Goal: Task Accomplishment & Management: Complete application form

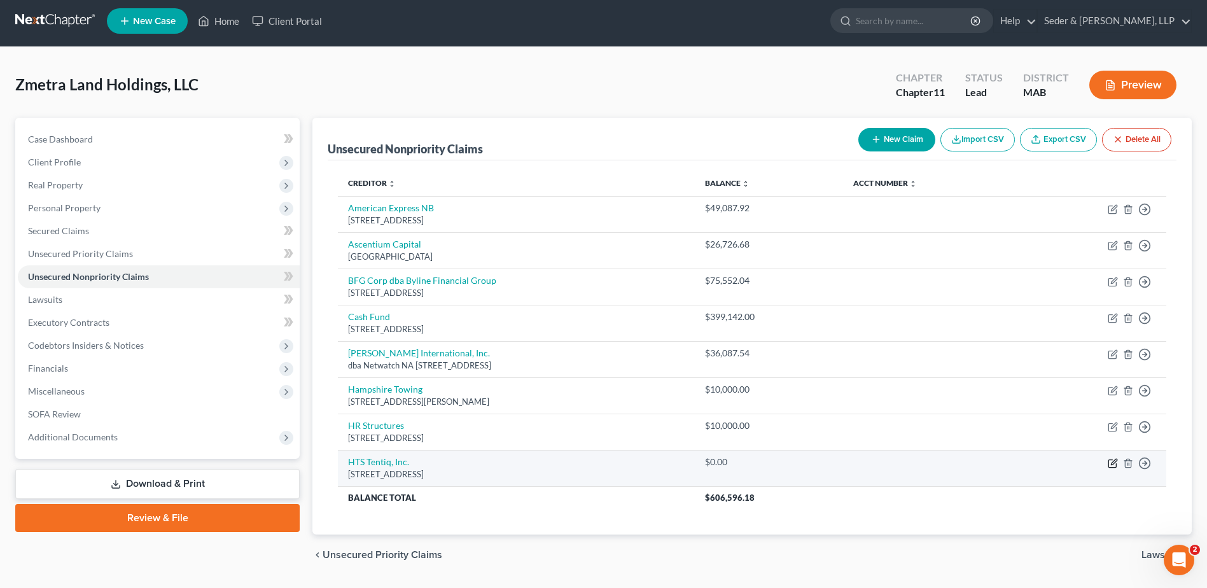
click at [1112, 466] on icon "button" at bounding box center [1113, 463] width 10 height 10
select select "14"
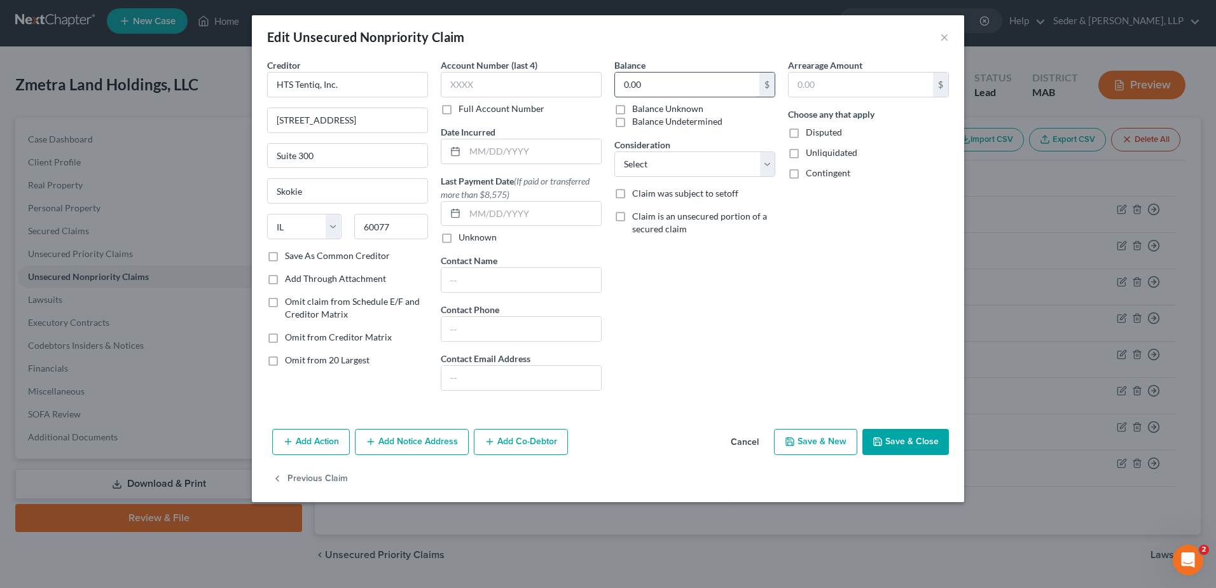
click at [664, 81] on input "0.00" at bounding box center [687, 85] width 144 height 24
type input "224,502.89"
click at [692, 160] on select "Select Cable / Satellite Services Collection Agency Credit Card Debt Debt Couns…" at bounding box center [695, 163] width 161 height 25
select select "11"
click at [615, 151] on select "Select Cable / Satellite Services Collection Agency Credit Card Debt Debt Couns…" at bounding box center [695, 163] width 161 height 25
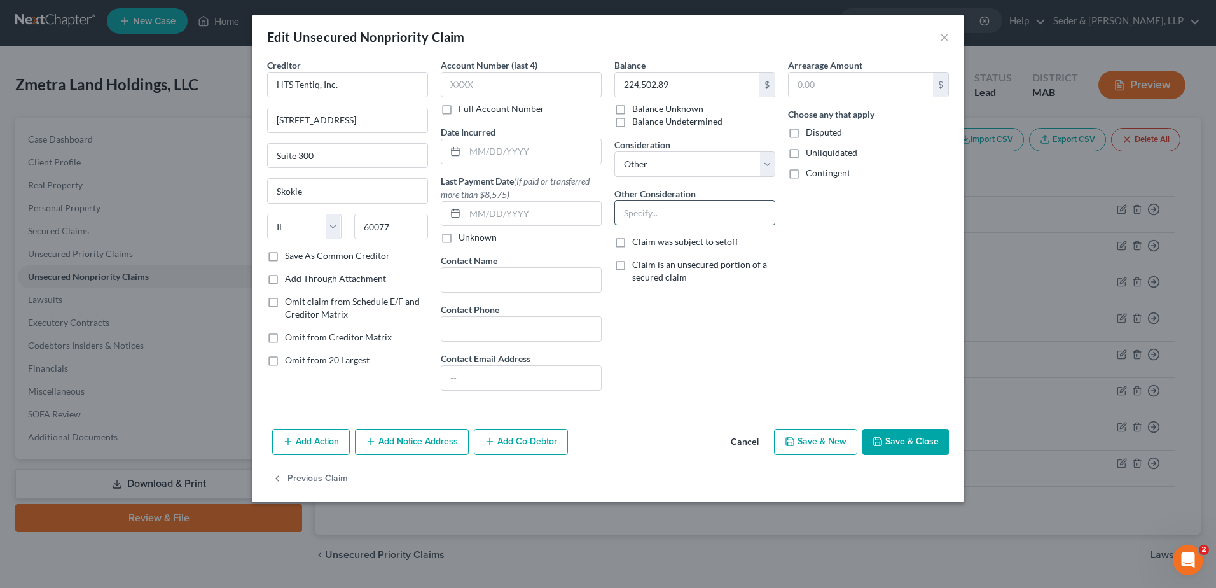
click at [679, 223] on input "text" at bounding box center [695, 213] width 160 height 24
paste input "Zmetra Clearspan Structures, LLC - Informationa Purposes Only"
type input "Vendor for Zmetra Clearspan Structures, LLC - Informationa Purposes Only"
click at [531, 450] on button "Add Co-Debtor" at bounding box center [521, 442] width 94 height 27
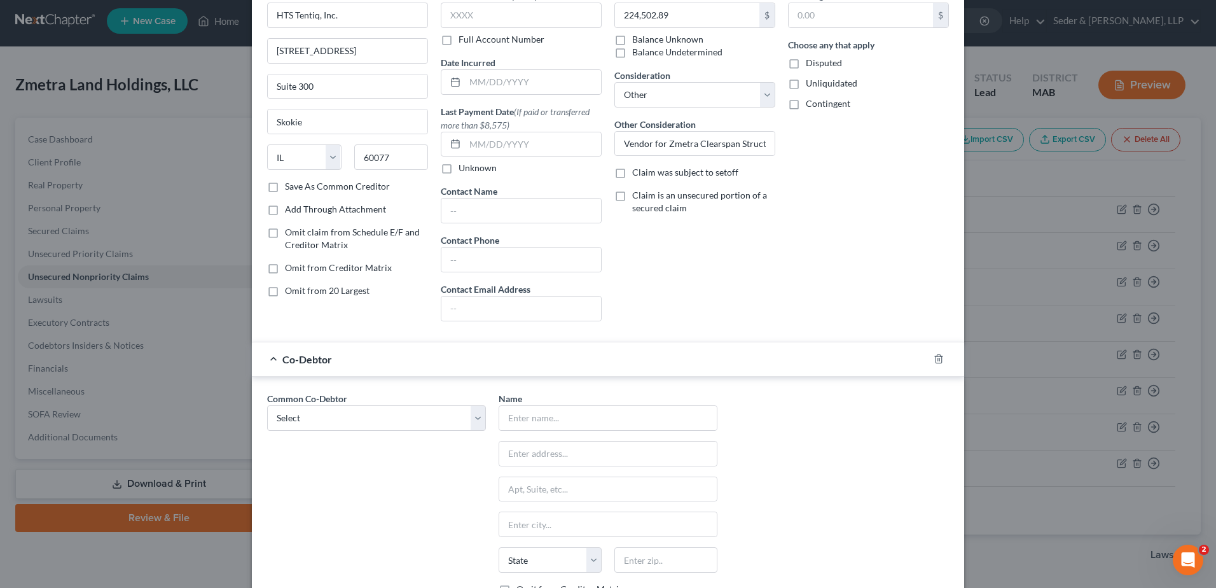
scroll to position [127, 0]
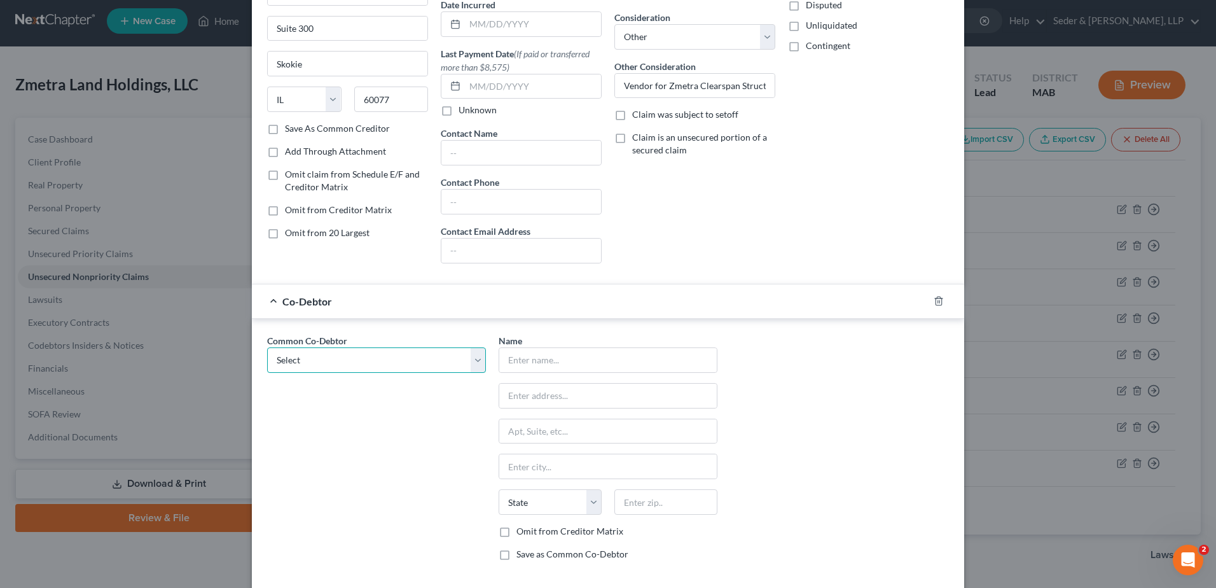
click at [384, 353] on select "Select Zmetra Clearspan Structures, LLC" at bounding box center [376, 359] width 219 height 25
select select "0"
click at [267, 347] on select "Select Zmetra Clearspan Structures, LLC" at bounding box center [376, 359] width 219 height 25
type input "Zmetra Clearspan Structures, LLC"
type input "[STREET_ADDRESS]"
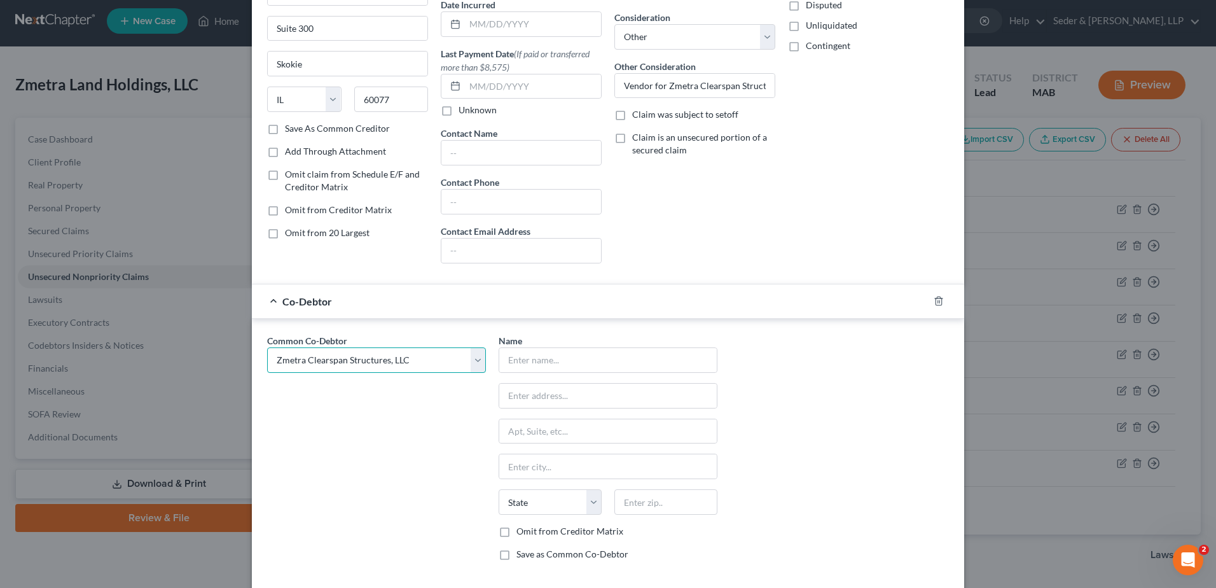
type input "[PERSON_NAME]"
select select "22"
type input "01570"
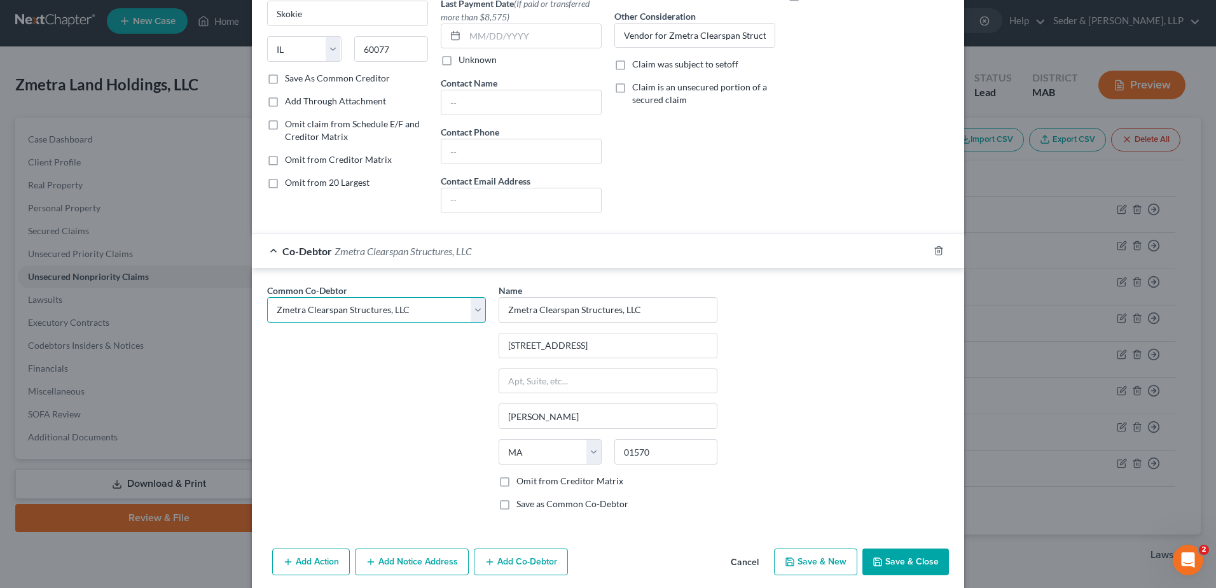
scroll to position [226, 0]
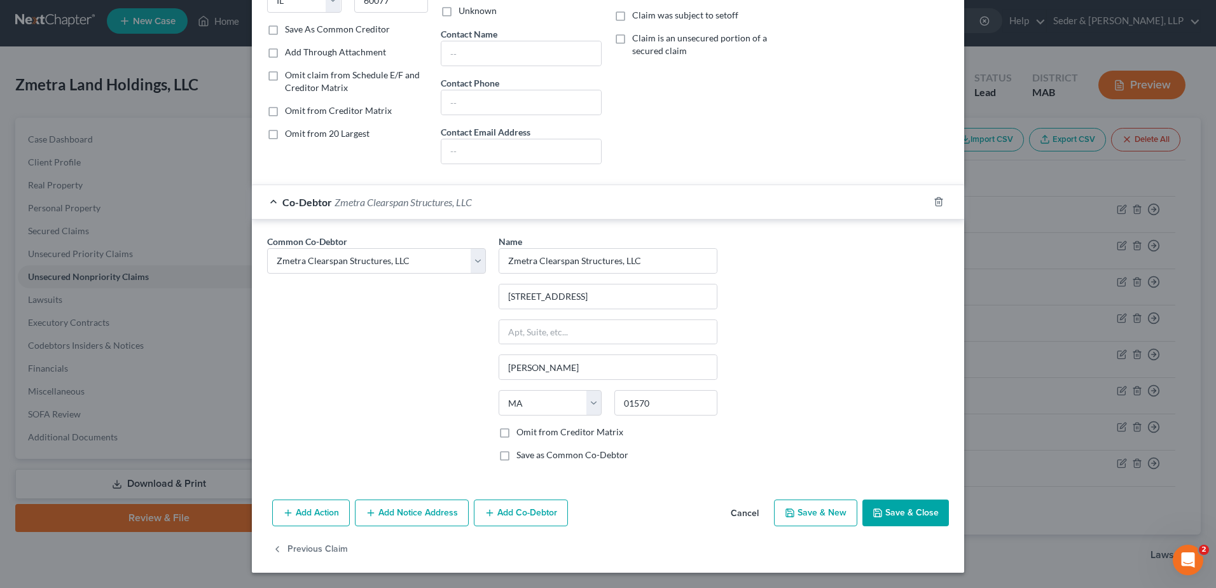
click at [817, 511] on button "Save & New" at bounding box center [815, 512] width 83 height 27
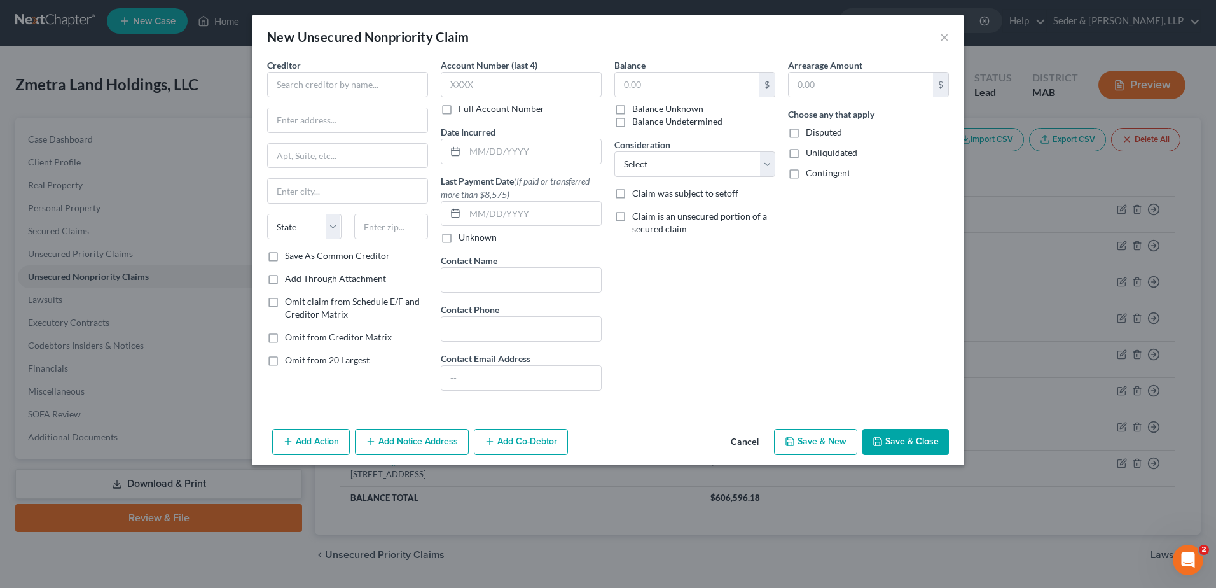
type input "0"
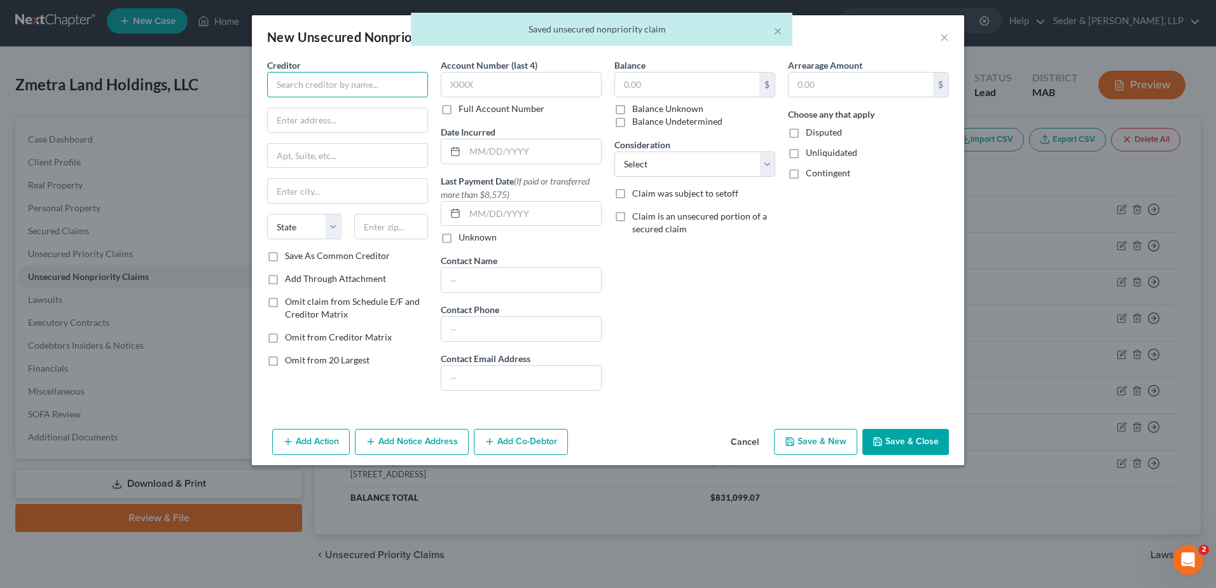
click at [370, 84] on input "text" at bounding box center [347, 84] width 161 height 25
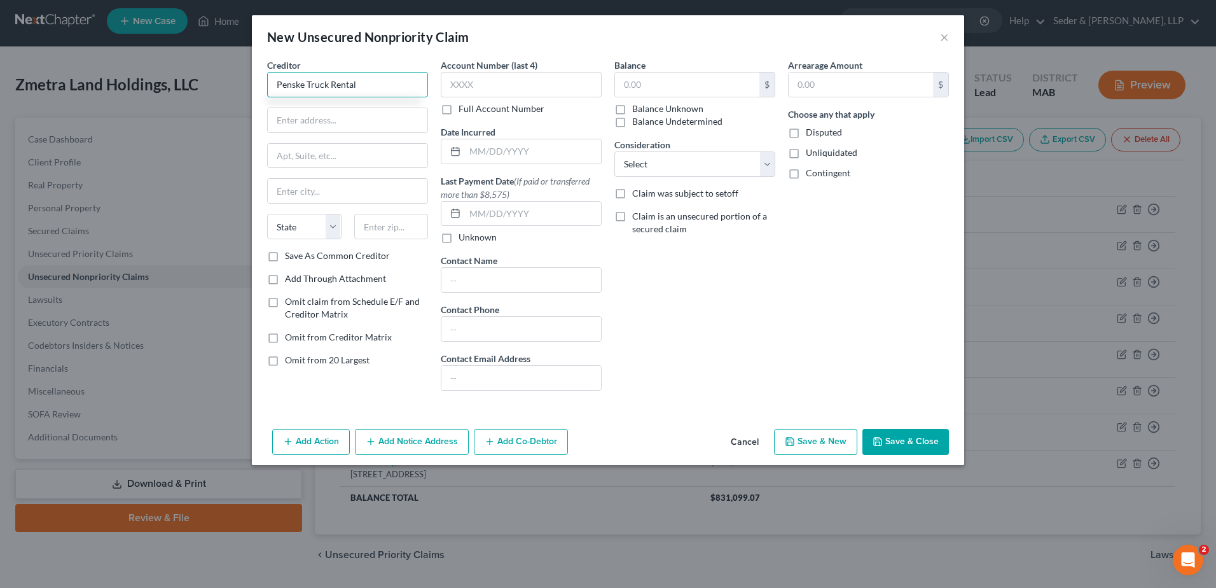
type input "Penske Truck Rental"
type input "[STREET_ADDRESS][US_STATE]"
type input "01501"
type input "Auburn"
select select "22"
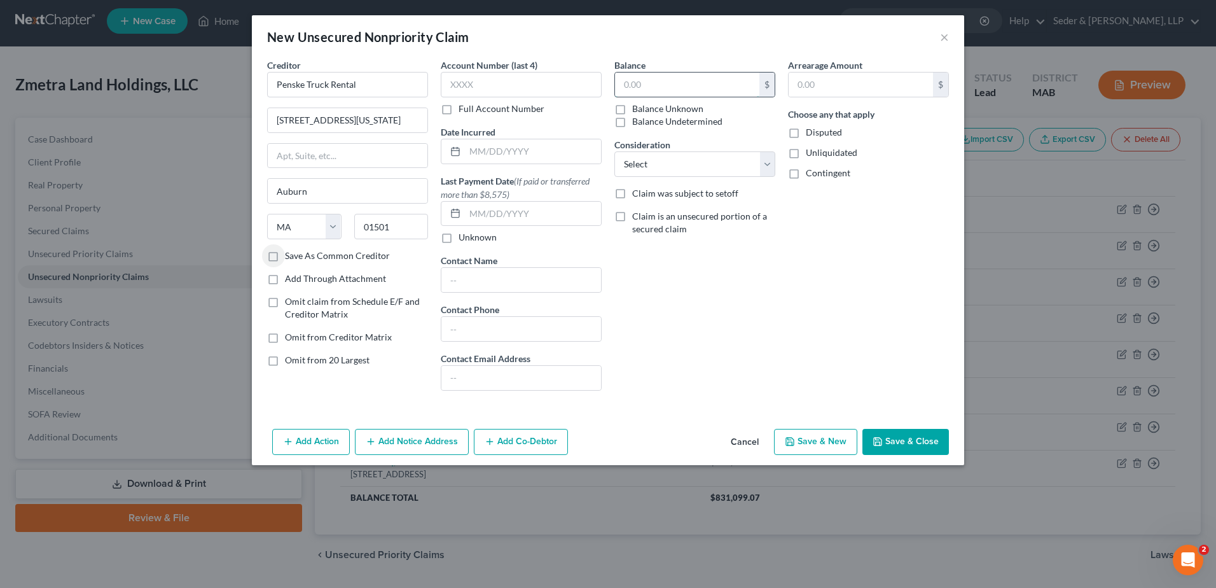
click at [658, 86] on input "text" at bounding box center [687, 85] width 144 height 24
type input "15,567.82"
click at [651, 164] on select "Select Cable / Satellite Services Collection Agency Credit Card Debt Debt Couns…" at bounding box center [695, 163] width 161 height 25
select select "11"
click at [615, 151] on select "Select Cable / Satellite Services Collection Agency Credit Card Debt Debt Couns…" at bounding box center [695, 163] width 161 height 25
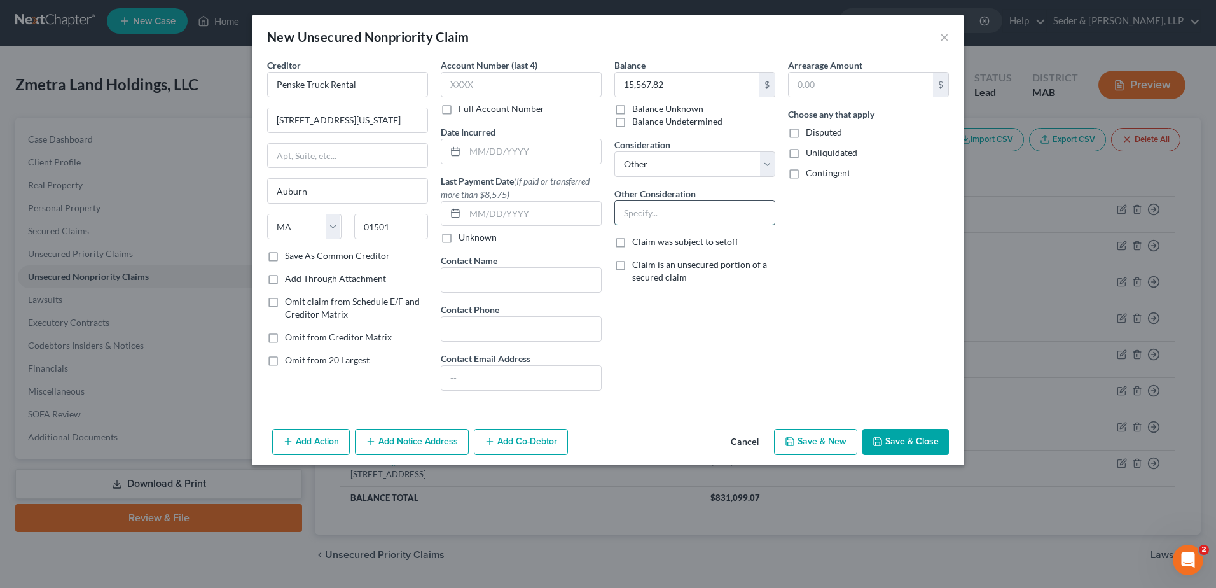
click at [648, 215] on input "text" at bounding box center [695, 213] width 160 height 24
paste input "Zmetra Clearspan Structures, LLC - Informationa Purposes Only"
type input "Vendor for Zmetra Clearspan Structures, LLC - Informationa Purposes Only"
click at [546, 443] on button "Add Co-Debtor" at bounding box center [521, 442] width 94 height 27
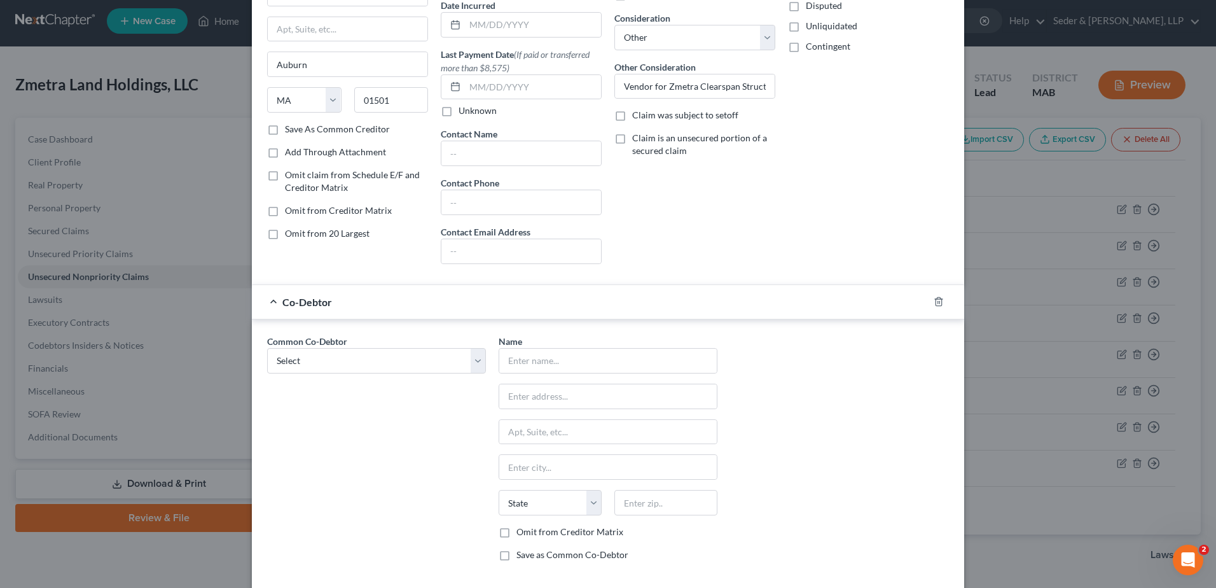
scroll to position [127, 0]
click at [384, 361] on select "Select Zmetra Clearspan Structures, LLC" at bounding box center [376, 359] width 219 height 25
select select "0"
click at [267, 347] on select "Select Zmetra Clearspan Structures, LLC" at bounding box center [376, 359] width 219 height 25
type input "Zmetra Clearspan Structures, LLC"
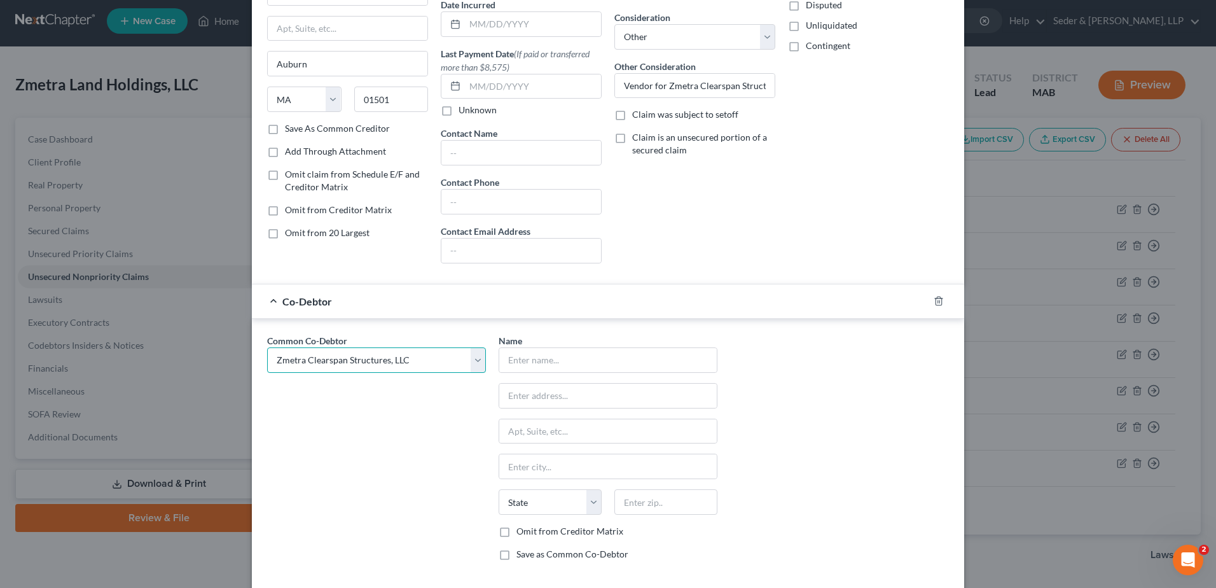
type input "[STREET_ADDRESS]"
type input "[PERSON_NAME]"
select select "22"
type input "01570"
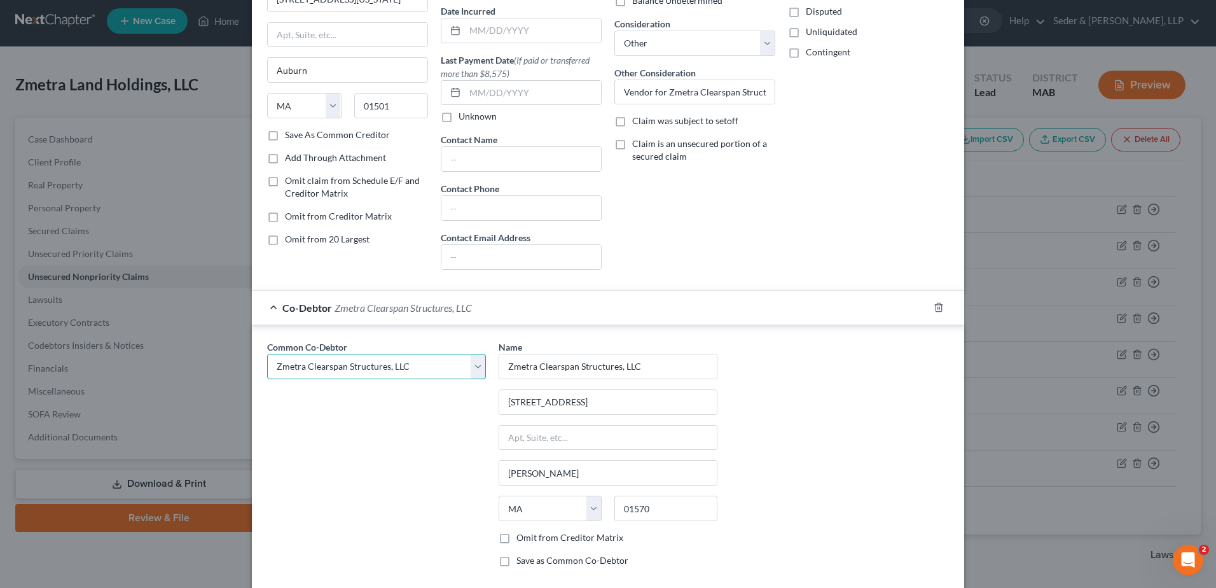
scroll to position [190, 0]
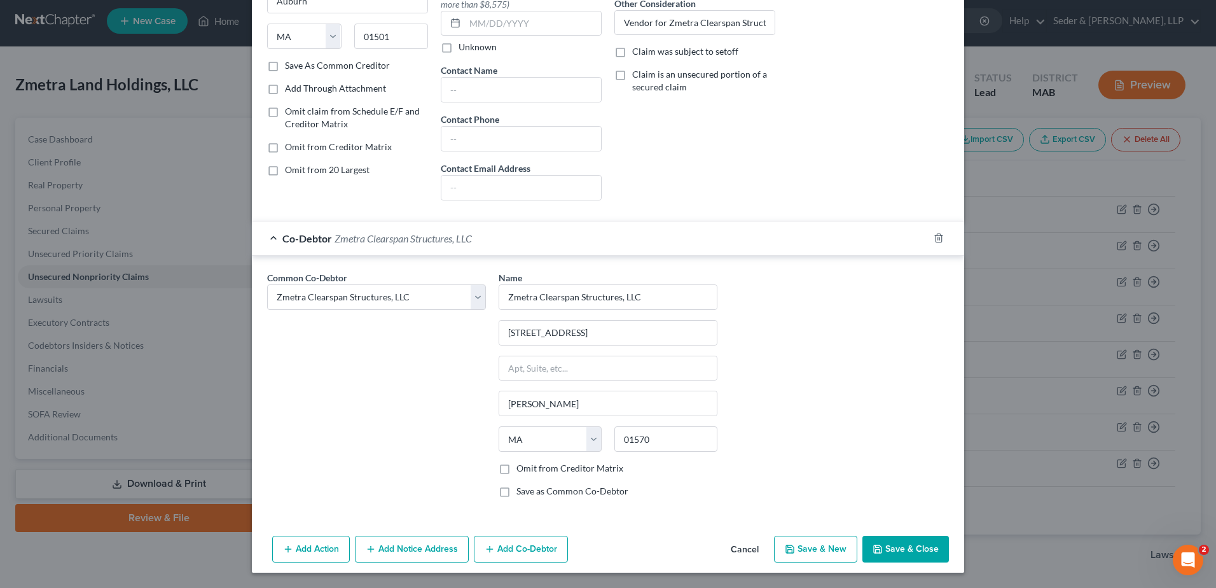
click at [805, 552] on button "Save & New" at bounding box center [815, 549] width 83 height 27
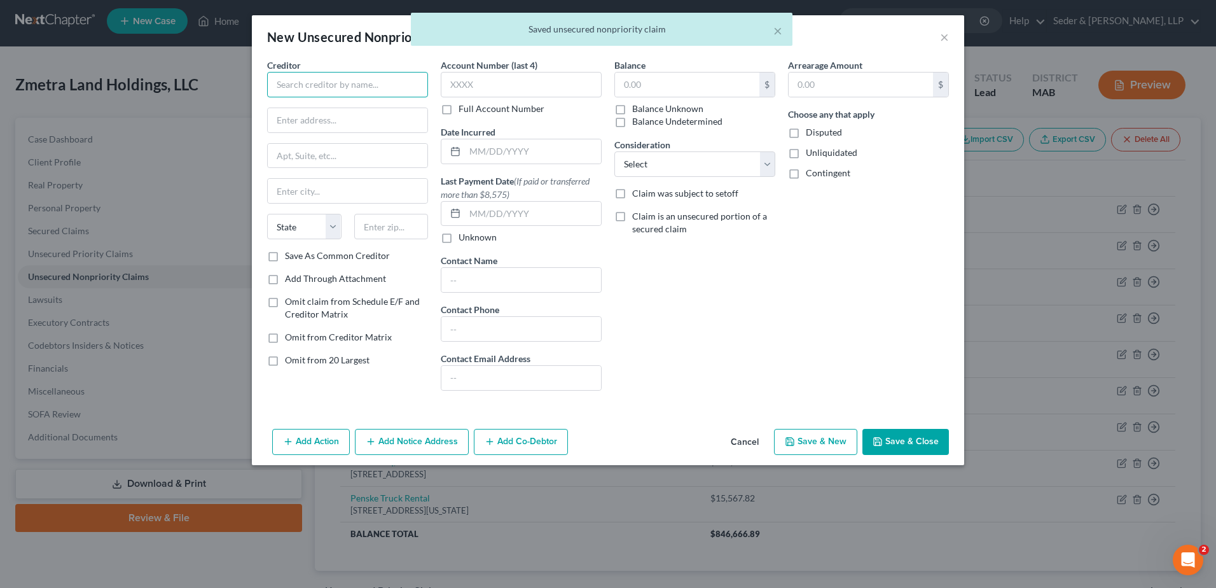
click at [351, 90] on input "text" at bounding box center [347, 84] width 161 height 25
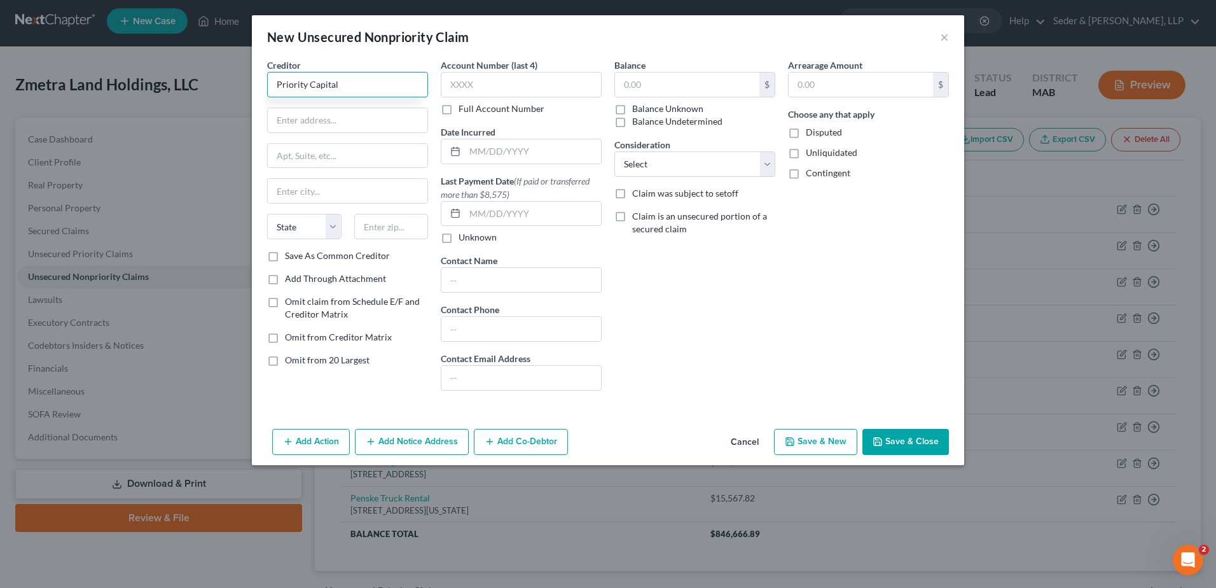
type input "Priority Capital"
type input "[STREET_ADDRESS]"
type input "02176"
type input "Melrose"
select select "22"
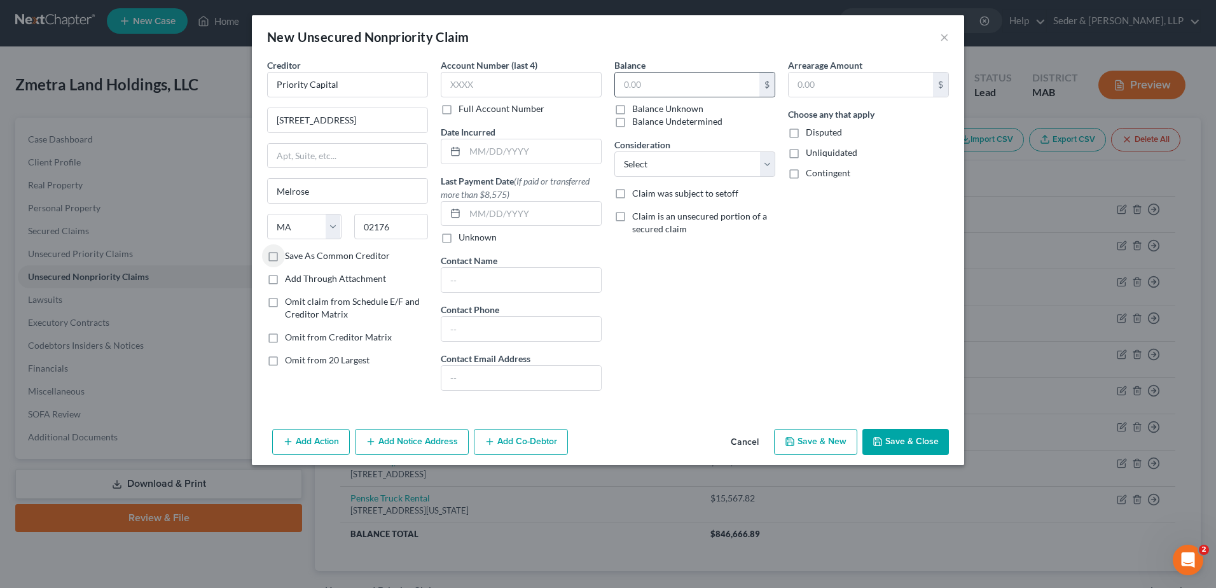
click at [646, 97] on div "$" at bounding box center [695, 84] width 161 height 25
click at [648, 86] on input "text" at bounding box center [687, 85] width 144 height 24
type input "240,943.80"
click at [669, 160] on select "Select Cable / Satellite Services Collection Agency Credit Card Debt Debt Couns…" at bounding box center [695, 163] width 161 height 25
select select "11"
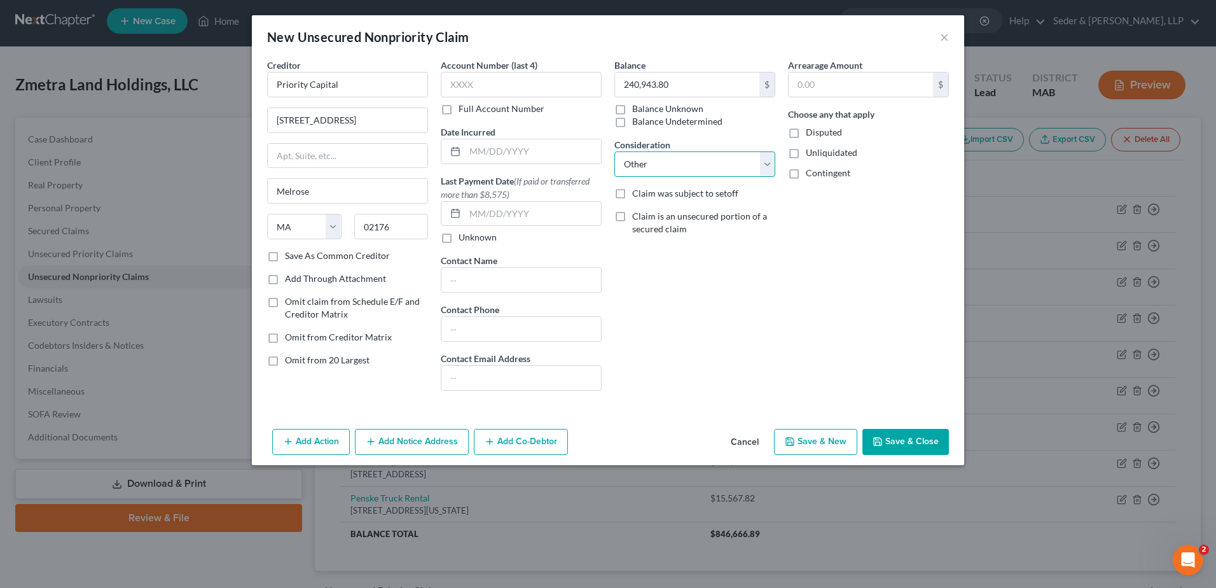
click at [615, 151] on select "Select Cable / Satellite Services Collection Agency Credit Card Debt Debt Couns…" at bounding box center [695, 163] width 161 height 25
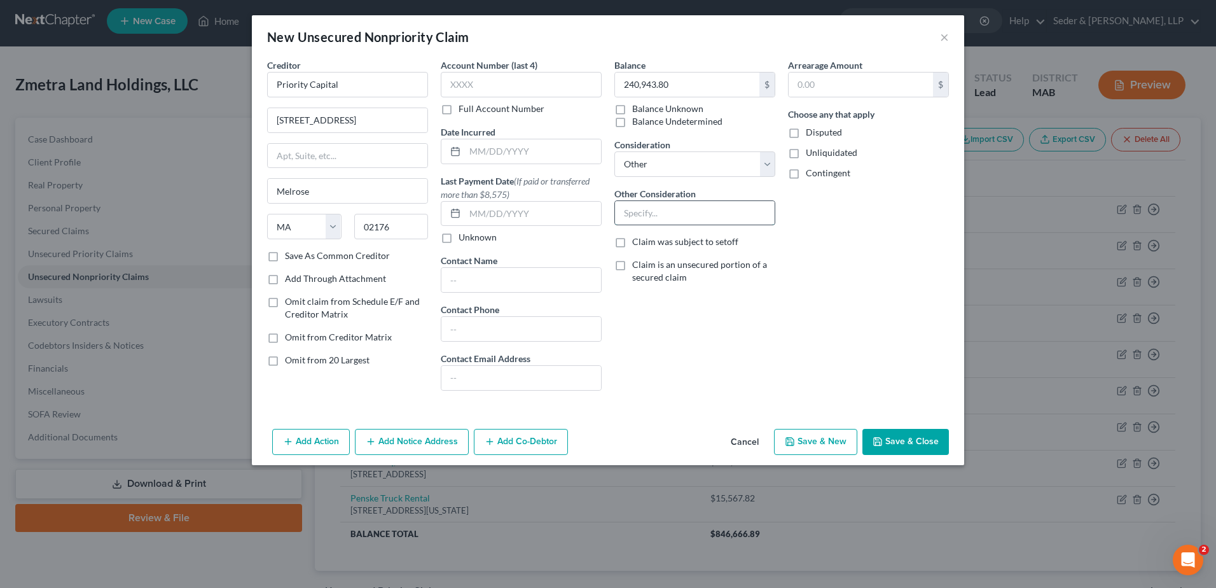
click at [640, 213] on input "text" at bounding box center [695, 213] width 160 height 24
paste input "Zmetra Clearspan Structures, LLC - Informationa Purposes Only"
type input "Debt for Zmetra Clearspan Structures, LLC - Informationa Purposes Only"
click at [529, 445] on button "Add Co-Debtor" at bounding box center [521, 442] width 94 height 27
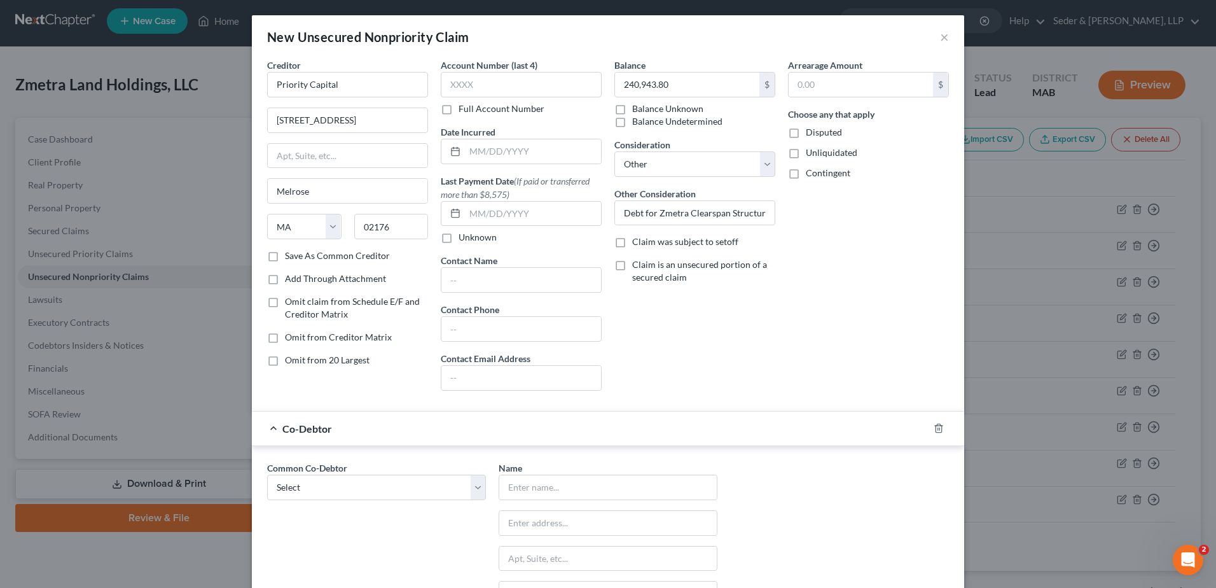
scroll to position [64, 0]
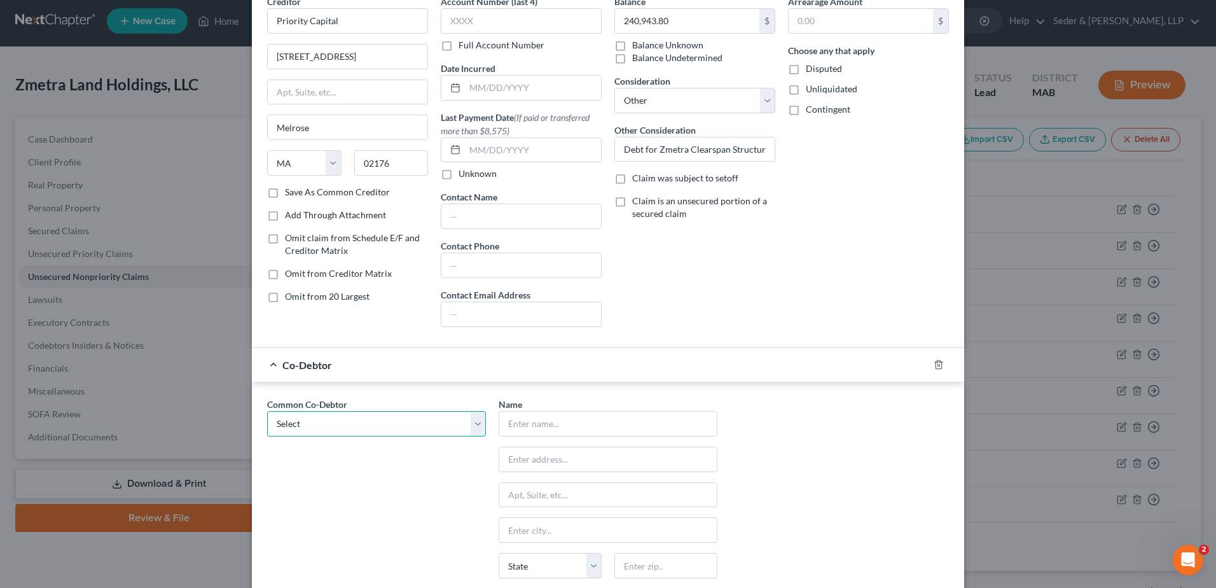
click at [417, 432] on select "Select Zmetra Clearspan Structures, LLC" at bounding box center [376, 423] width 219 height 25
select select "0"
click at [267, 411] on select "Select Zmetra Clearspan Structures, LLC" at bounding box center [376, 423] width 219 height 25
type input "Zmetra Clearspan Structures, LLC"
type input "[STREET_ADDRESS]"
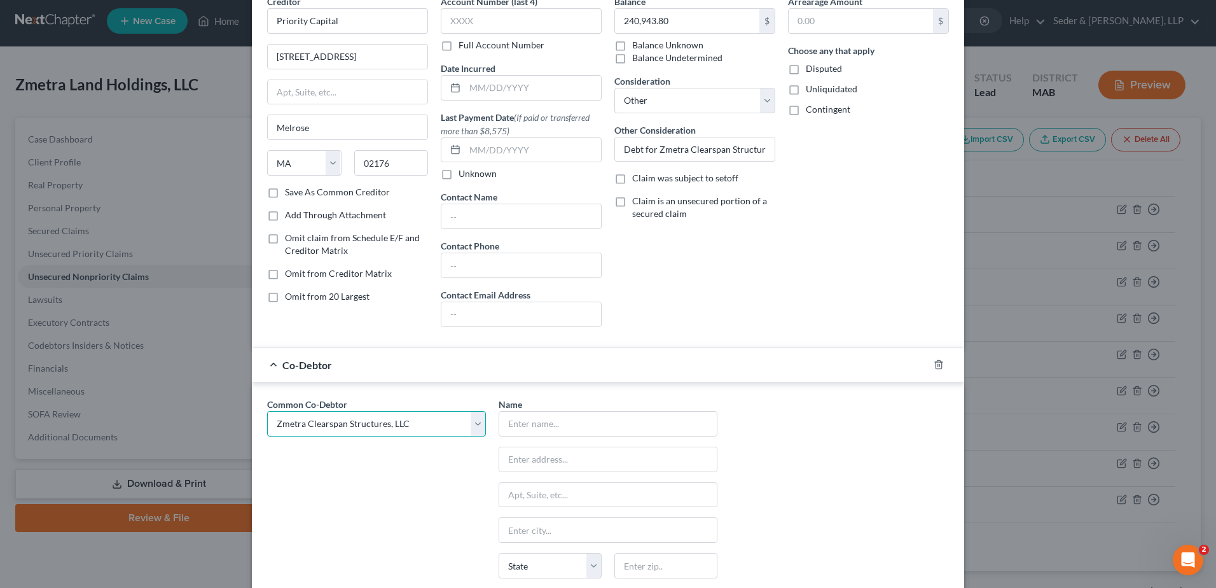
type input "[PERSON_NAME]"
select select "22"
type input "01570"
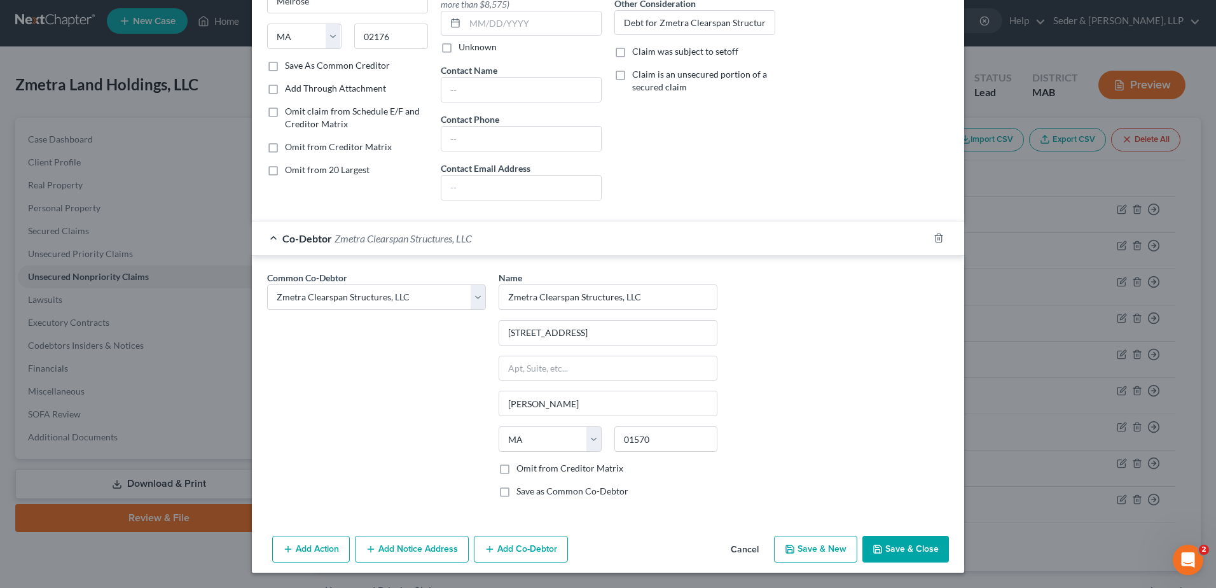
click at [827, 552] on button "Save & New" at bounding box center [815, 549] width 83 height 27
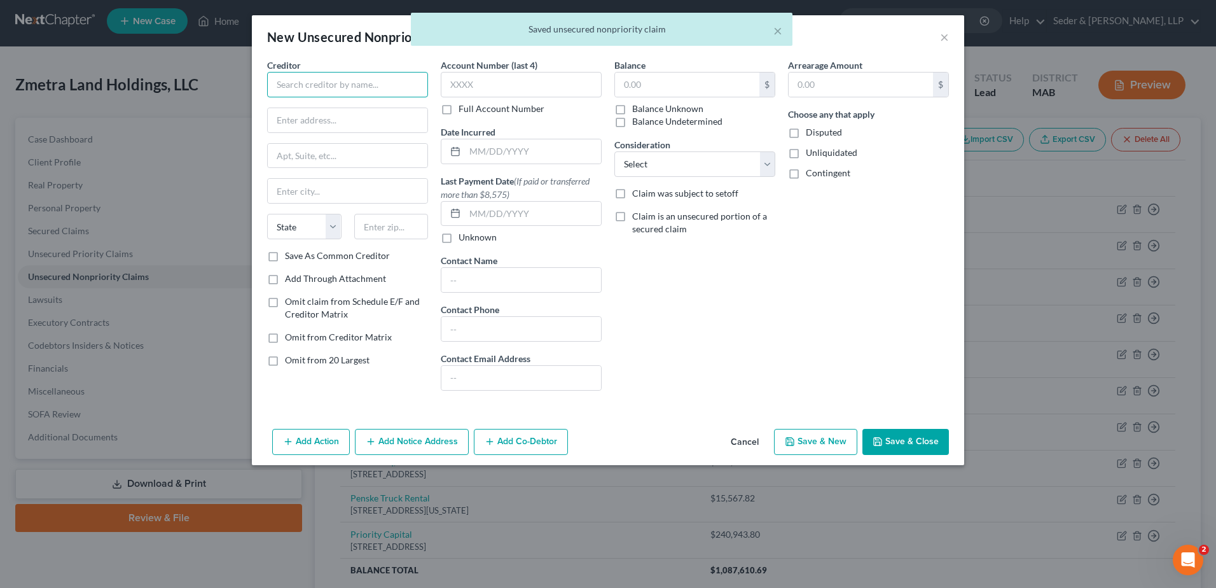
click at [339, 80] on input "text" at bounding box center [347, 84] width 161 height 25
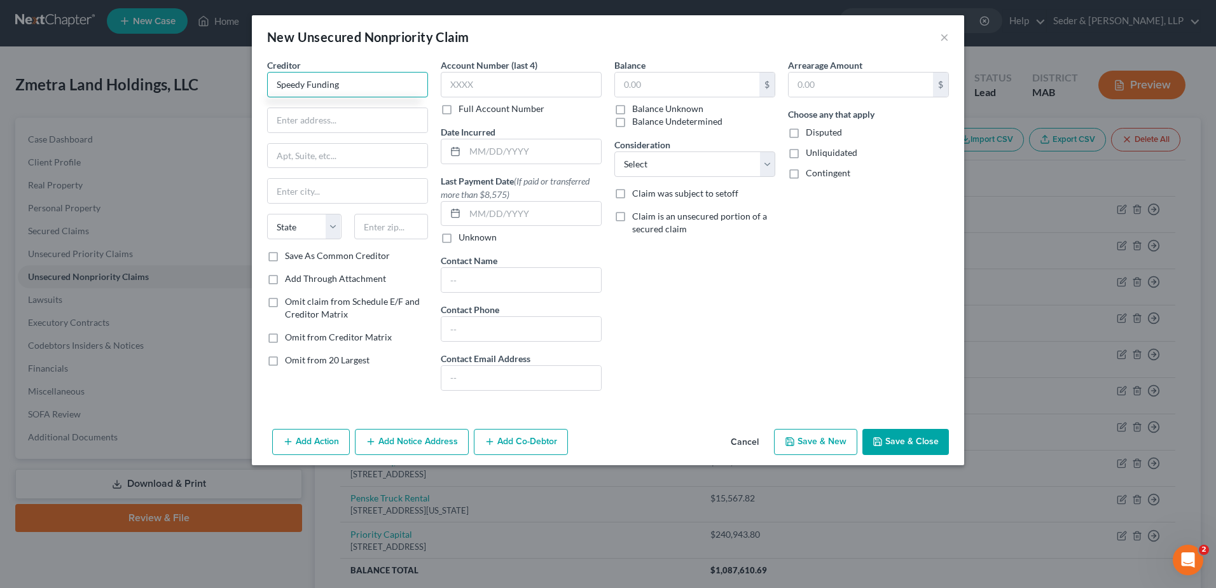
type input "Speedy Funding"
type input "[STREET_ADDRESS]"
type input "06510"
type input "[GEOGRAPHIC_DATA]"
select select "6"
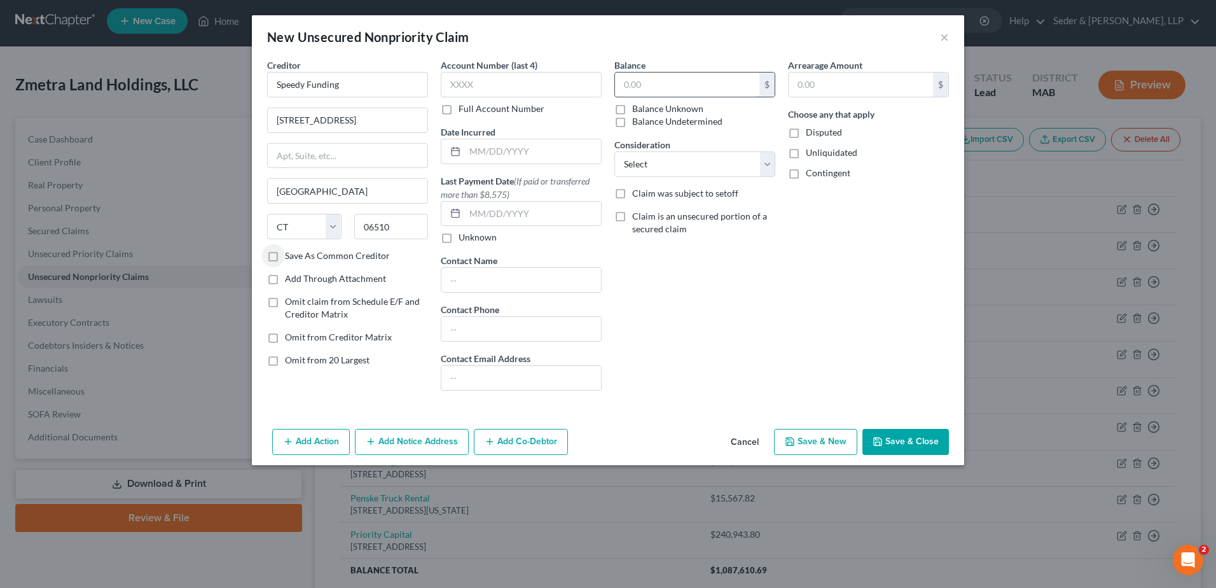
click at [650, 91] on input "text" at bounding box center [687, 85] width 144 height 24
type input "150,000"
click at [644, 172] on select "Select Cable / Satellite Services Collection Agency Credit Card Debt Debt Couns…" at bounding box center [695, 163] width 161 height 25
select select "11"
click at [615, 151] on select "Select Cable / Satellite Services Collection Agency Credit Card Debt Debt Couns…" at bounding box center [695, 163] width 161 height 25
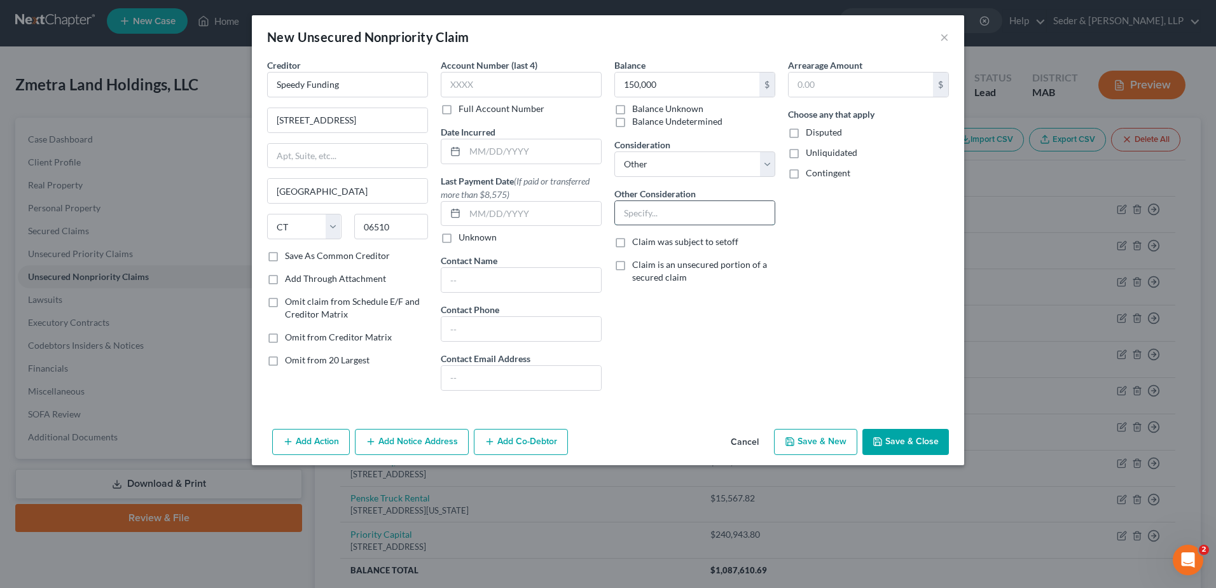
click at [679, 209] on input "text" at bounding box center [695, 213] width 160 height 24
paste input "Zmetra Clearspan Structures, LLC - Informationa Purposes Only"
type input "Loan for Zmetra Clearspan Structures, LLC - Informationa Purposes Only"
click at [929, 436] on button "Save & Close" at bounding box center [906, 442] width 87 height 27
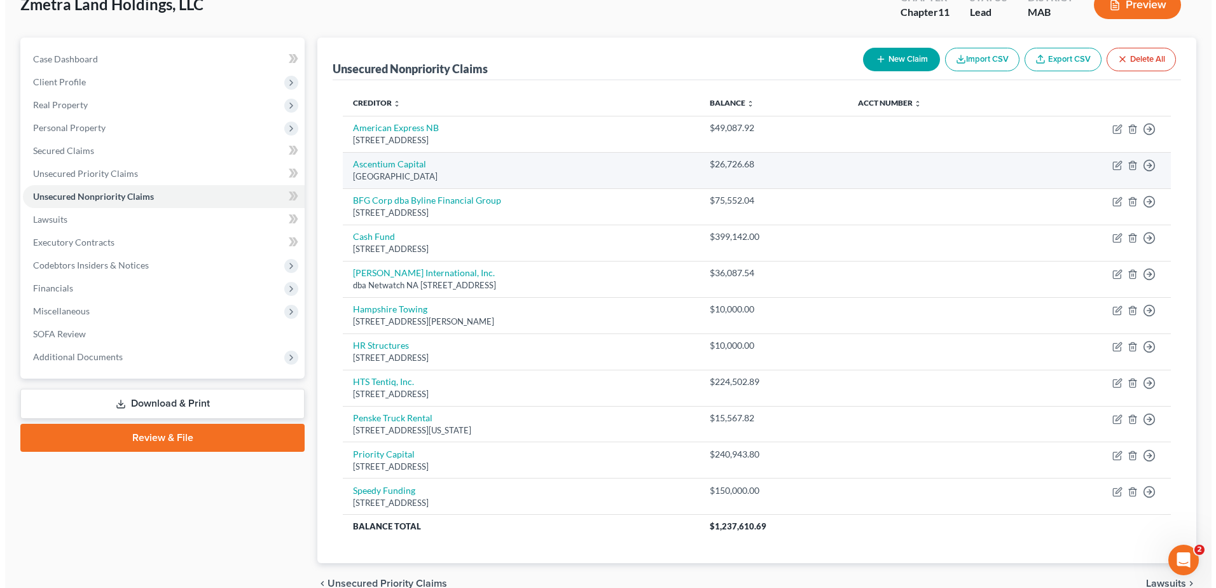
scroll to position [132, 0]
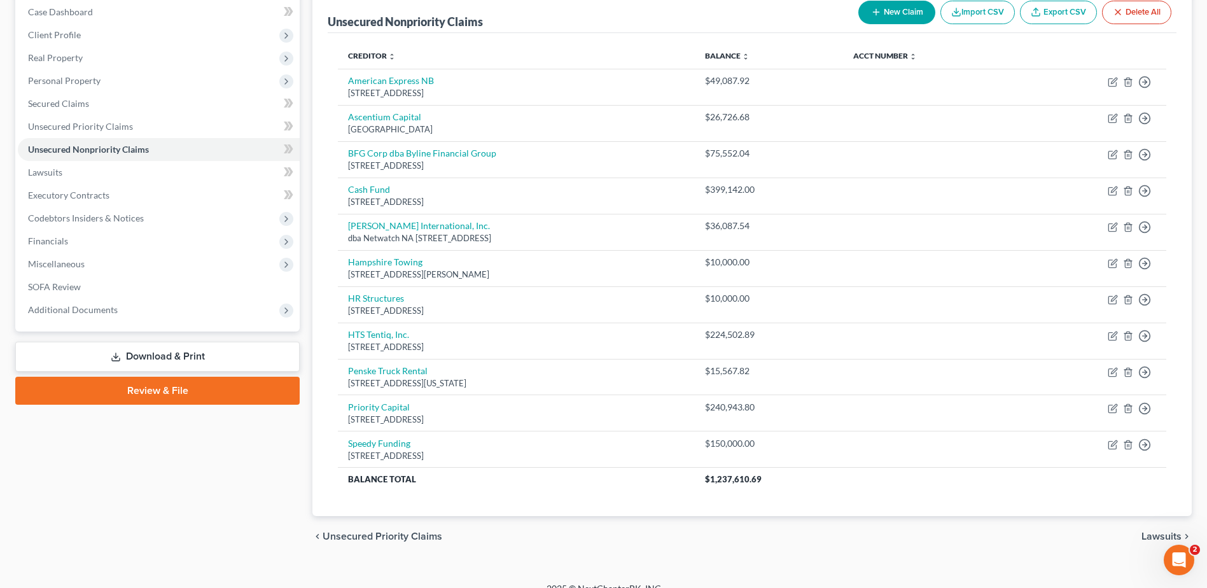
click at [891, 15] on button "New Claim" at bounding box center [896, 13] width 77 height 24
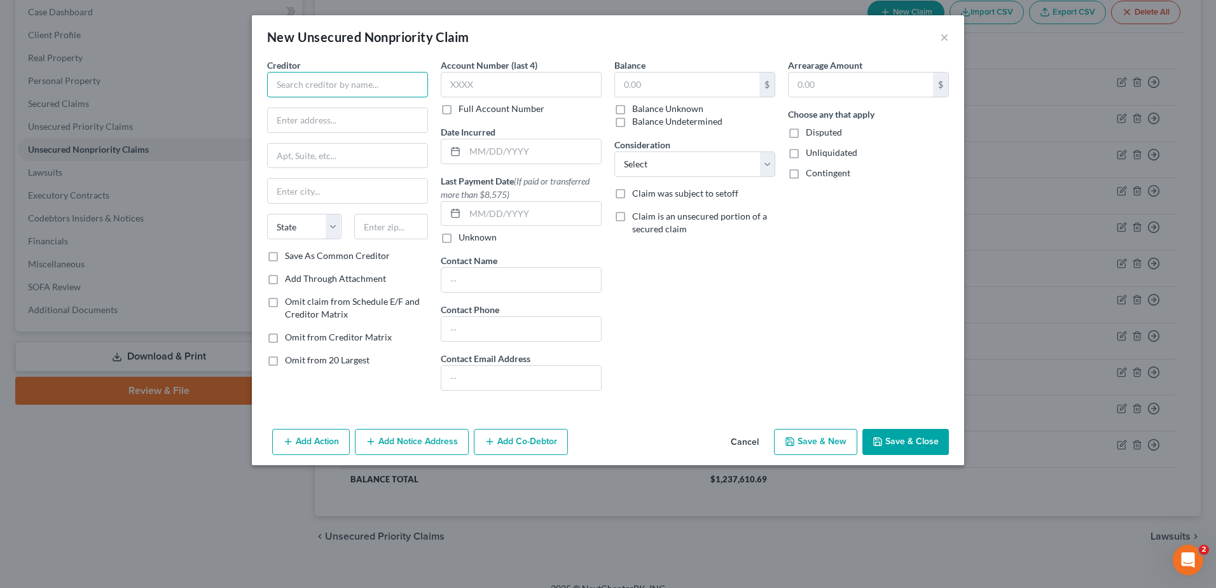
click at [310, 85] on input "text" at bounding box center [347, 84] width 161 height 25
type input "Sunbelt Rentals, Inc."
type input "[STREET_ADDRESS]"
type input "29715"
type input "[GEOGRAPHIC_DATA]"
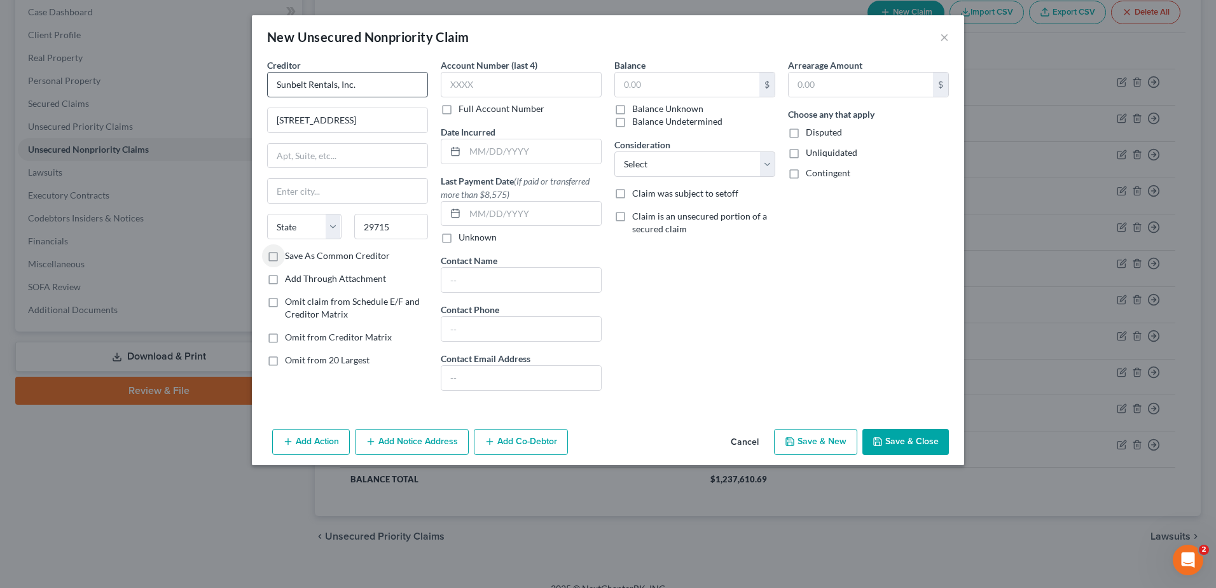
select select "42"
click at [666, 83] on input "text" at bounding box center [687, 85] width 144 height 24
type input "25,051.00"
click at [683, 170] on select "Select Cable / Satellite Services Collection Agency Credit Card Debt Debt Couns…" at bounding box center [695, 163] width 161 height 25
select select "11"
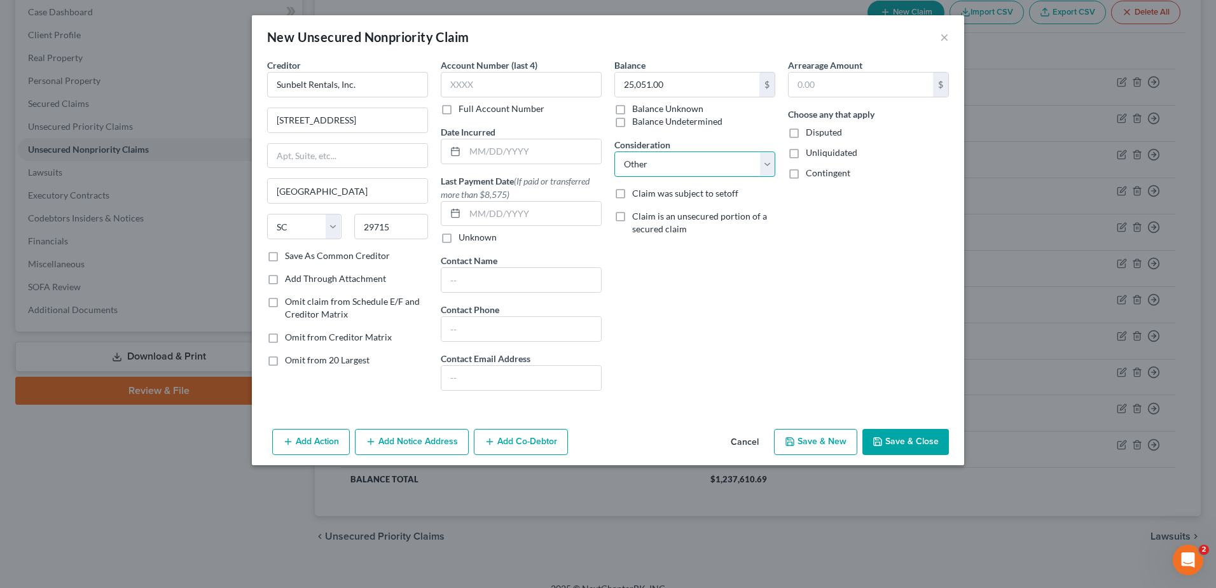
click at [615, 151] on select "Select Cable / Satellite Services Collection Agency Credit Card Debt Debt Couns…" at bounding box center [695, 163] width 161 height 25
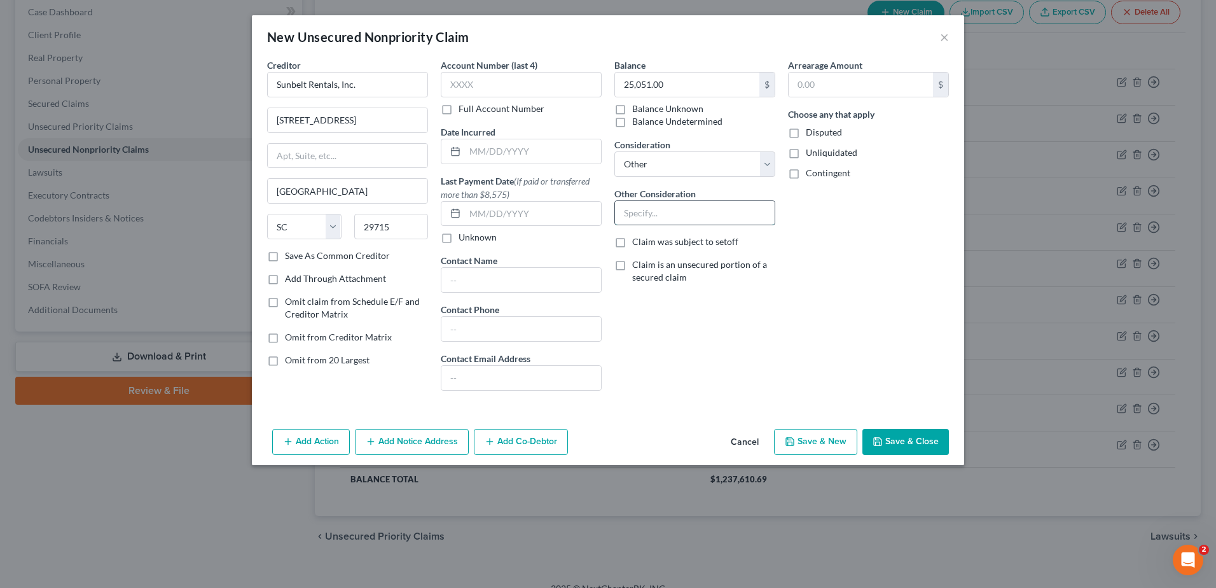
click at [650, 218] on input "text" at bounding box center [695, 213] width 160 height 24
paste input "Zmetra Clearspan Structures, LLC - Informationa Purposes Only"
type input "Vendor for Zmetra Clearspan Structures, LLC - Informationa Purposes Only"
click at [525, 443] on button "Add Co-Debtor" at bounding box center [521, 442] width 94 height 27
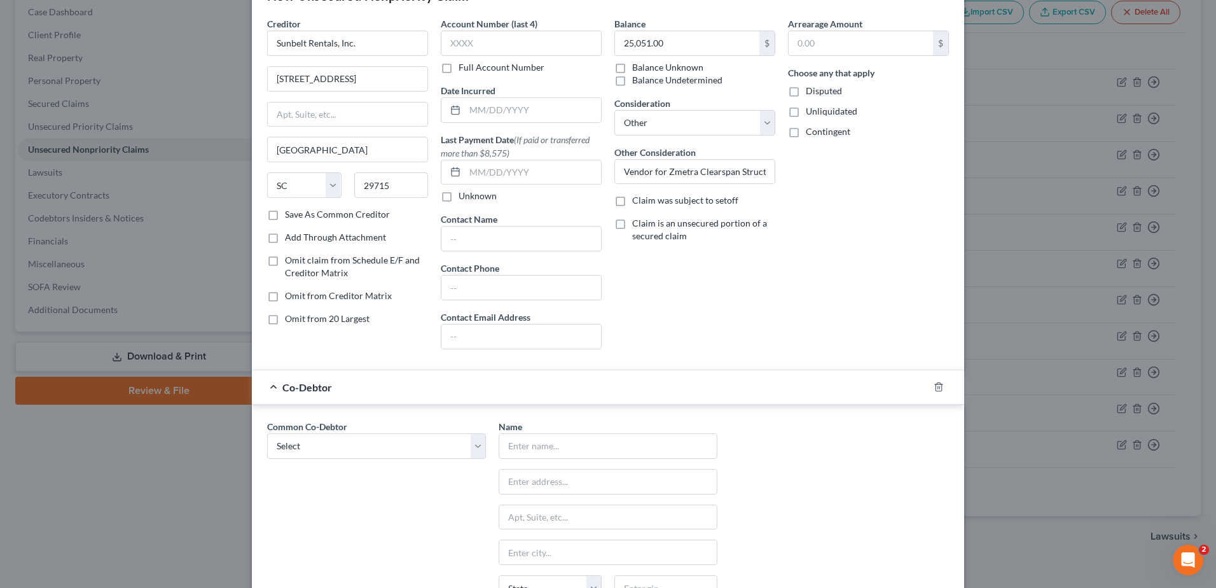
scroll to position [64, 0]
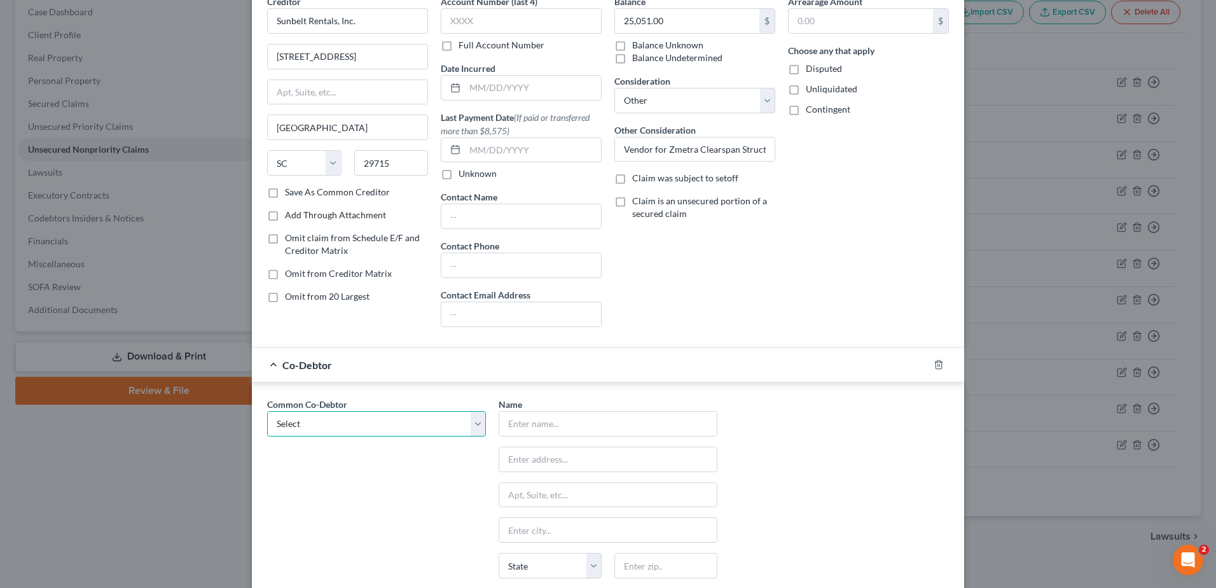
click at [424, 420] on select "Select Zmetra Clearspan Structures, LLC" at bounding box center [376, 423] width 219 height 25
click at [478, 424] on select "Select Zmetra Clearspan Structures, LLC" at bounding box center [376, 423] width 219 height 25
select select "0"
click at [267, 411] on select "Select Zmetra Clearspan Structures, LLC" at bounding box center [376, 423] width 219 height 25
type input "Zmetra Clearspan Structures, LLC"
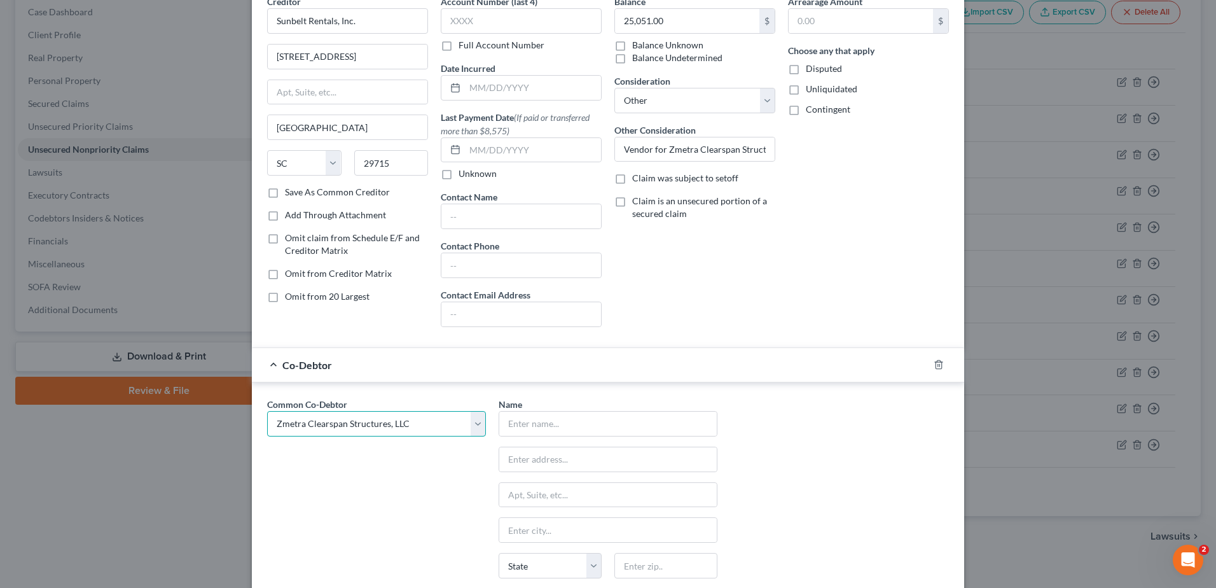
type input "[STREET_ADDRESS]"
type input "[PERSON_NAME]"
select select "22"
type input "01570"
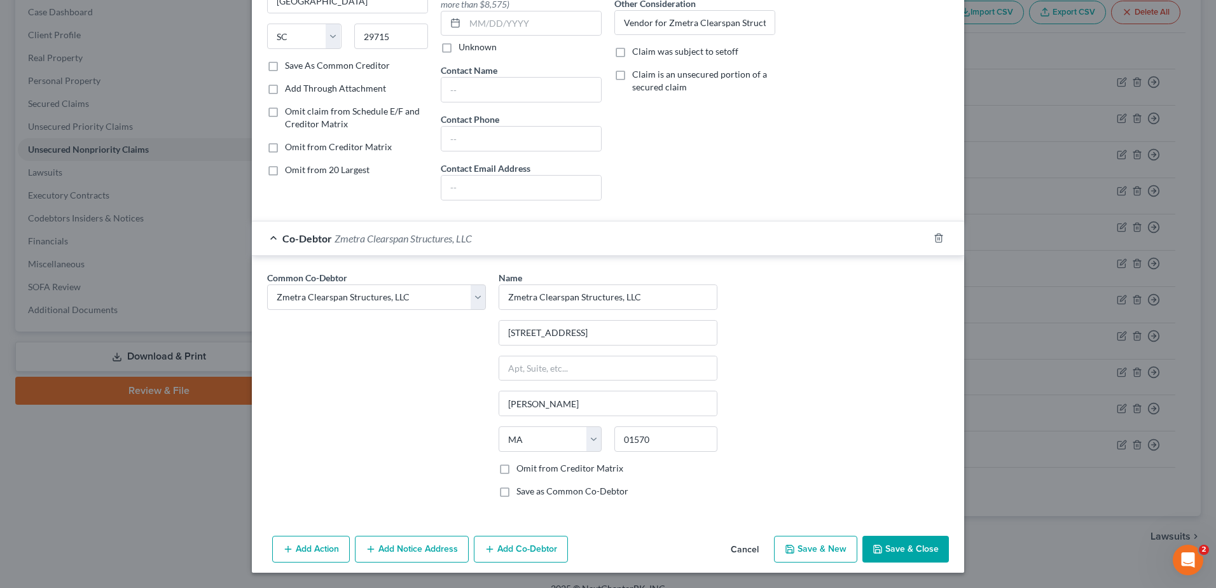
click at [807, 550] on button "Save & New" at bounding box center [815, 549] width 83 height 27
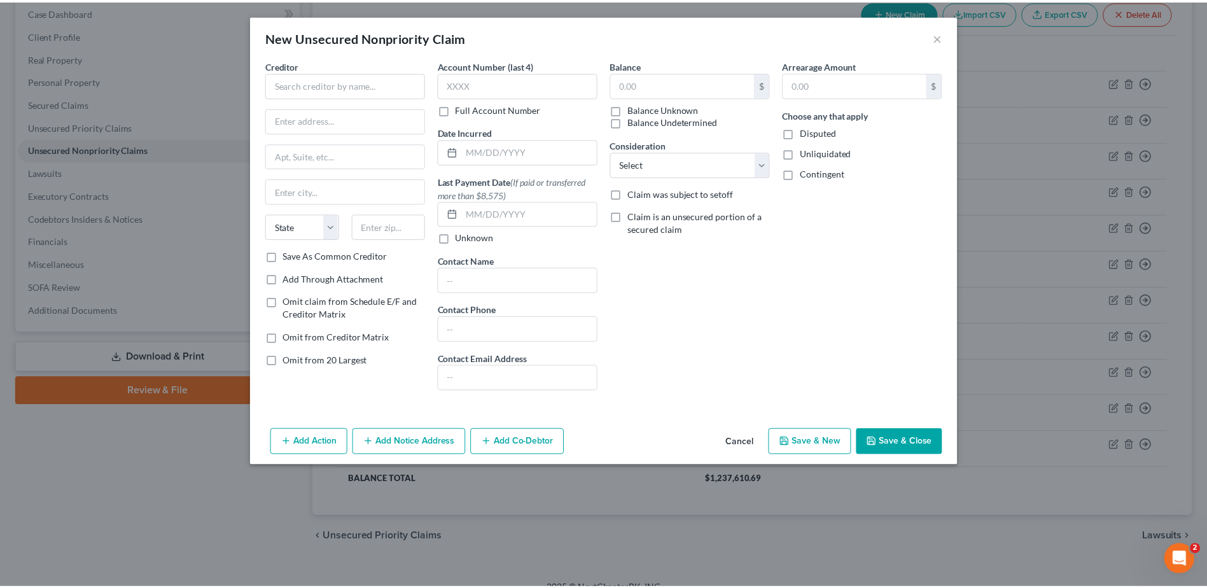
scroll to position [0, 0]
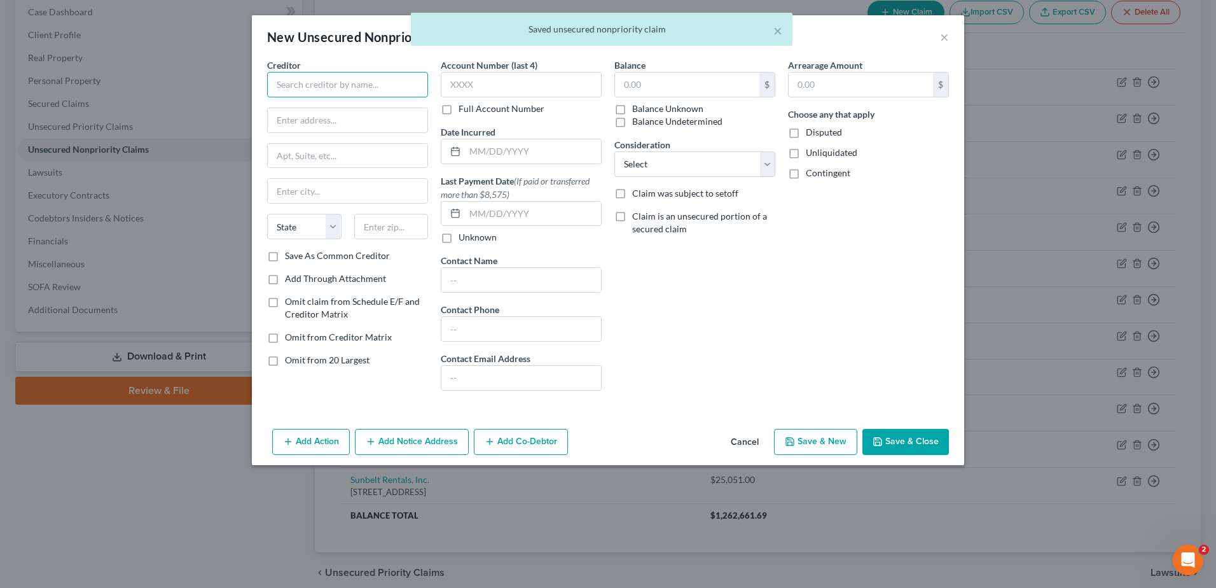
click at [337, 88] on input "text" at bounding box center [347, 84] width 161 height 25
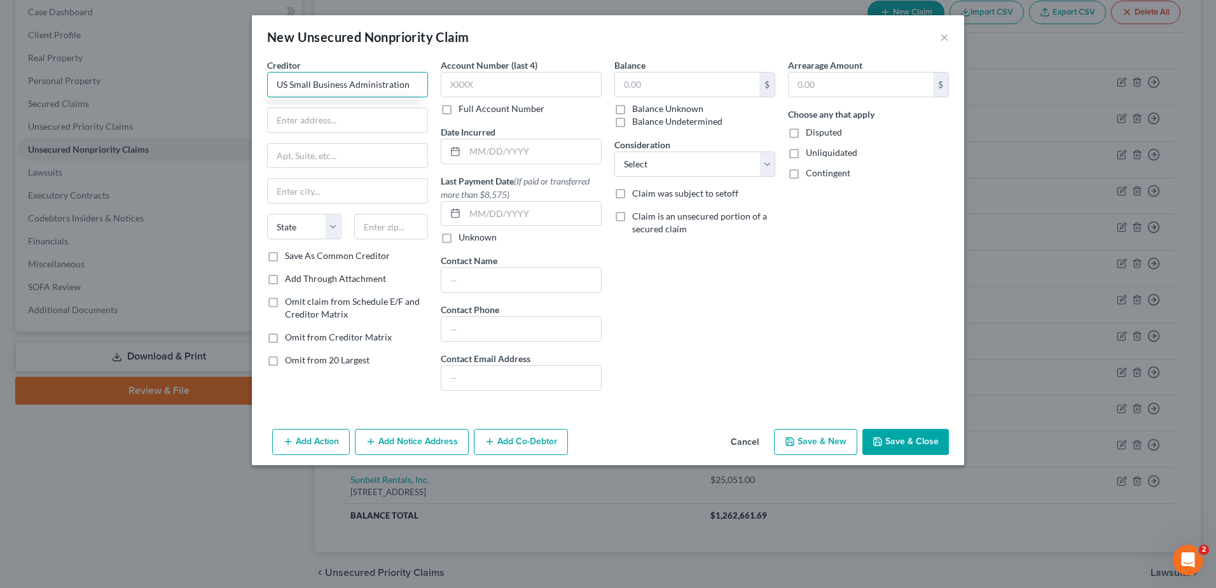
type input "US Small Business Administration"
type input "MA District Office"
type input "[STREET_ADDRESS]"
type input "02222"
type input "[GEOGRAPHIC_DATA]"
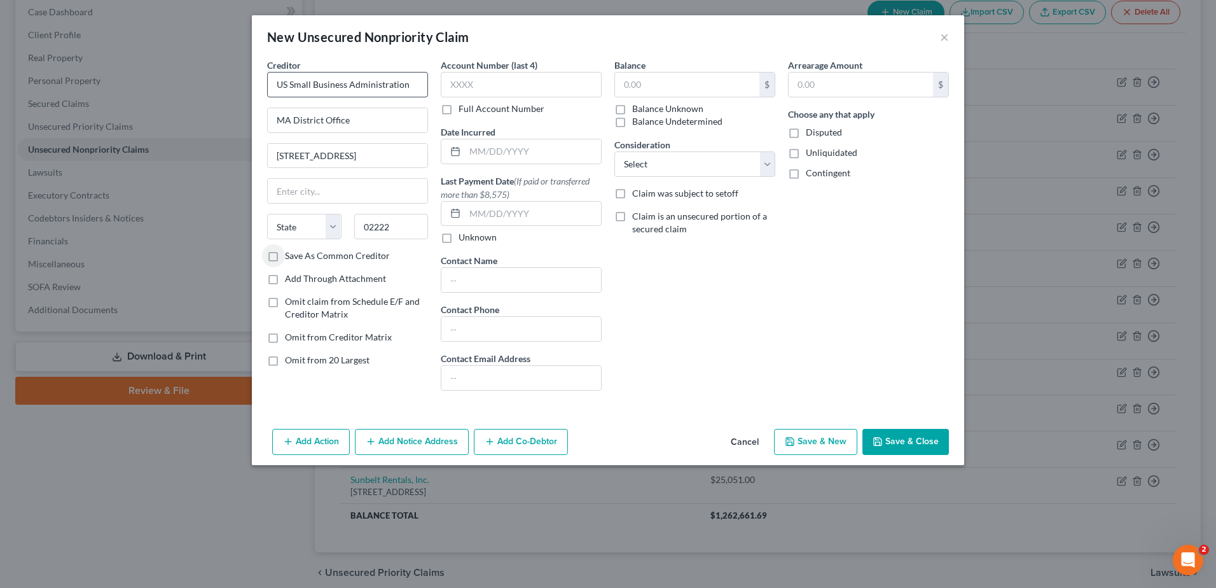
select select "22"
click at [679, 90] on input "text" at bounding box center [687, 85] width 144 height 24
click at [681, 108] on label "Balance Unknown" at bounding box center [667, 108] width 71 height 13
click at [646, 108] on input "Balance Unknown" at bounding box center [641, 106] width 8 height 8
checkbox input "true"
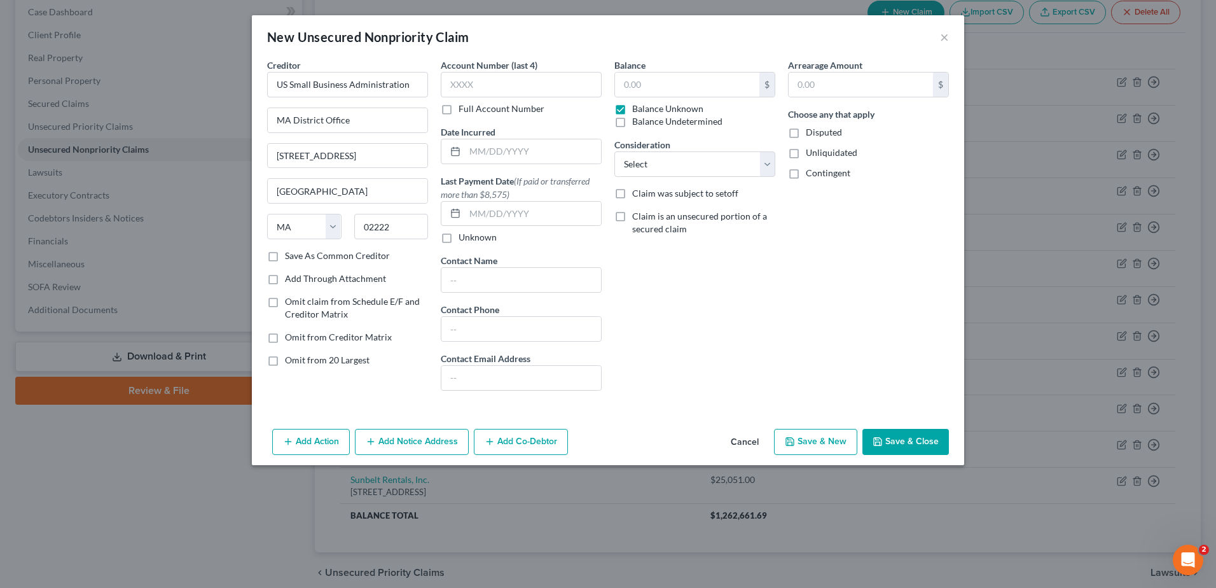
type input "0.00"
click at [676, 111] on label "Balance Unknown" at bounding box center [667, 108] width 71 height 13
click at [646, 111] on input "Balance Unknown" at bounding box center [641, 106] width 8 height 8
checkbox input "false"
click at [681, 166] on select "Select Cable / Satellite Services Collection Agency Credit Card Debt Debt Couns…" at bounding box center [695, 163] width 161 height 25
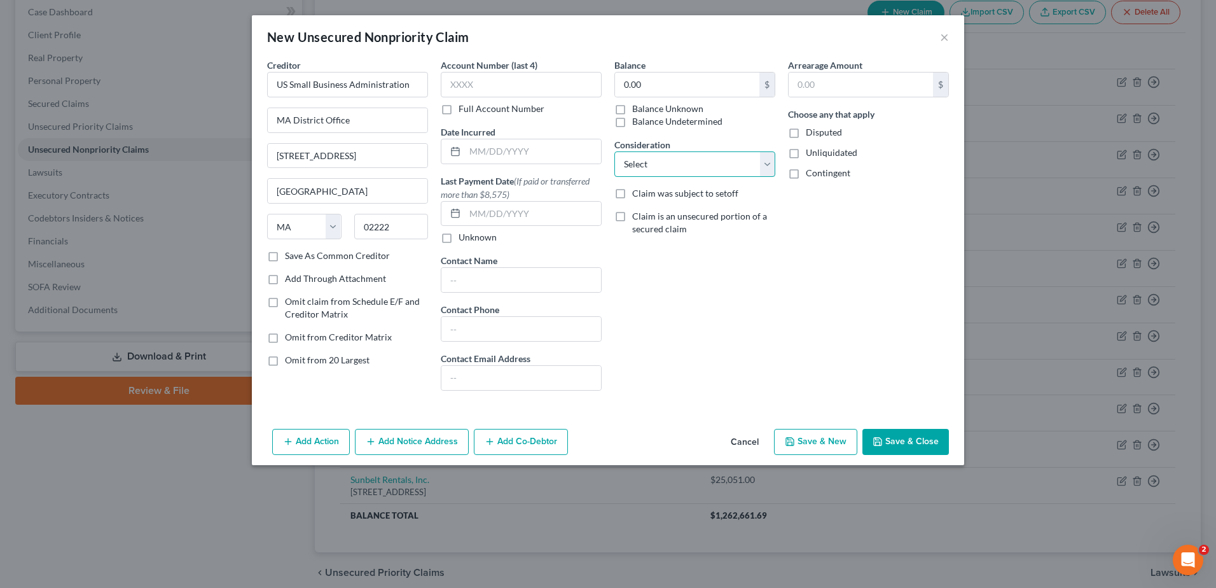
select select "11"
click at [615, 151] on select "Select Cable / Satellite Services Collection Agency Credit Card Debt Debt Couns…" at bounding box center [695, 163] width 161 height 25
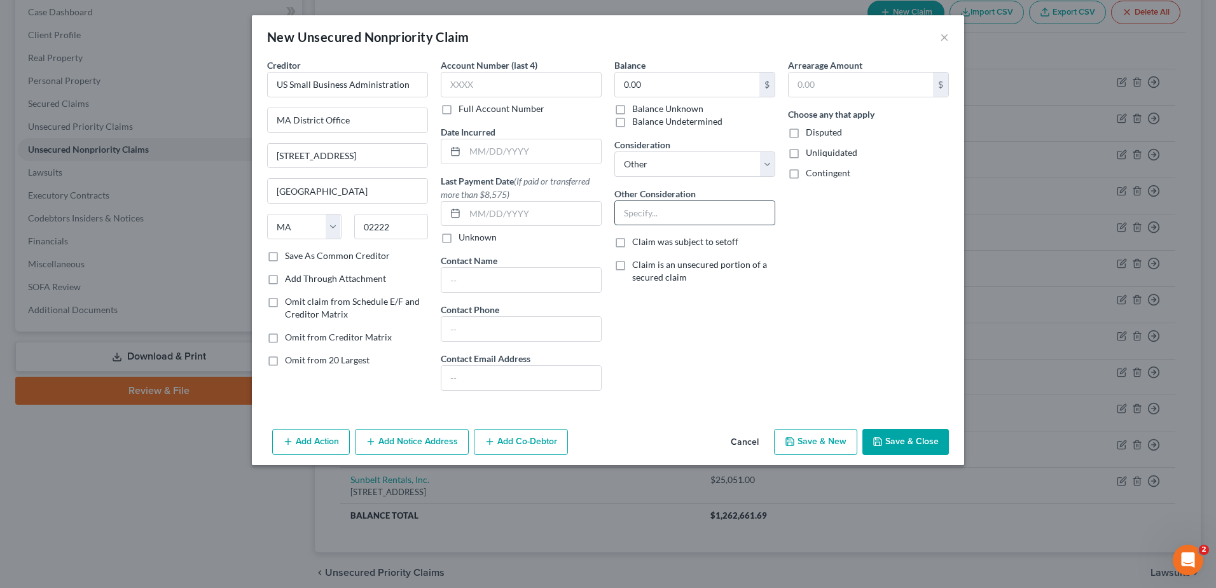
click at [656, 219] on input "text" at bounding box center [695, 213] width 160 height 24
click at [806, 133] on label "Disputed" at bounding box center [824, 132] width 36 height 13
click at [811, 133] on input "Disputed" at bounding box center [815, 130] width 8 height 8
checkbox input "true"
click at [651, 215] on input "text" at bounding box center [695, 213] width 160 height 24
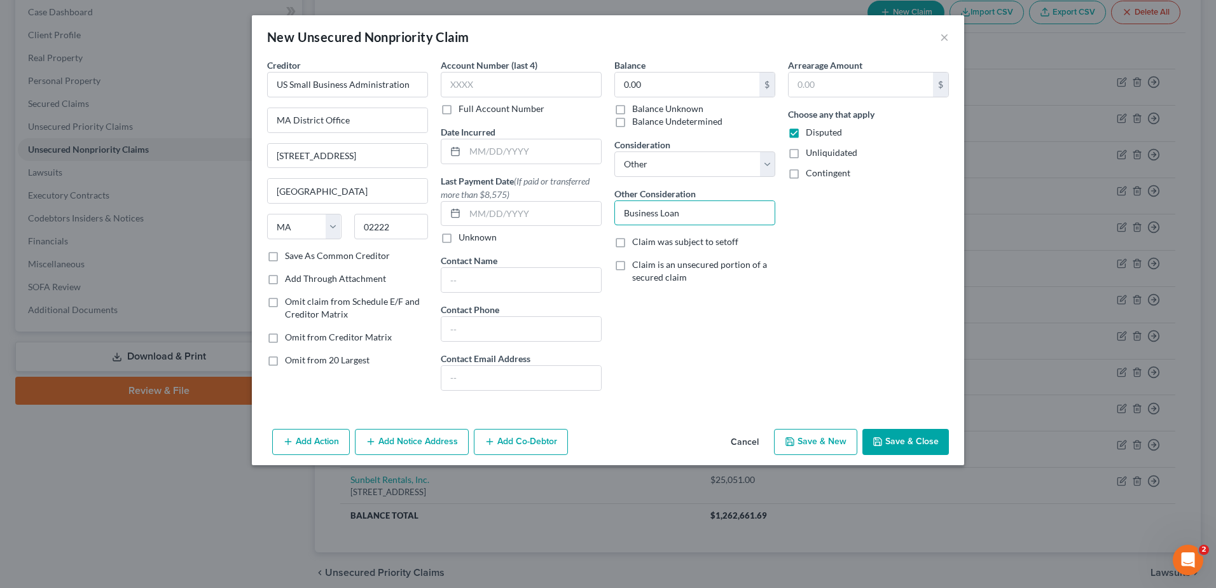
type input "Business Loan"
click at [899, 441] on button "Save & Close" at bounding box center [906, 442] width 87 height 27
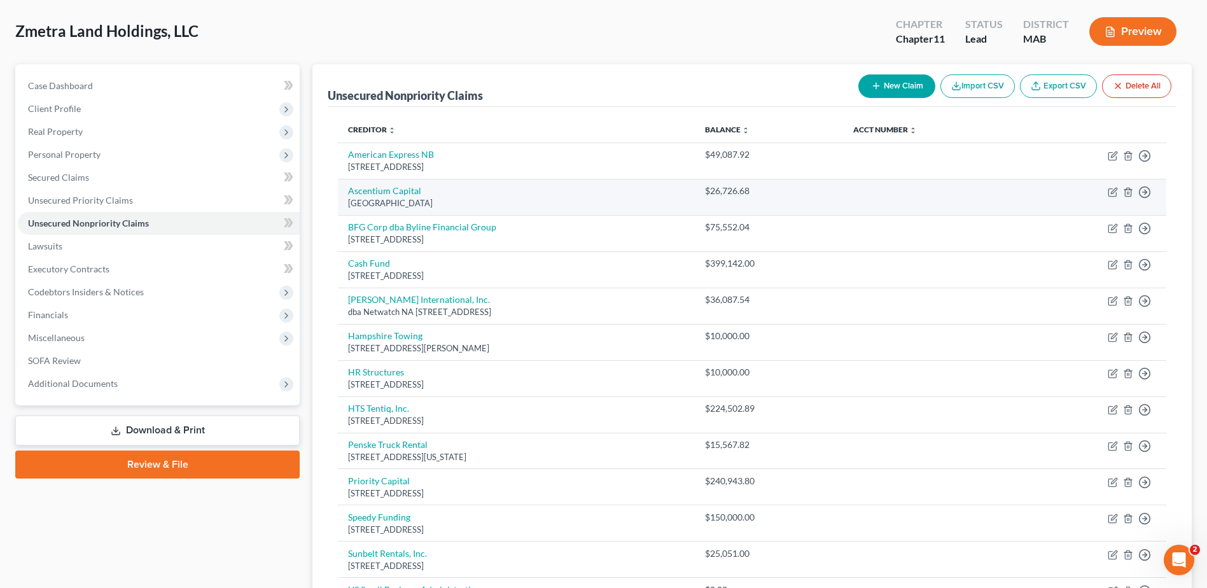
scroll to position [132, 0]
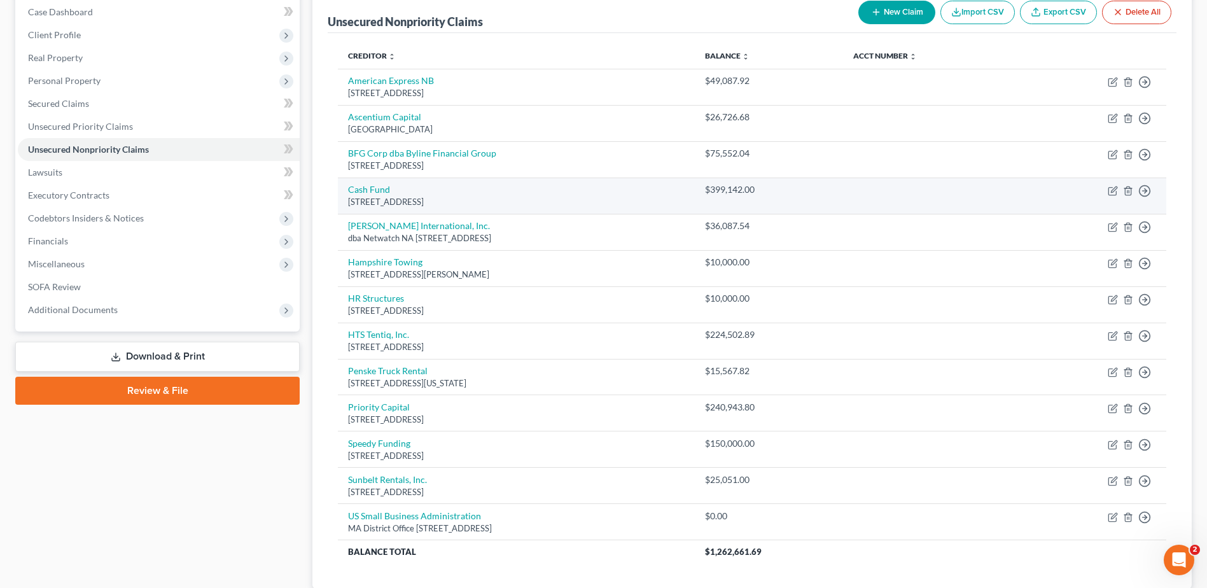
click at [552, 200] on div "[STREET_ADDRESS]" at bounding box center [516, 202] width 337 height 12
click at [1111, 194] on icon "button" at bounding box center [1113, 191] width 10 height 10
select select "5"
select select "11"
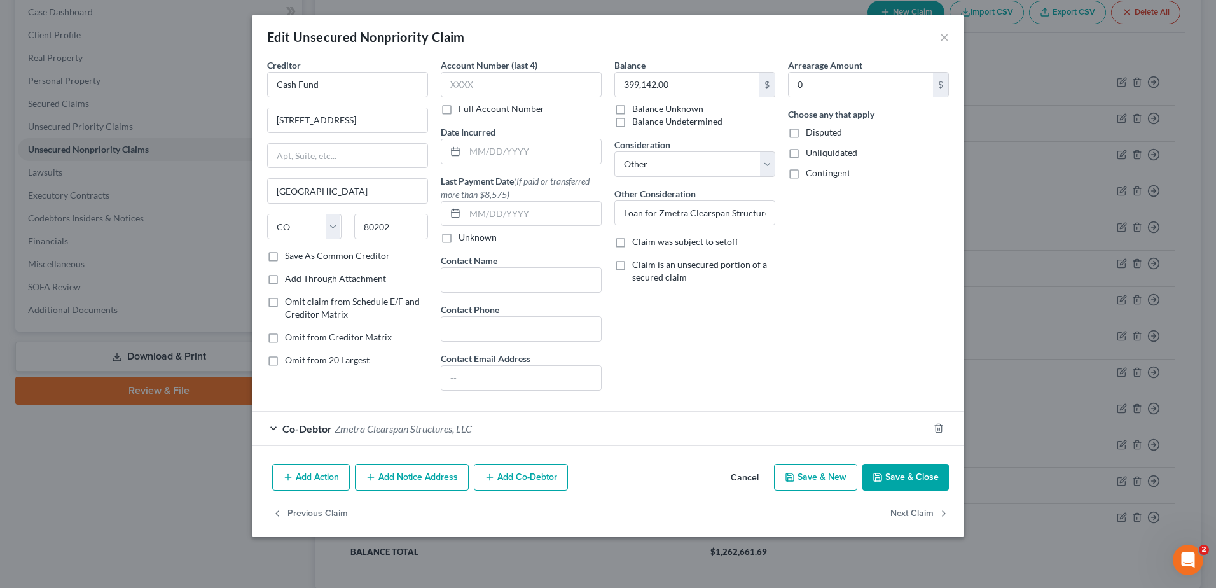
click at [806, 137] on label "Disputed" at bounding box center [824, 132] width 36 height 13
click at [811, 134] on input "Disputed" at bounding box center [815, 130] width 8 height 8
checkbox input "true"
click at [912, 483] on button "Save & Close" at bounding box center [906, 477] width 87 height 27
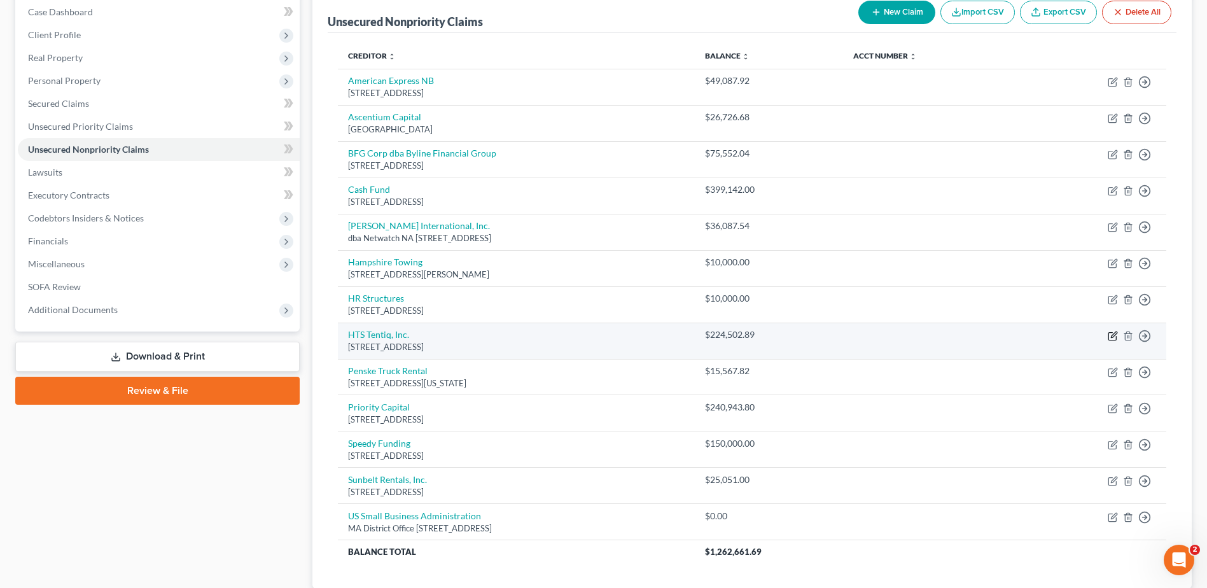
click at [1113, 338] on icon "button" at bounding box center [1113, 336] width 10 height 10
select select "14"
select select "11"
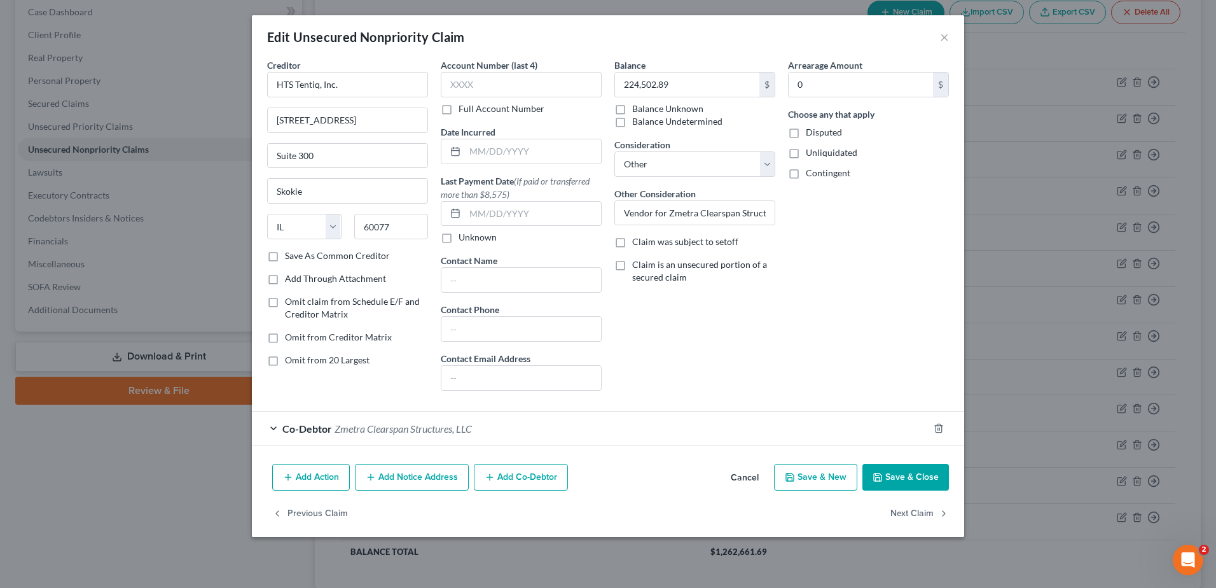
click at [806, 134] on label "Disputed" at bounding box center [824, 132] width 36 height 13
click at [811, 134] on input "Disputed" at bounding box center [815, 130] width 8 height 8
checkbox input "true"
click at [677, 83] on input "224,502.89" at bounding box center [687, 85] width 144 height 24
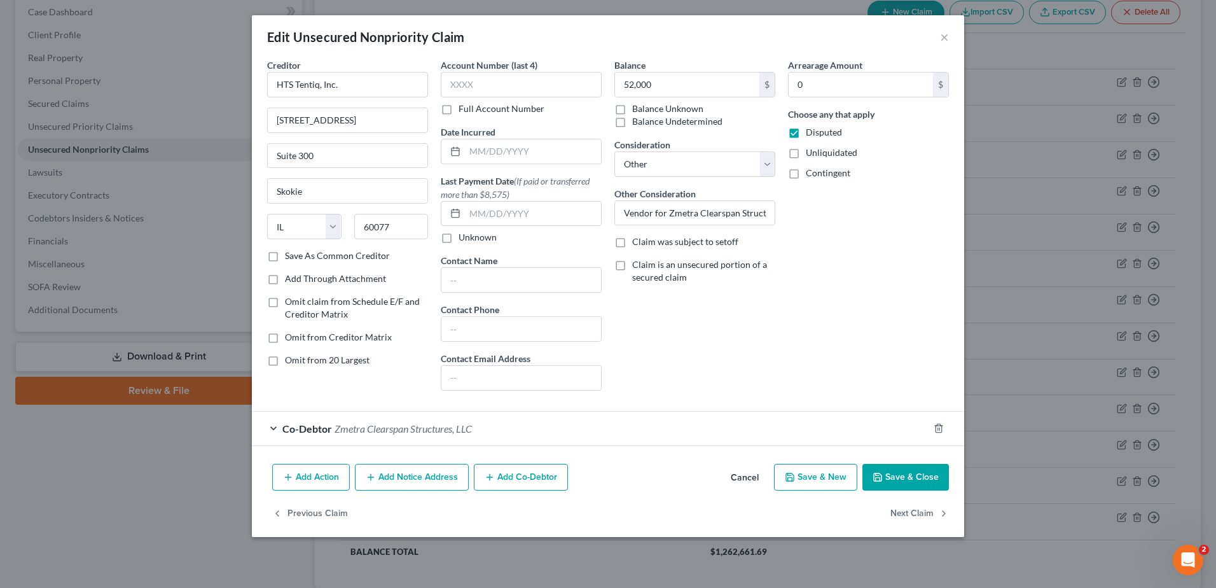
click at [903, 474] on button "Save & Close" at bounding box center [906, 477] width 87 height 27
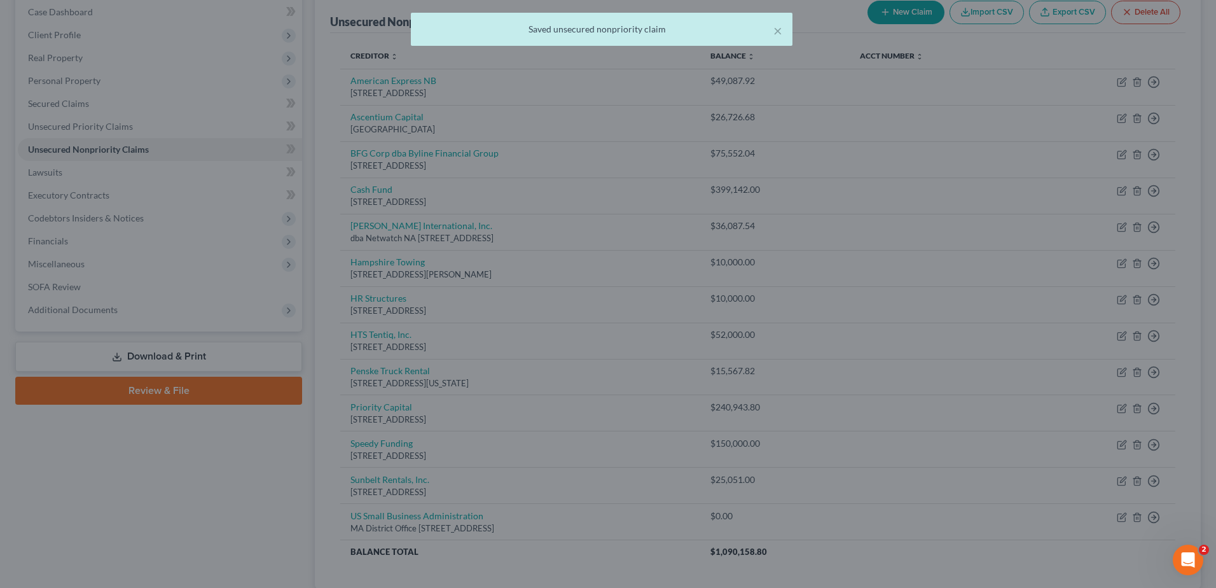
type input "52,000.00"
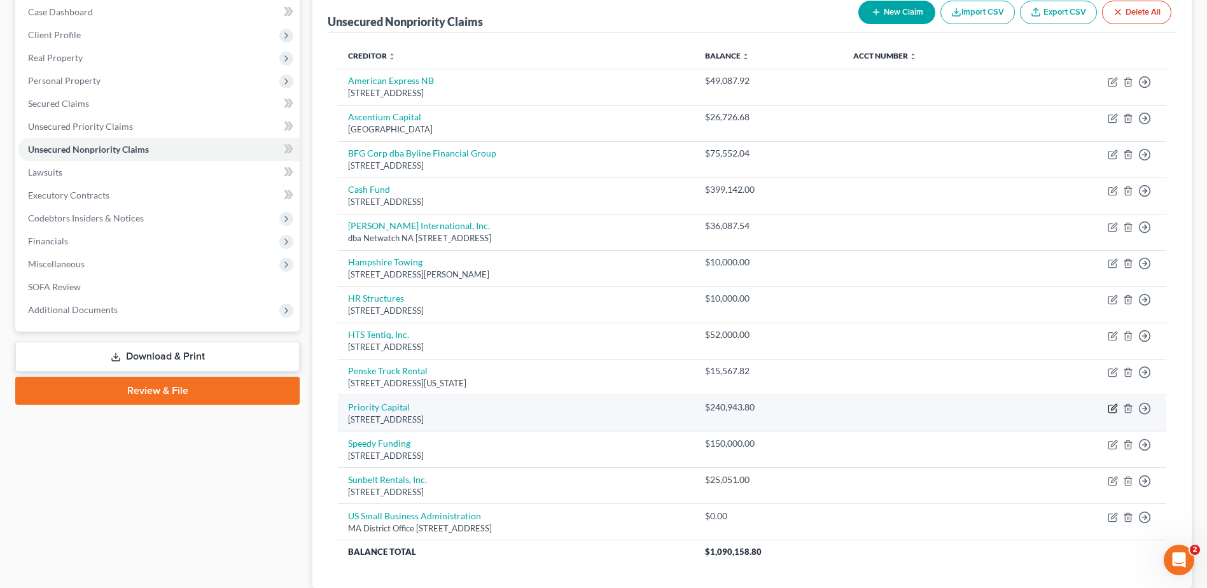
click at [1114, 408] on icon "button" at bounding box center [1114, 407] width 6 height 6
select select "22"
select select "11"
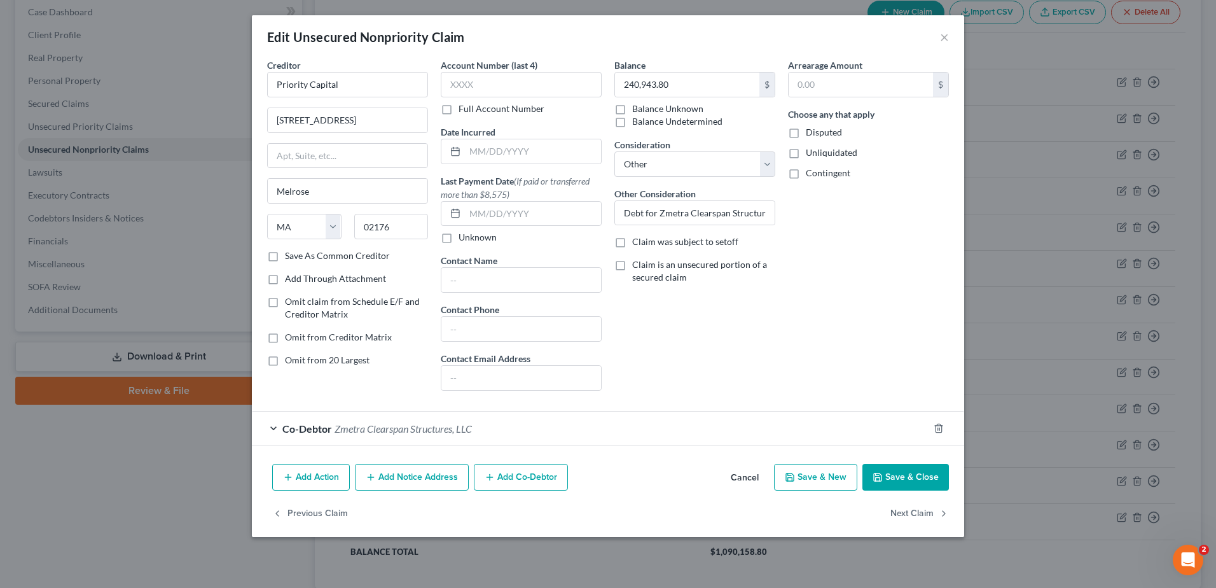
click at [806, 136] on label "Disputed" at bounding box center [824, 132] width 36 height 13
click at [811, 134] on input "Disputed" at bounding box center [815, 130] width 8 height 8
checkbox input "true"
click at [898, 480] on button "Save & Close" at bounding box center [906, 477] width 87 height 27
type input "0"
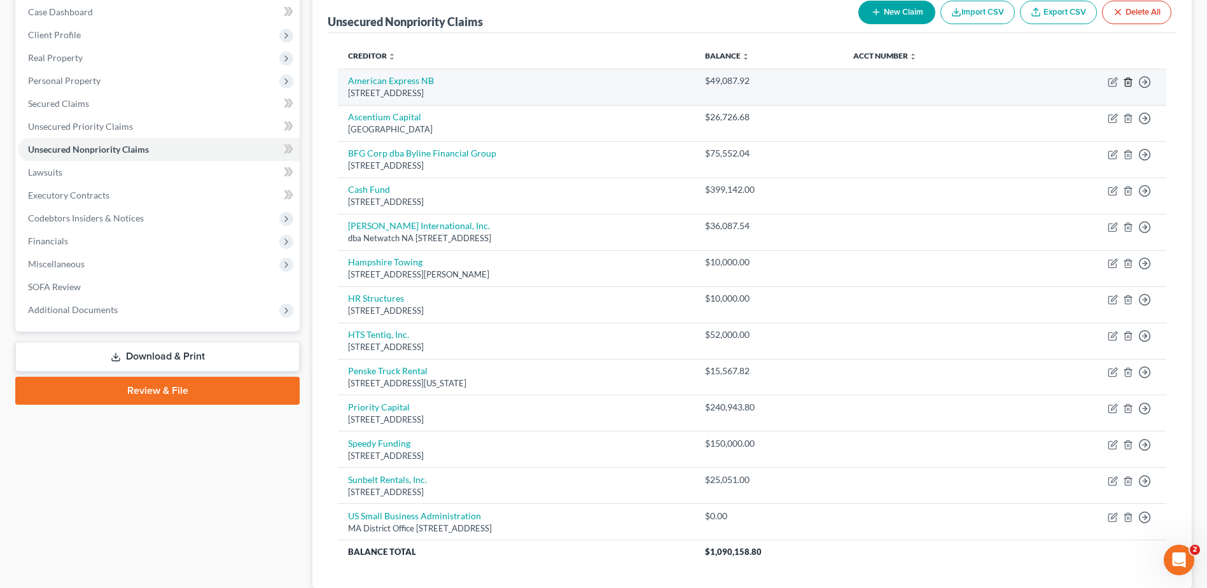
click at [1130, 84] on icon "button" at bounding box center [1128, 82] width 6 height 8
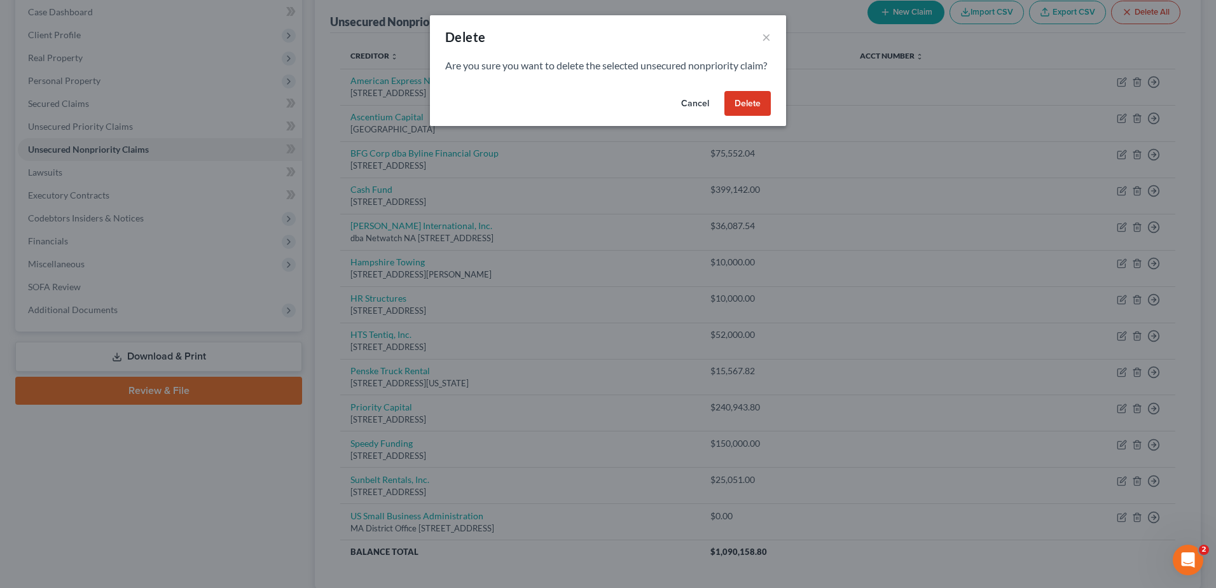
click at [748, 116] on button "Delete" at bounding box center [748, 103] width 46 height 25
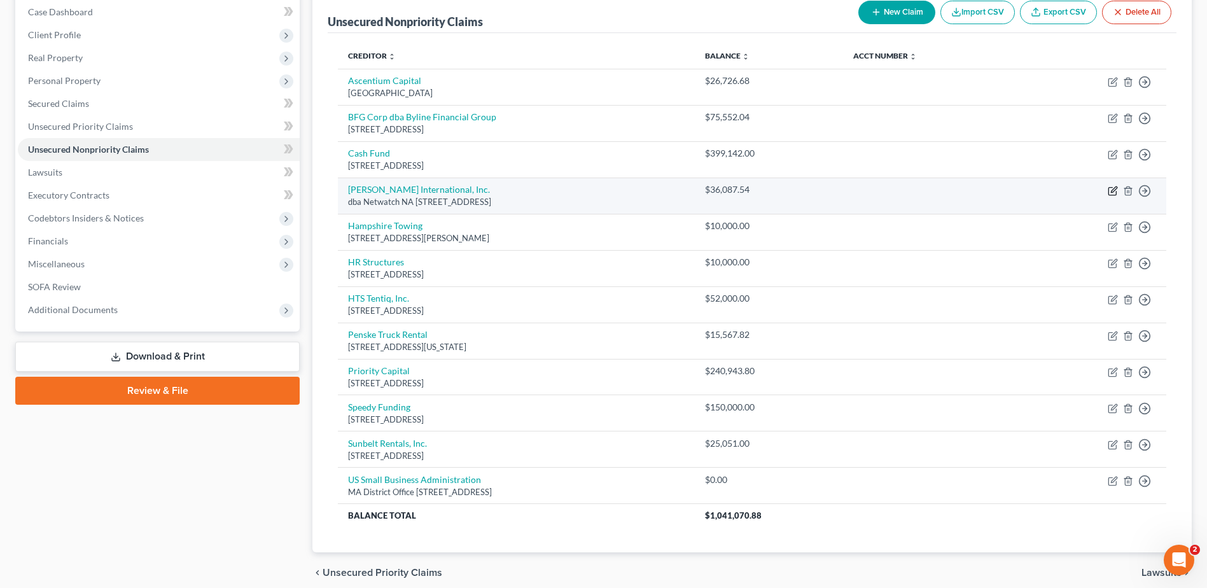
click at [1112, 193] on icon "button" at bounding box center [1113, 191] width 10 height 10
select select "4"
select select "11"
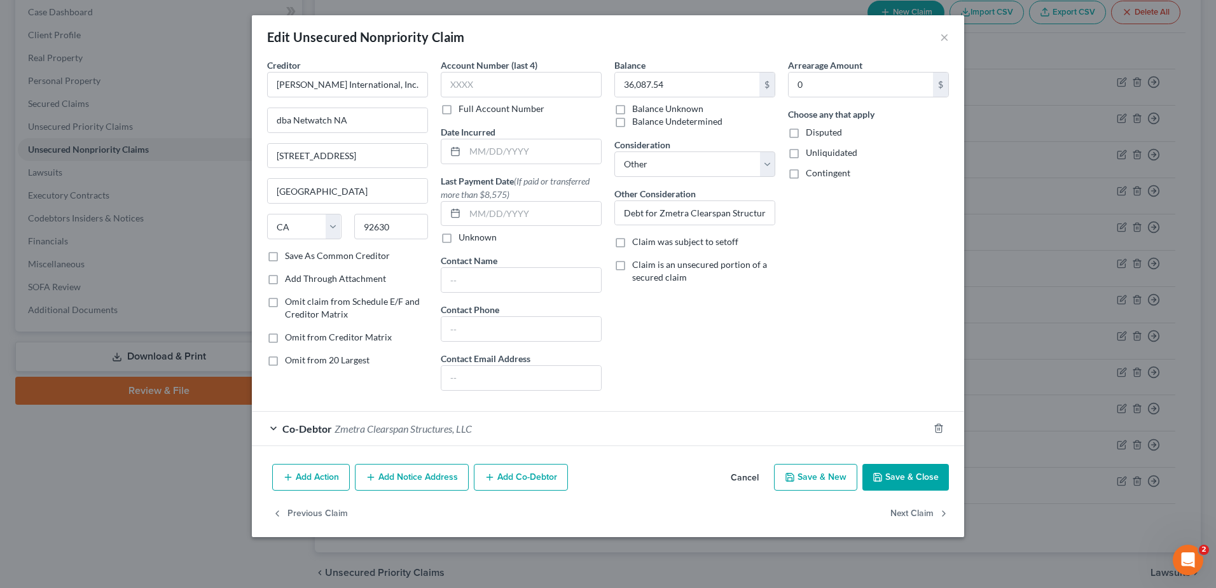
click at [806, 134] on label "Disputed" at bounding box center [824, 132] width 36 height 13
click at [811, 134] on input "Disputed" at bounding box center [815, 130] width 8 height 8
checkbox input "true"
click at [932, 478] on button "Save & Close" at bounding box center [906, 477] width 87 height 27
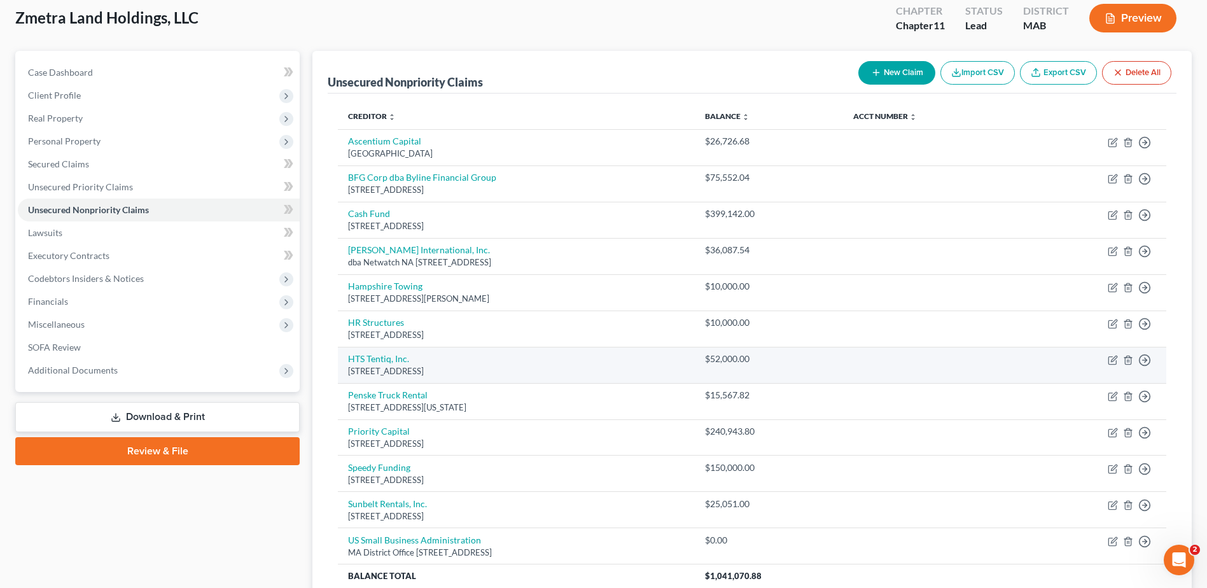
scroll to position [0, 0]
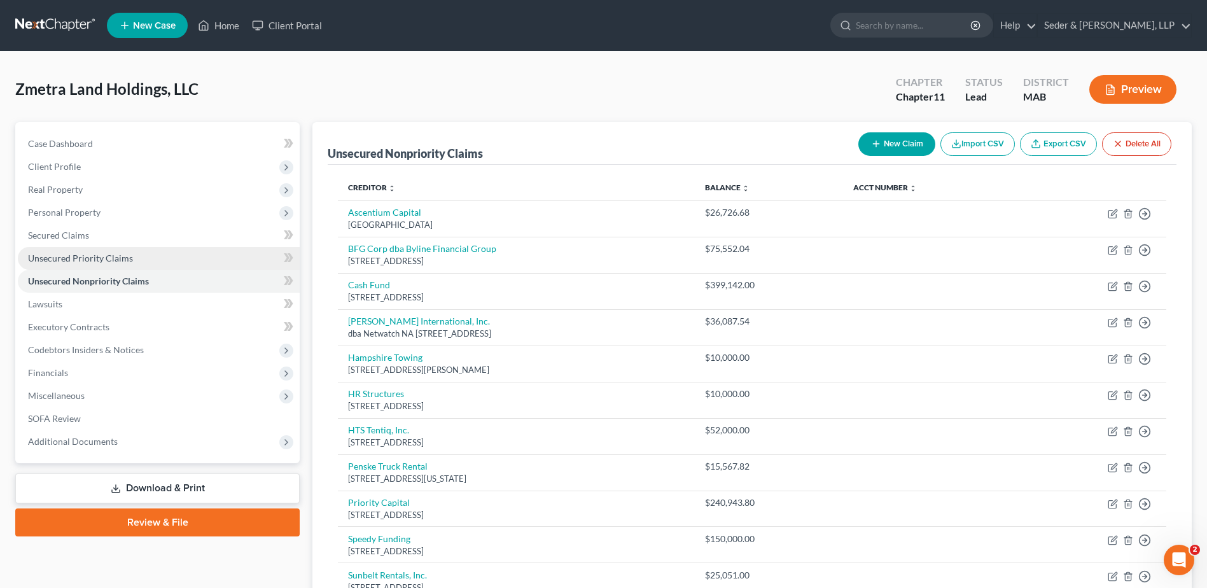
click at [103, 255] on span "Unsecured Priority Claims" at bounding box center [80, 258] width 105 height 11
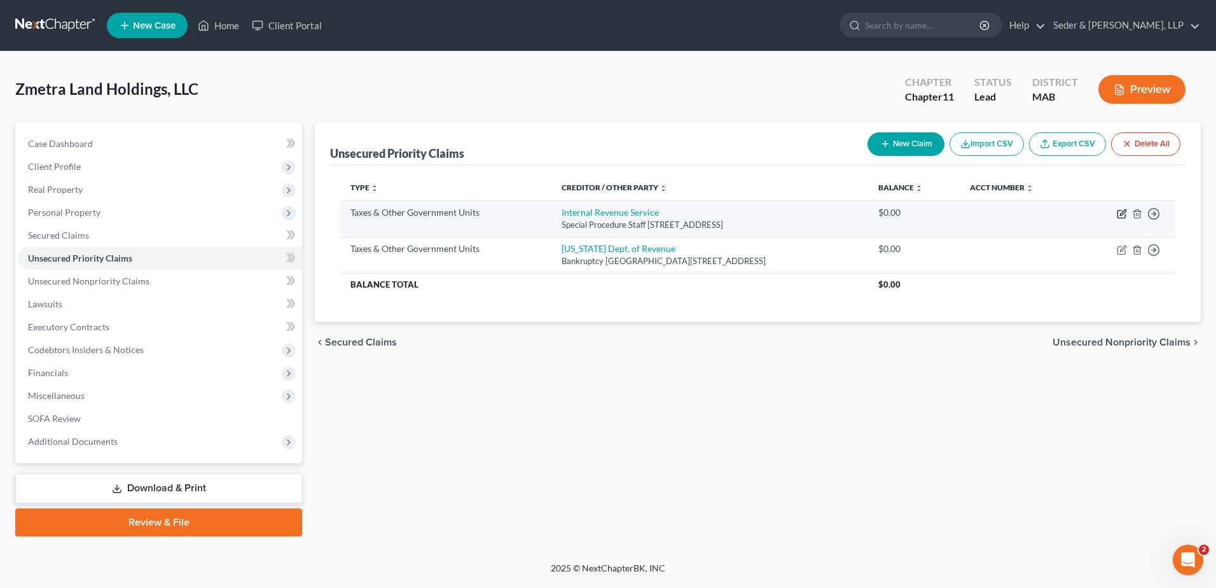
click at [1122, 215] on icon "button" at bounding box center [1123, 212] width 6 height 6
select select "0"
select select "22"
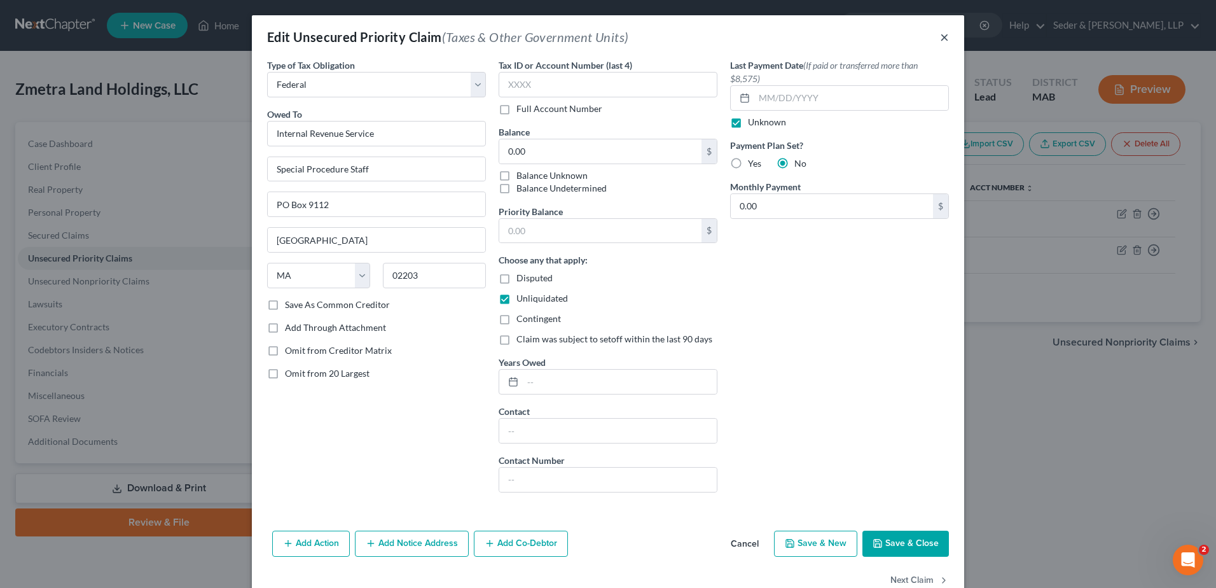
click at [942, 38] on button "×" at bounding box center [944, 36] width 9 height 15
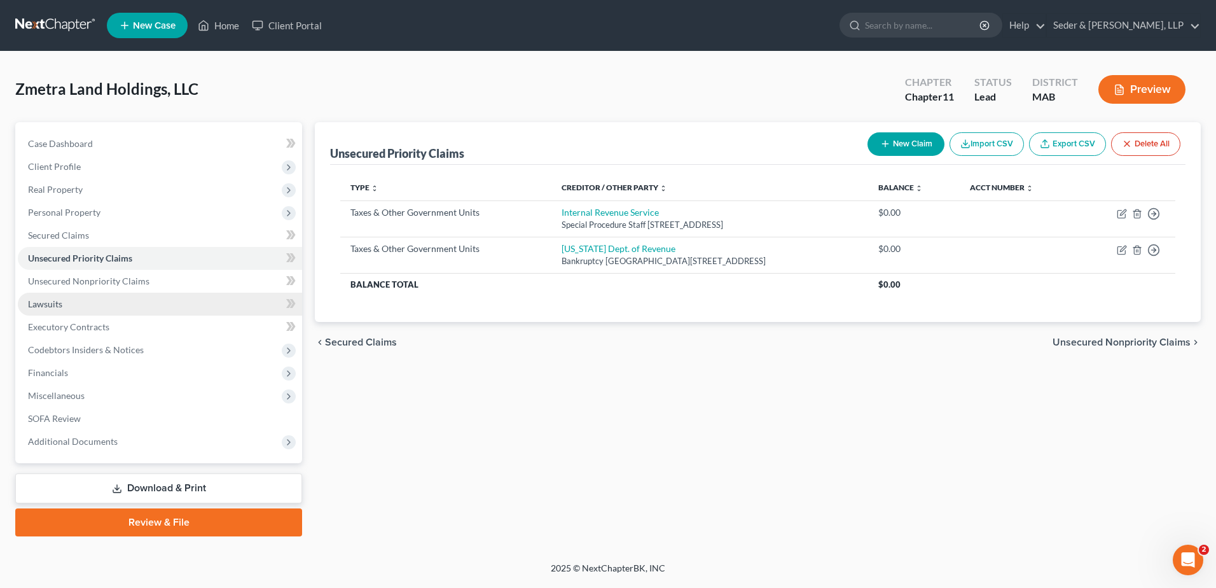
click at [57, 308] on span "Lawsuits" at bounding box center [45, 303] width 34 height 11
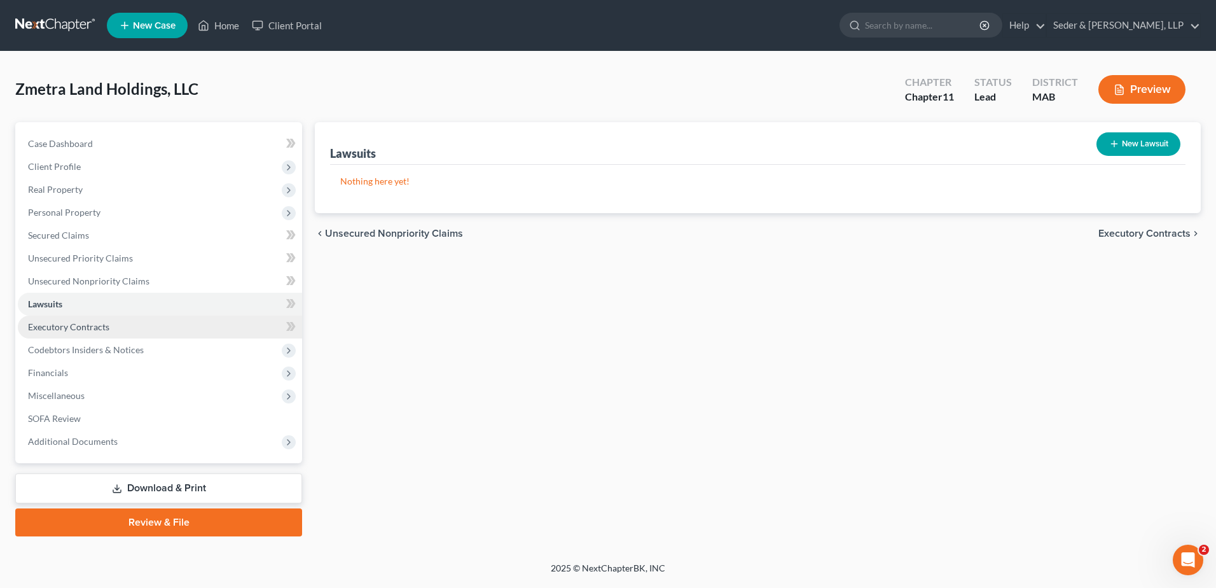
click at [120, 334] on link "Executory Contracts" at bounding box center [160, 327] width 284 height 23
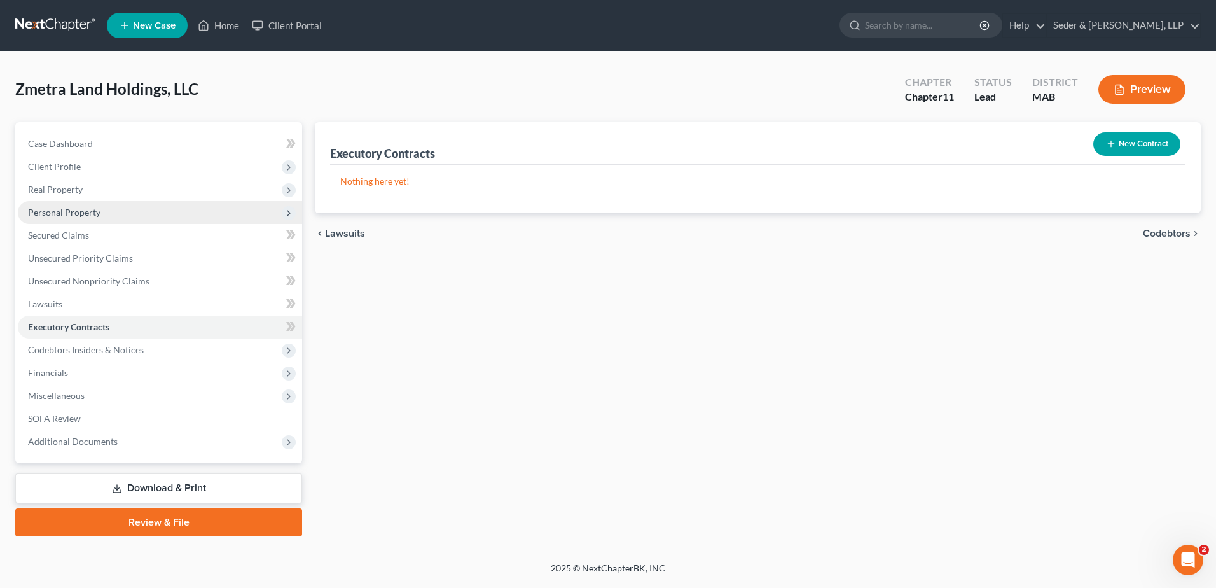
click at [43, 207] on span "Personal Property" at bounding box center [64, 212] width 73 height 11
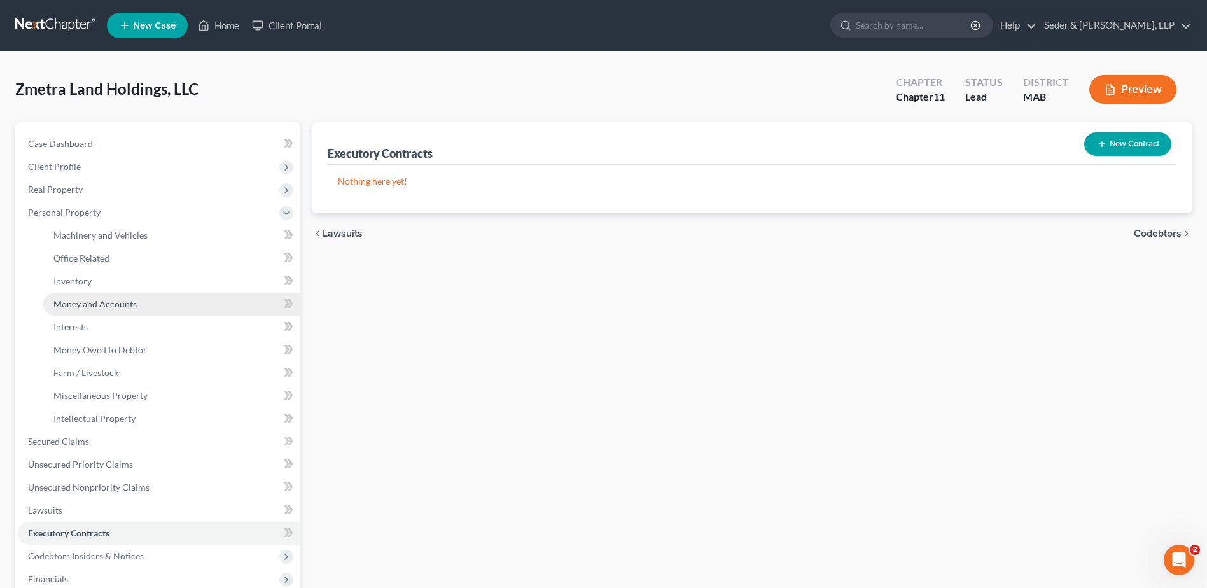
click at [92, 304] on span "Money and Accounts" at bounding box center [94, 303] width 83 height 11
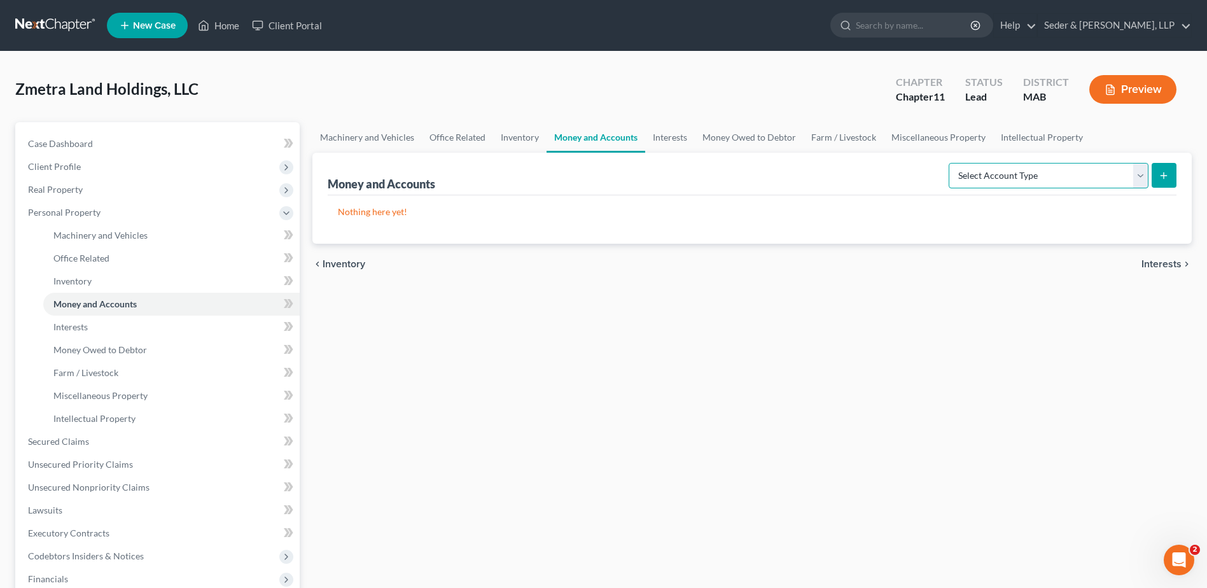
click at [1140, 175] on select "Select Account Type Brokerage (A/B: 3, SOFA: 18) Cash on Hand (A/B: 2) Certific…" at bounding box center [1049, 175] width 200 height 25
select select "checking"
click at [950, 163] on select "Select Account Type Brokerage (A/B: 3, SOFA: 18) Cash on Hand (A/B: 2) Certific…" at bounding box center [1049, 175] width 200 height 25
click at [1157, 176] on button "submit" at bounding box center [1163, 175] width 25 height 25
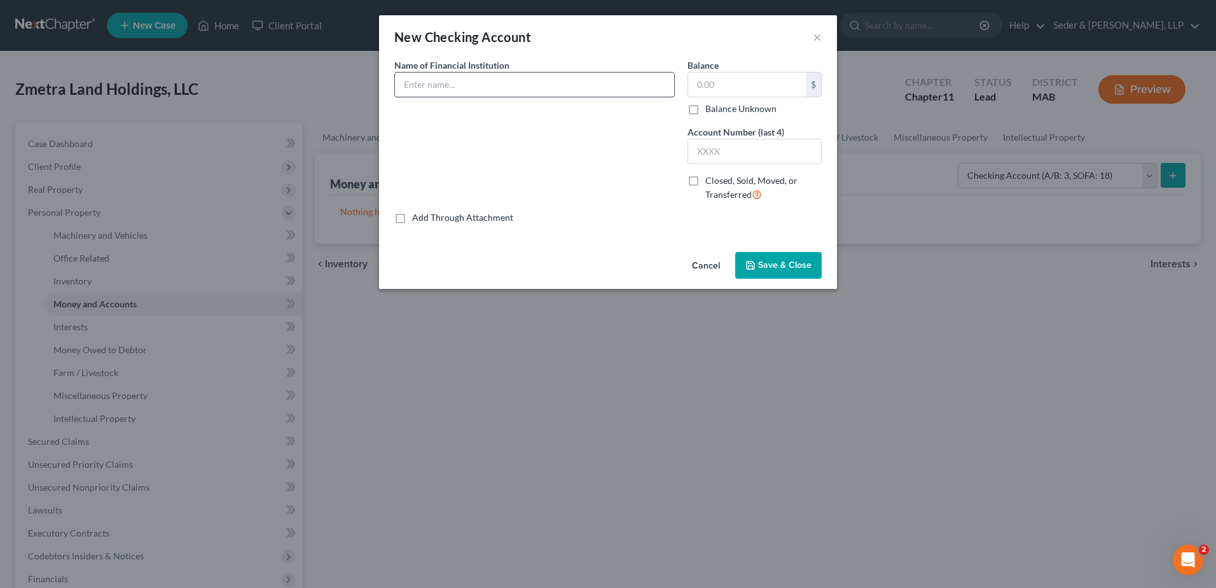
click at [566, 91] on input "text" at bounding box center [534, 85] width 279 height 24
type input "TD Bank DIP Account"
type input "11.62"
click at [790, 265] on span "Save & Close" at bounding box center [784, 265] width 53 height 11
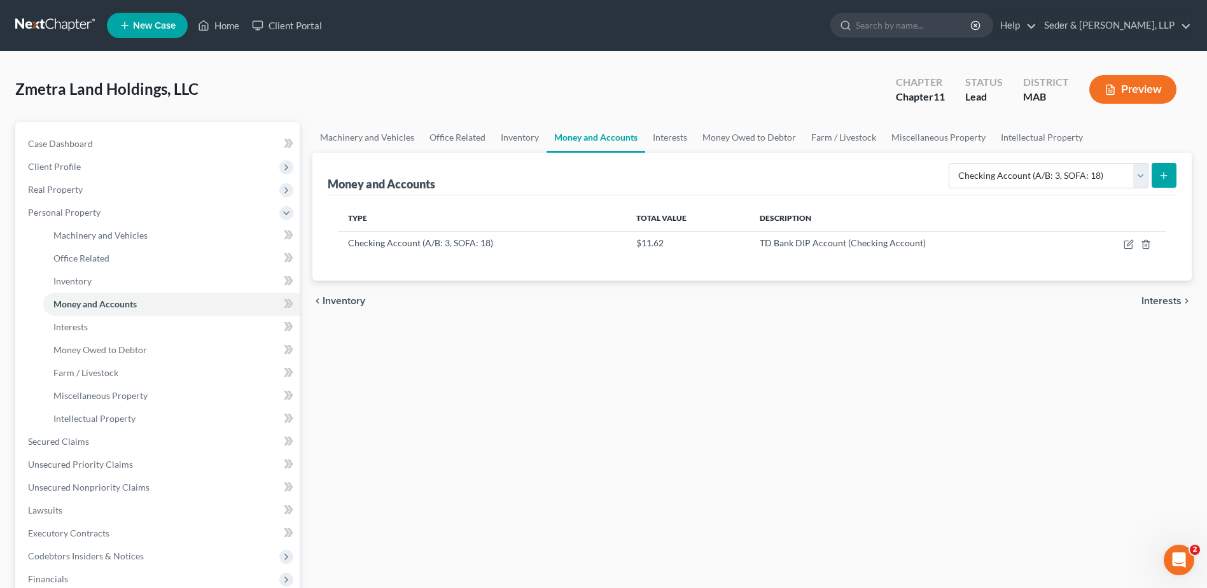
click at [1167, 170] on icon "submit" at bounding box center [1163, 175] width 10 height 10
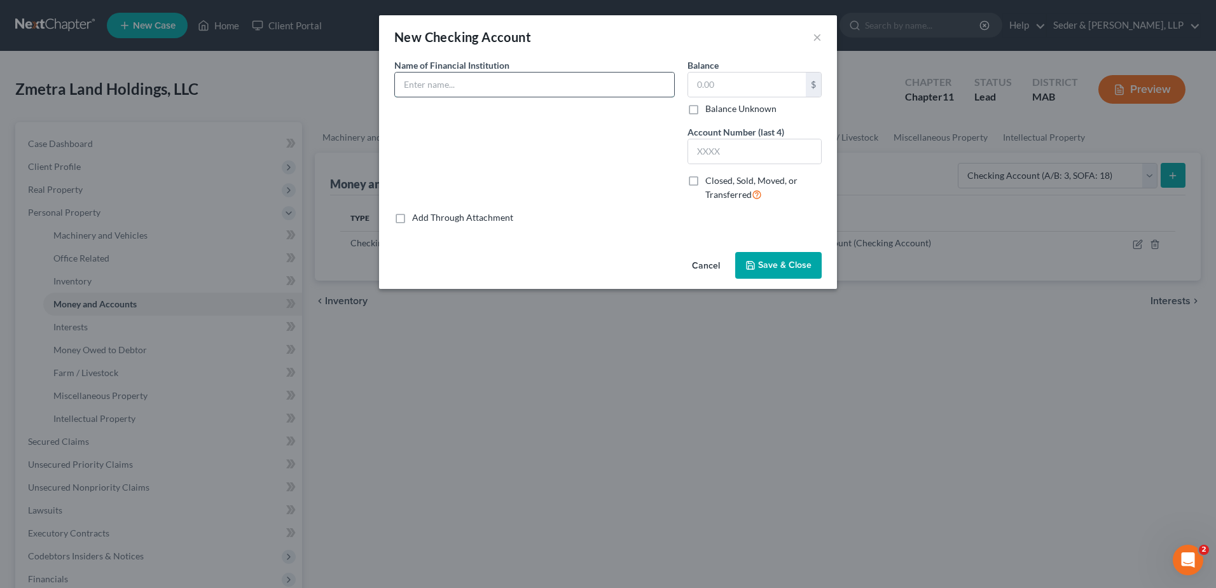
click at [553, 93] on input "text" at bounding box center [534, 85] width 279 height 24
type input "Cornerstone Bank"
click at [722, 85] on input "text" at bounding box center [747, 85] width 118 height 24
type input "2.40"
click at [705, 179] on label "Closed, Sold, Moved, or Transferred" at bounding box center [763, 187] width 116 height 27
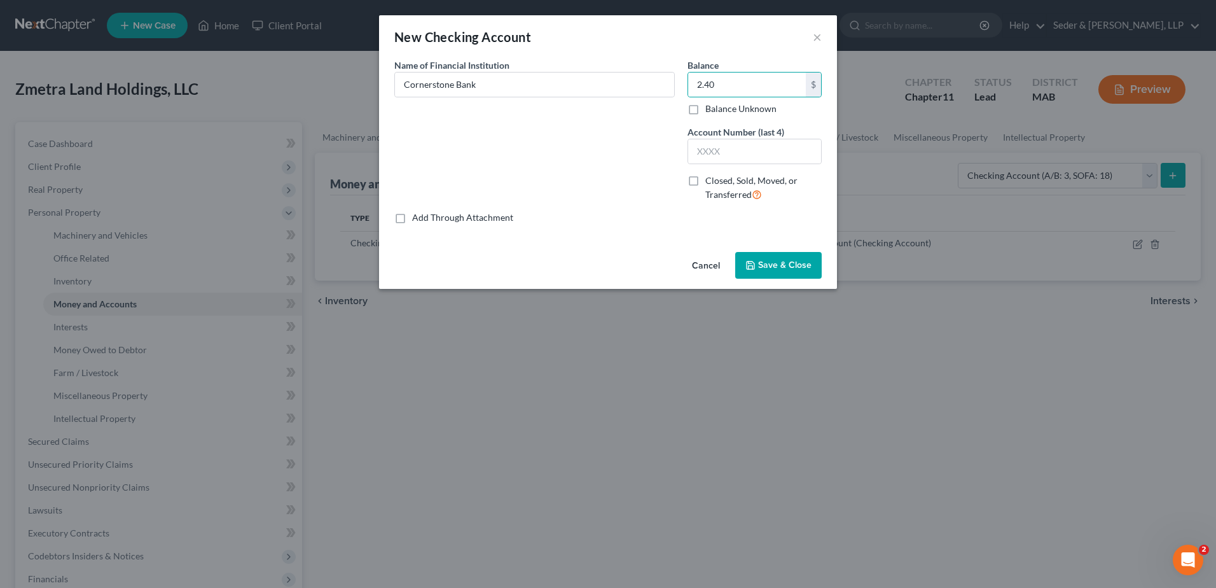
click at [711, 179] on input "Closed, Sold, Moved, or Transferred" at bounding box center [715, 178] width 8 height 8
checkbox input "true"
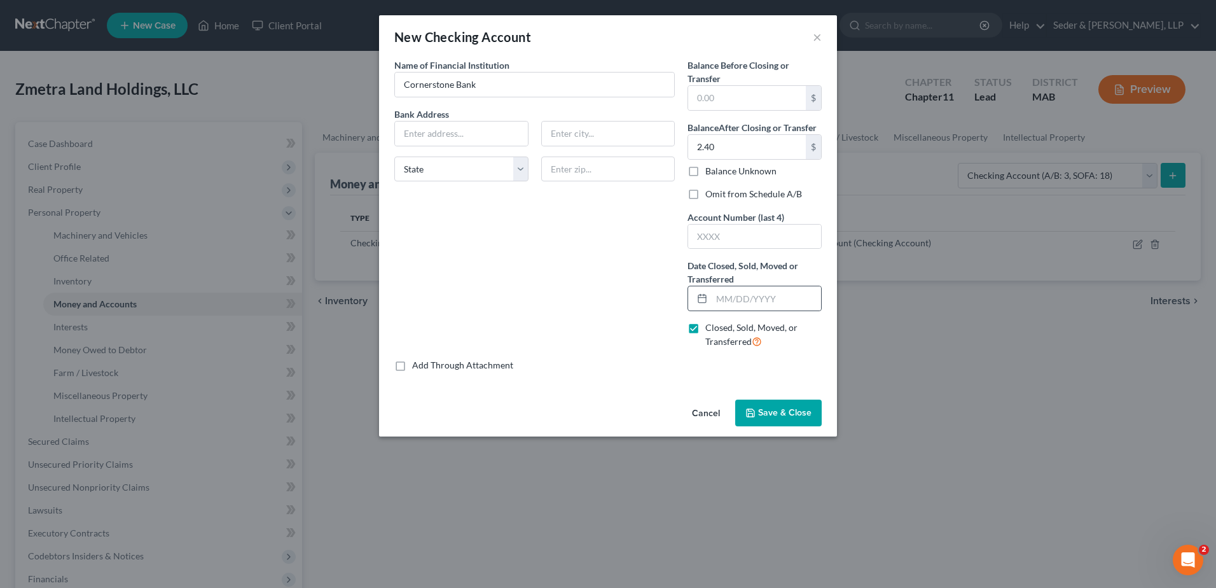
click at [702, 301] on icon at bounding box center [702, 298] width 10 height 10
click at [700, 296] on icon at bounding box center [702, 298] width 10 height 10
click at [723, 300] on input "text" at bounding box center [766, 298] width 109 height 24
click at [758, 302] on input "text" at bounding box center [766, 298] width 109 height 24
type input "[DATE]"
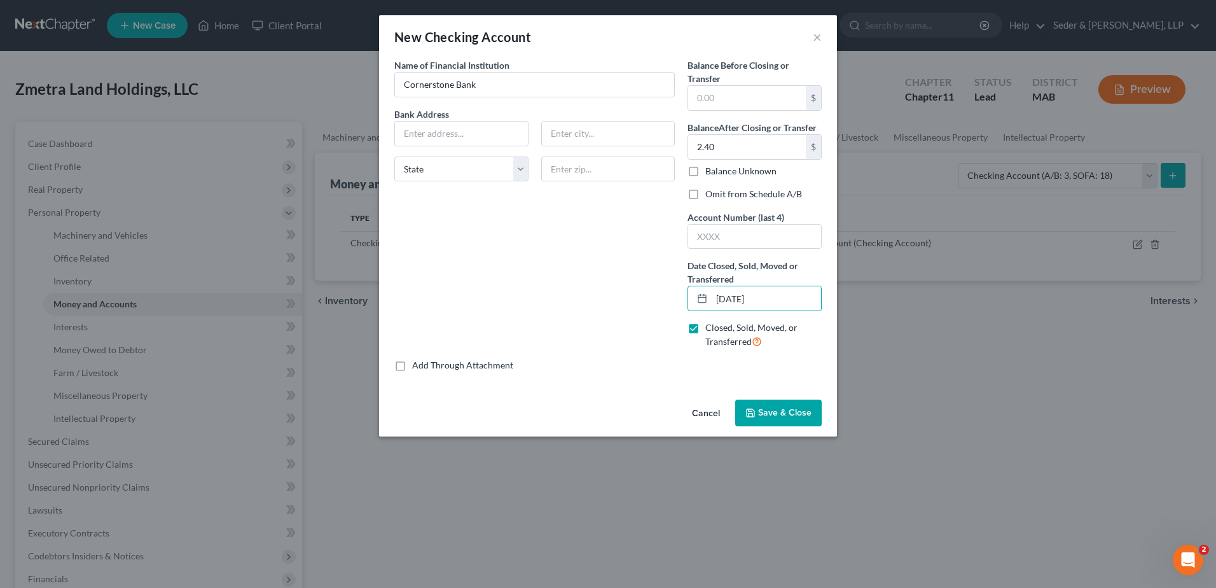
click at [804, 408] on span "Save & Close" at bounding box center [784, 412] width 53 height 11
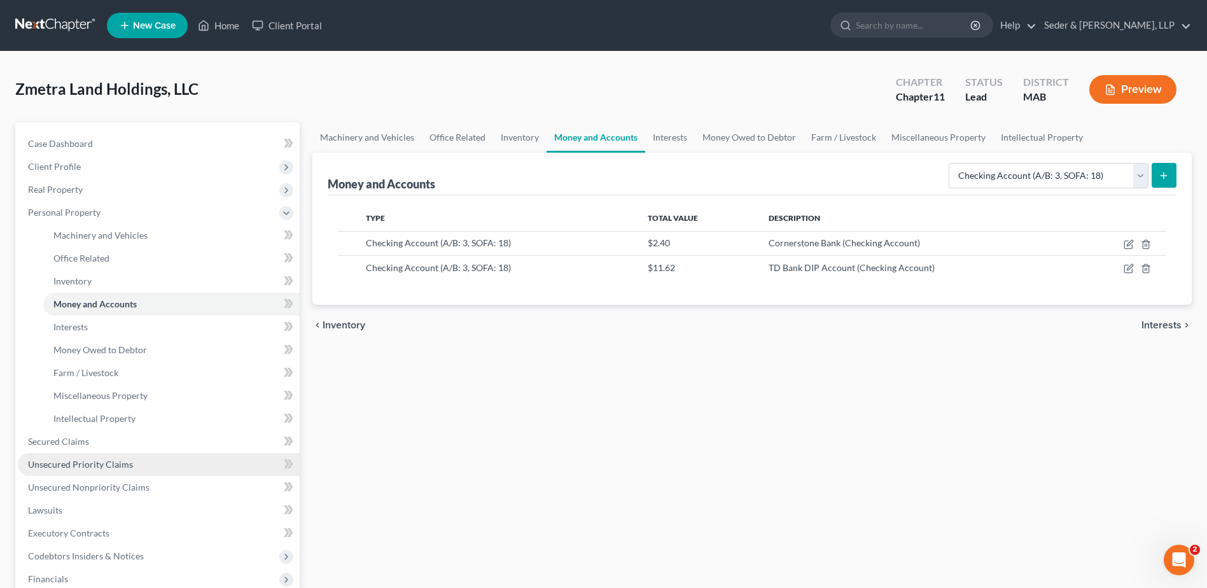
click at [84, 462] on span "Unsecured Priority Claims" at bounding box center [80, 464] width 105 height 11
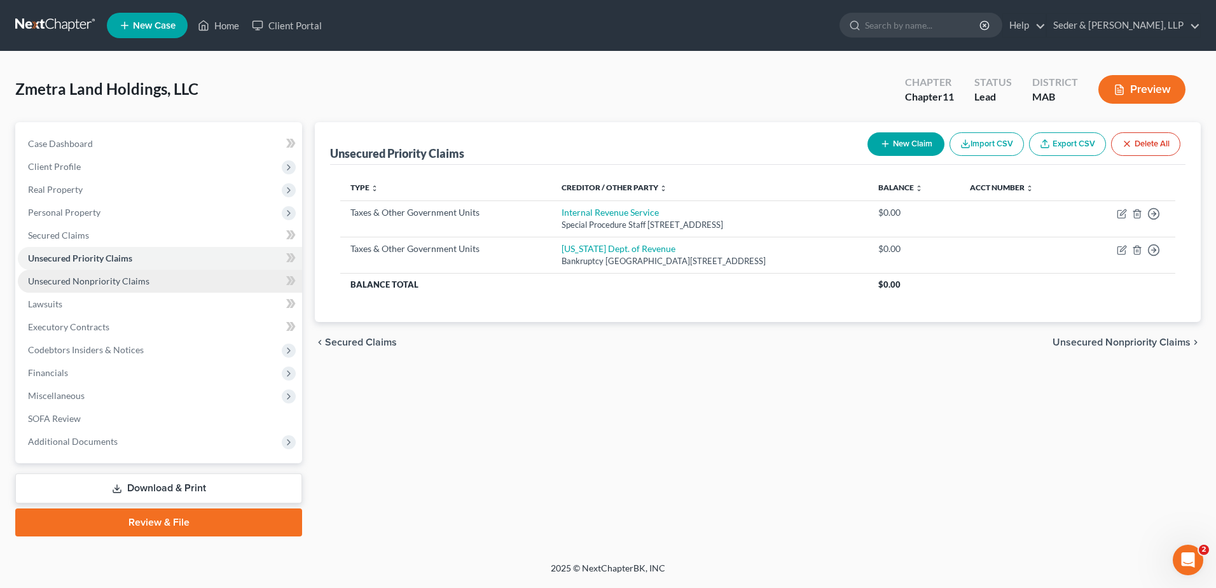
click at [104, 281] on span "Unsecured Nonpriority Claims" at bounding box center [89, 280] width 122 height 11
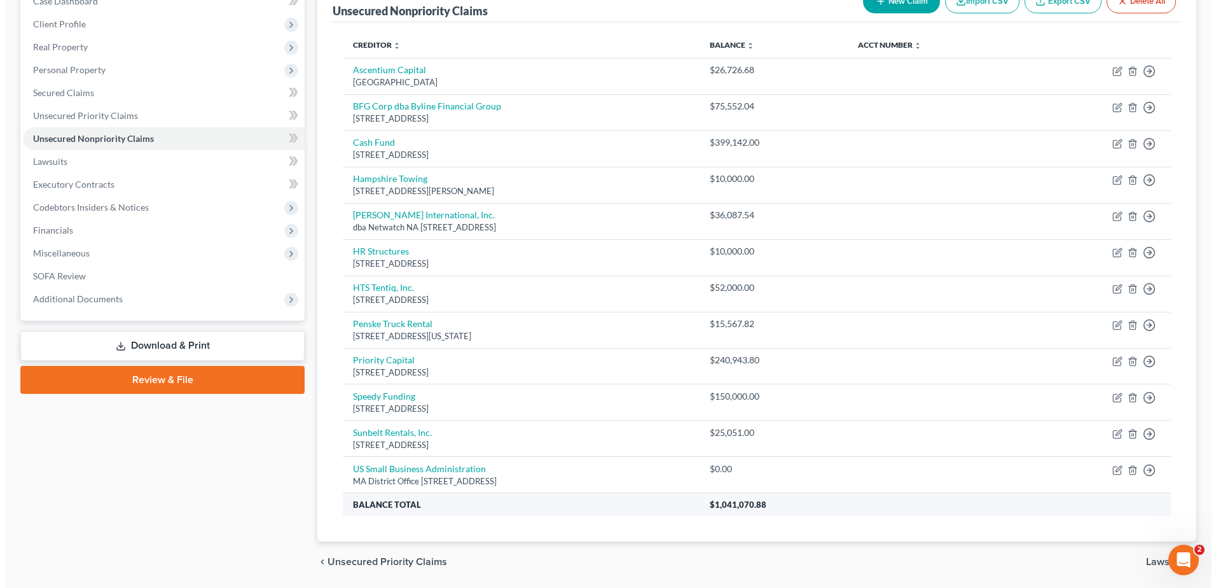
scroll to position [122, 0]
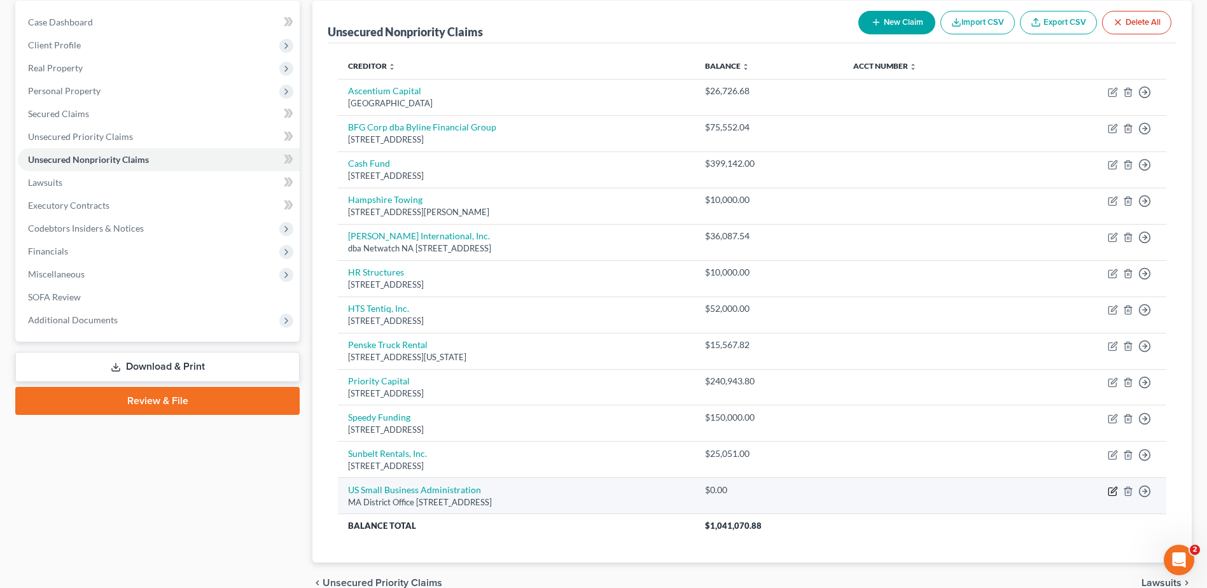
click at [1112, 492] on icon "button" at bounding box center [1113, 491] width 10 height 10
select select "22"
select select "11"
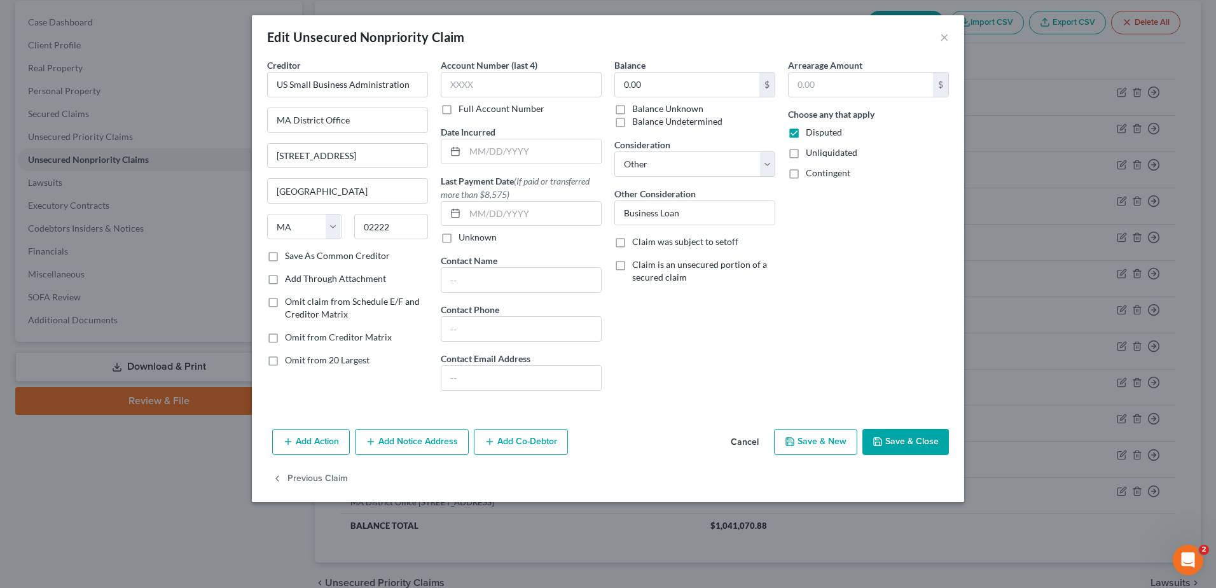
click at [411, 439] on button "Add Notice Address" at bounding box center [412, 442] width 114 height 27
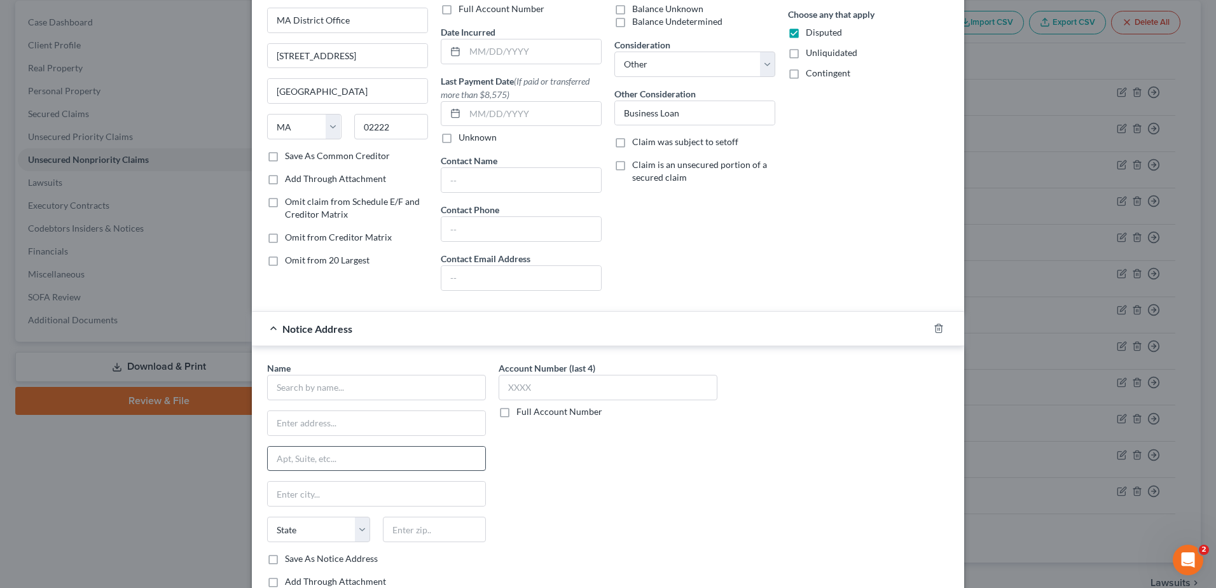
scroll to position [191, 0]
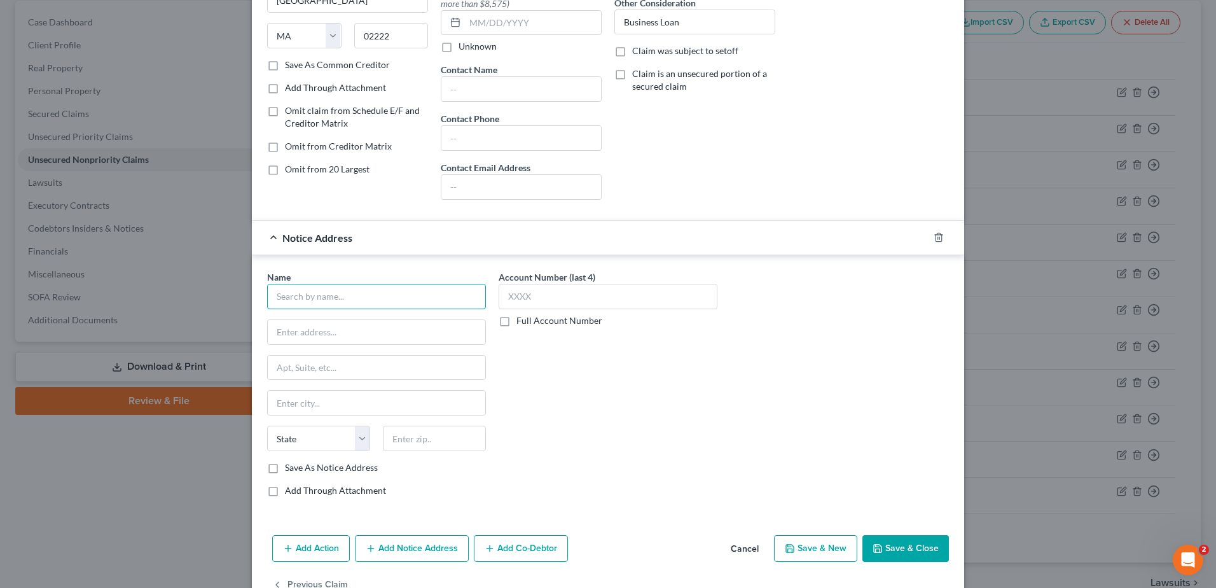
click at [387, 296] on input "text" at bounding box center [376, 296] width 219 height 25
type input "A"
type input "Attorney General"
type input "US Dept of Justice"
type input "[STREET_ADDRESS][US_STATE]"
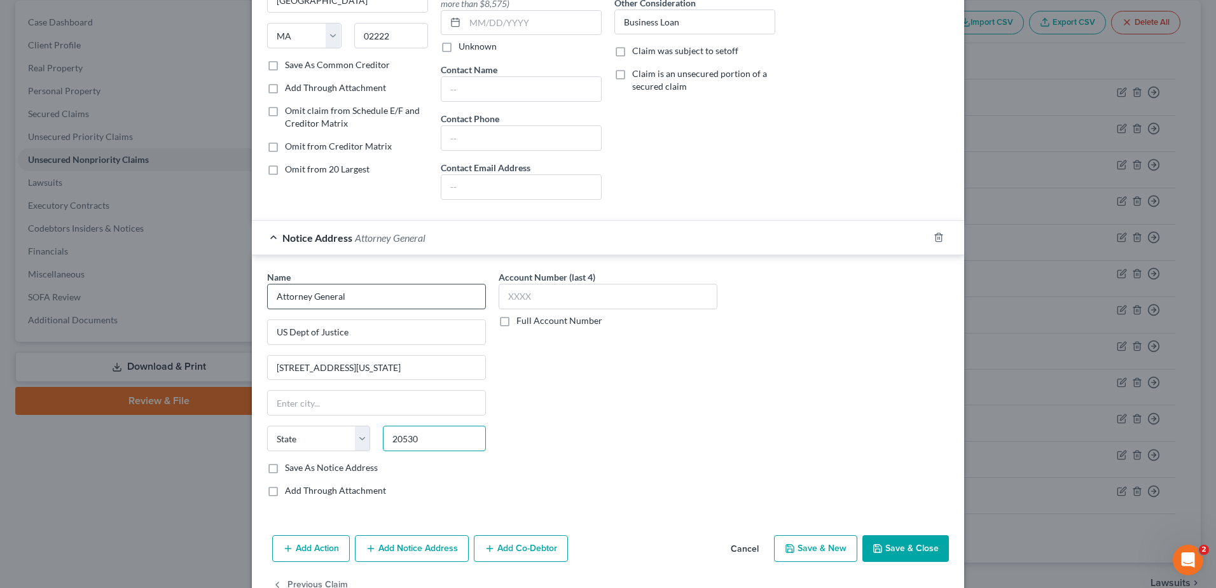
type input "20530"
type input "[US_STATE]"
select select "8"
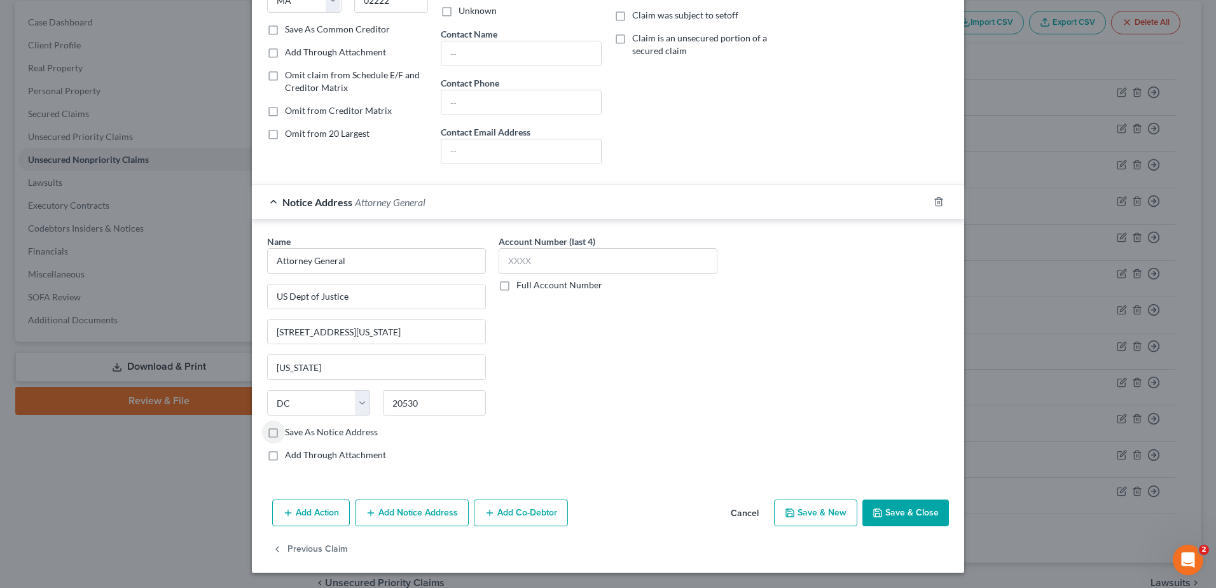
click at [831, 517] on button "Save & New" at bounding box center [815, 512] width 83 height 27
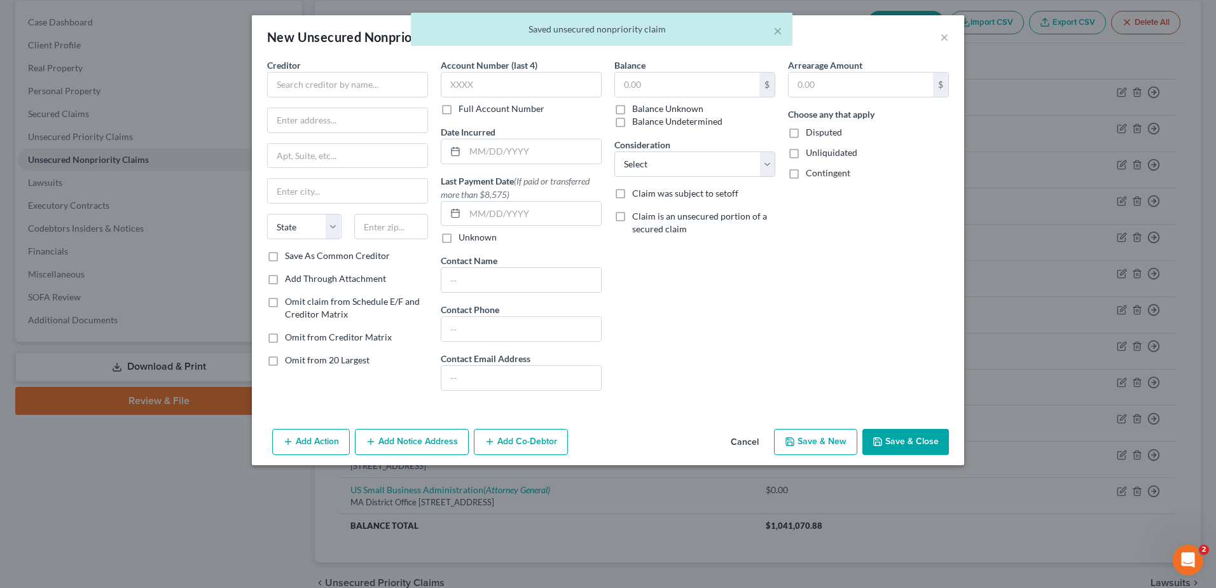
type input "0"
click at [742, 443] on button "Cancel" at bounding box center [745, 442] width 48 height 25
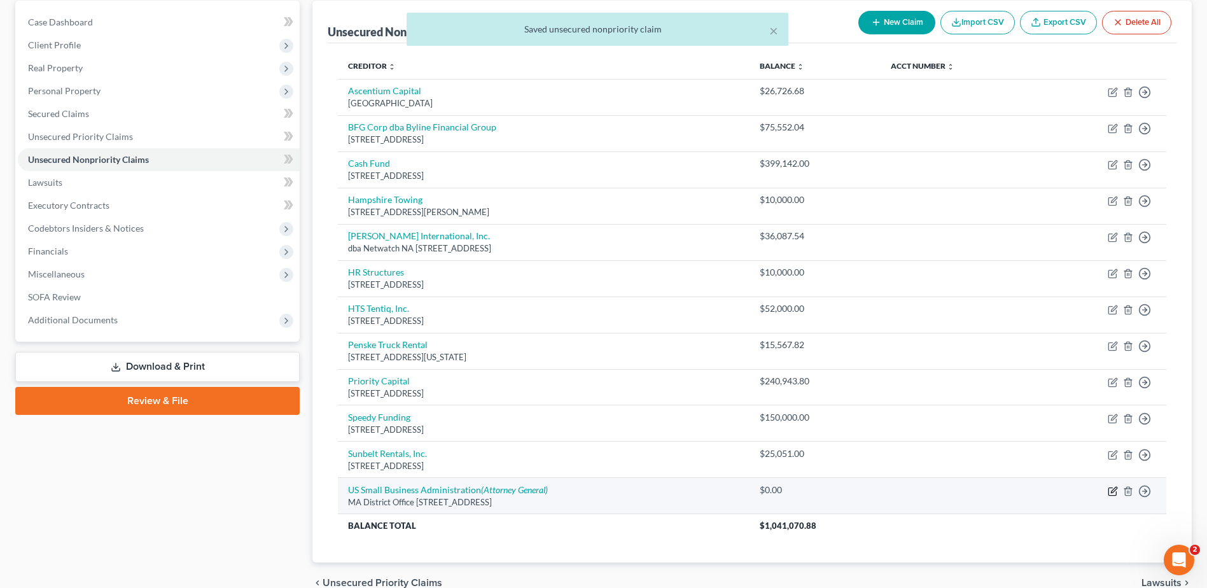
click at [1113, 491] on icon "button" at bounding box center [1114, 490] width 6 height 6
select select "22"
select select "11"
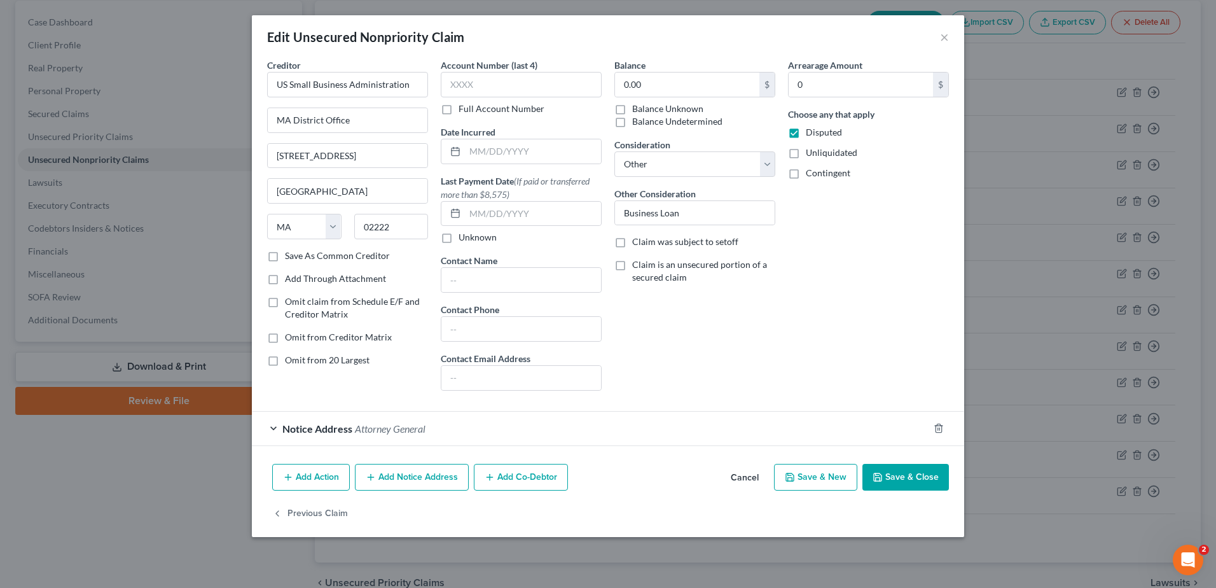
click at [393, 483] on button "Add Notice Address" at bounding box center [412, 477] width 114 height 27
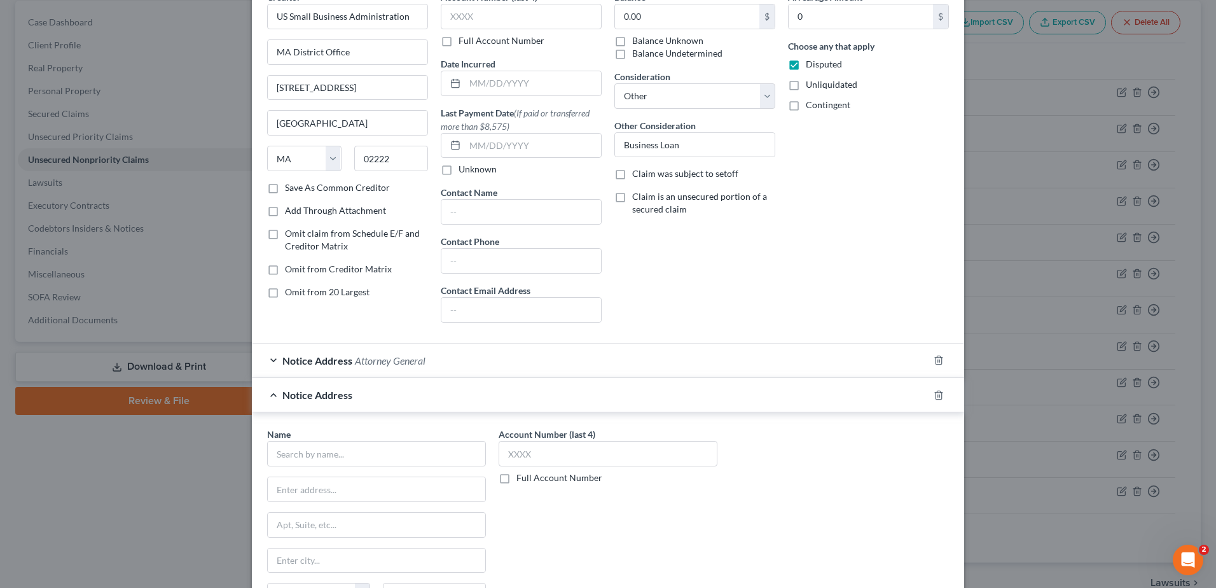
scroll to position [127, 0]
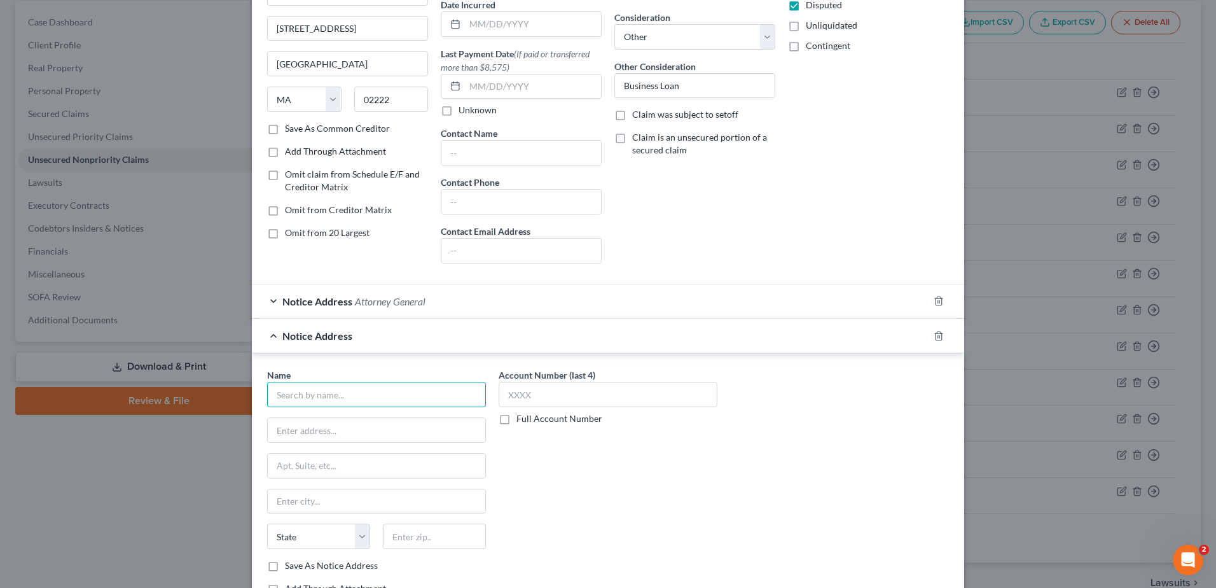
click at [333, 397] on input "text" at bounding box center [376, 394] width 219 height 25
type input "Civil Process Clerk"
type input "Office of the US Attorney"
click at [316, 475] on input "text" at bounding box center [377, 466] width 218 height 24
type input "[STREET_ADDRESS]"
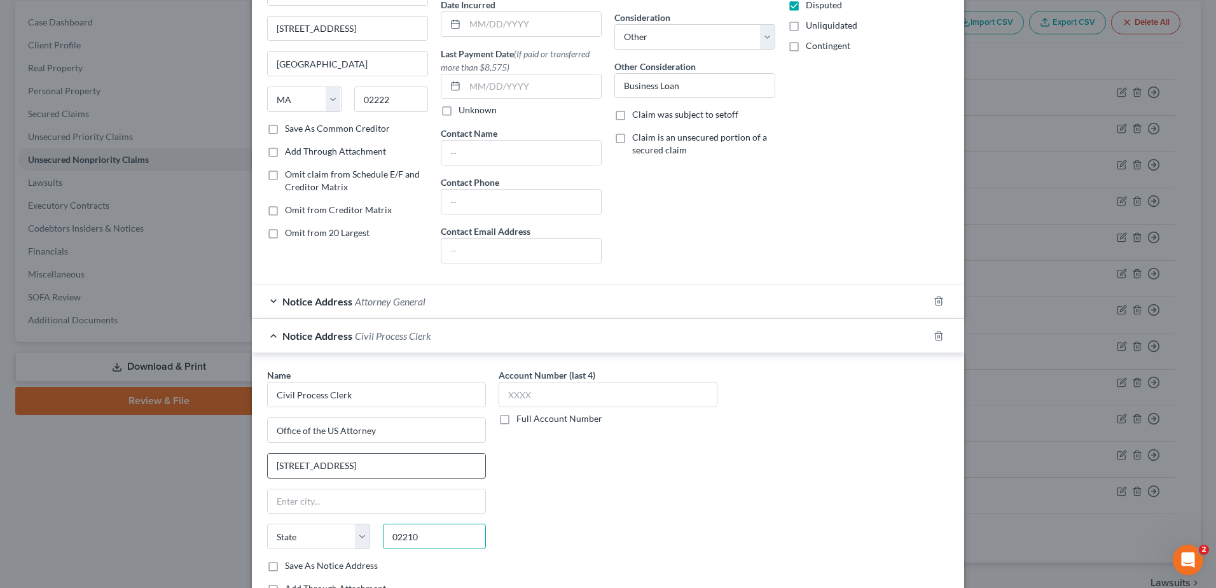
type input "02210"
type input "[GEOGRAPHIC_DATA]"
select select "22"
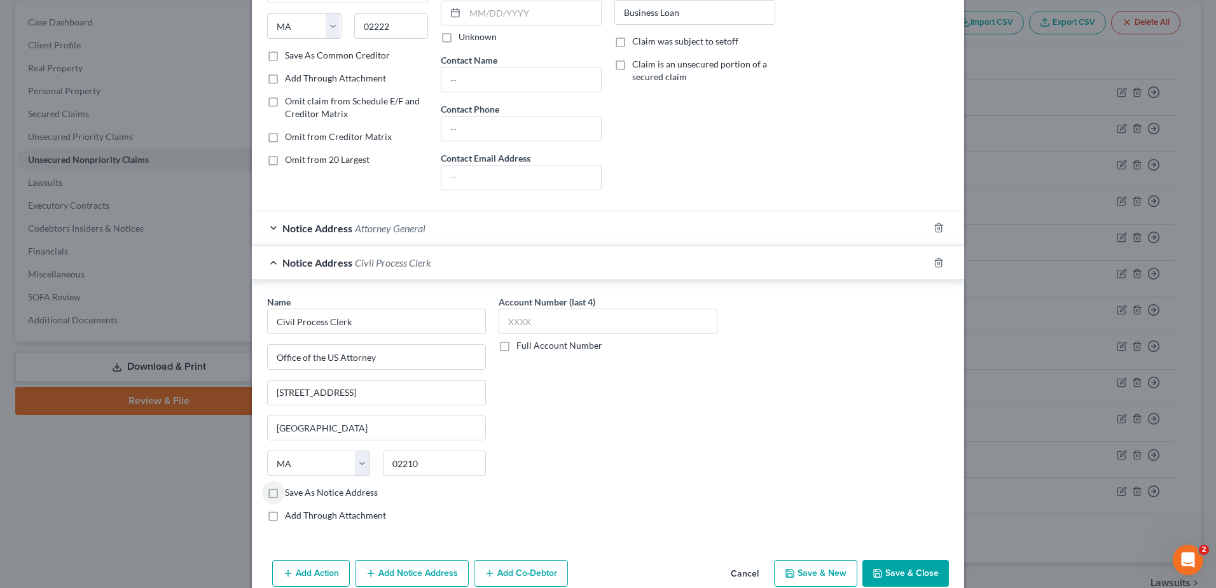
scroll to position [261, 0]
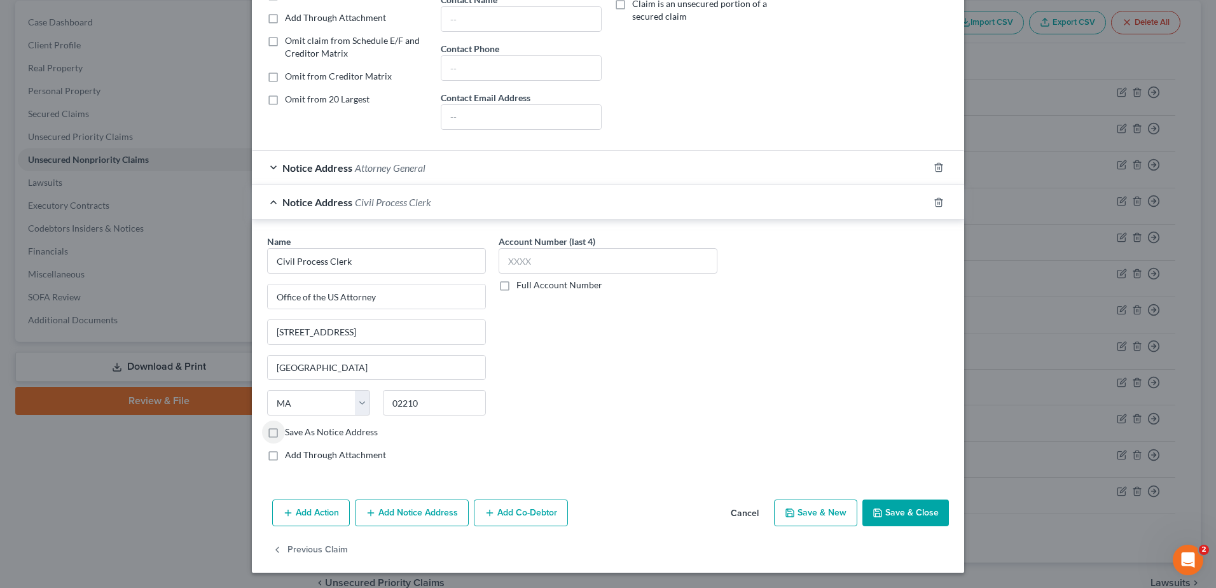
click at [900, 508] on button "Save & Close" at bounding box center [906, 512] width 87 height 27
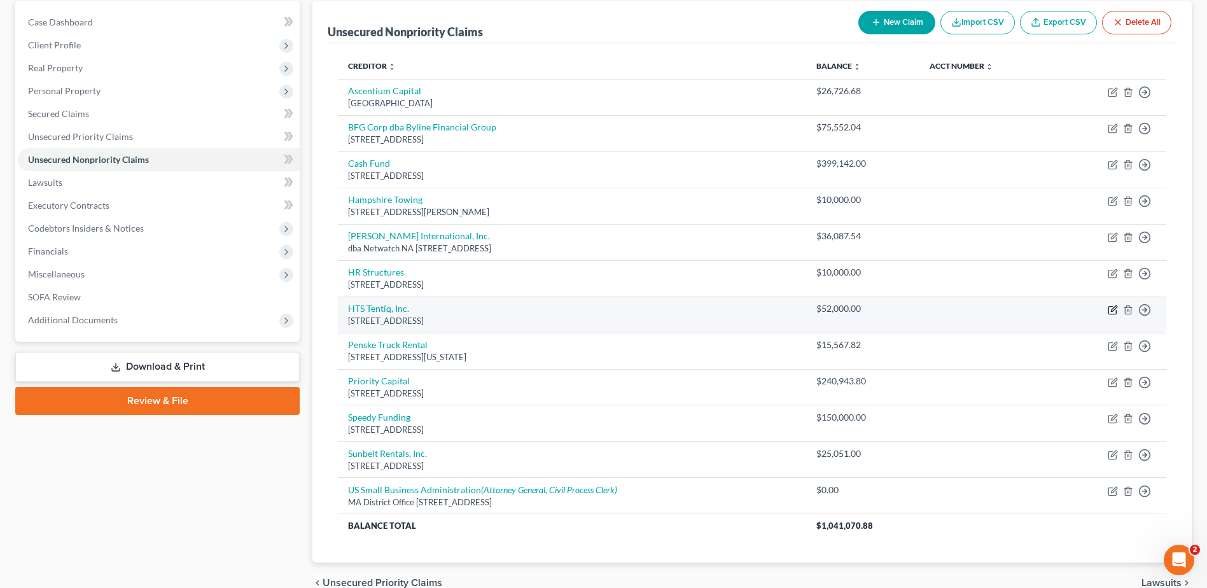
click at [1109, 308] on icon "button" at bounding box center [1112, 310] width 8 height 8
select select "14"
select select "11"
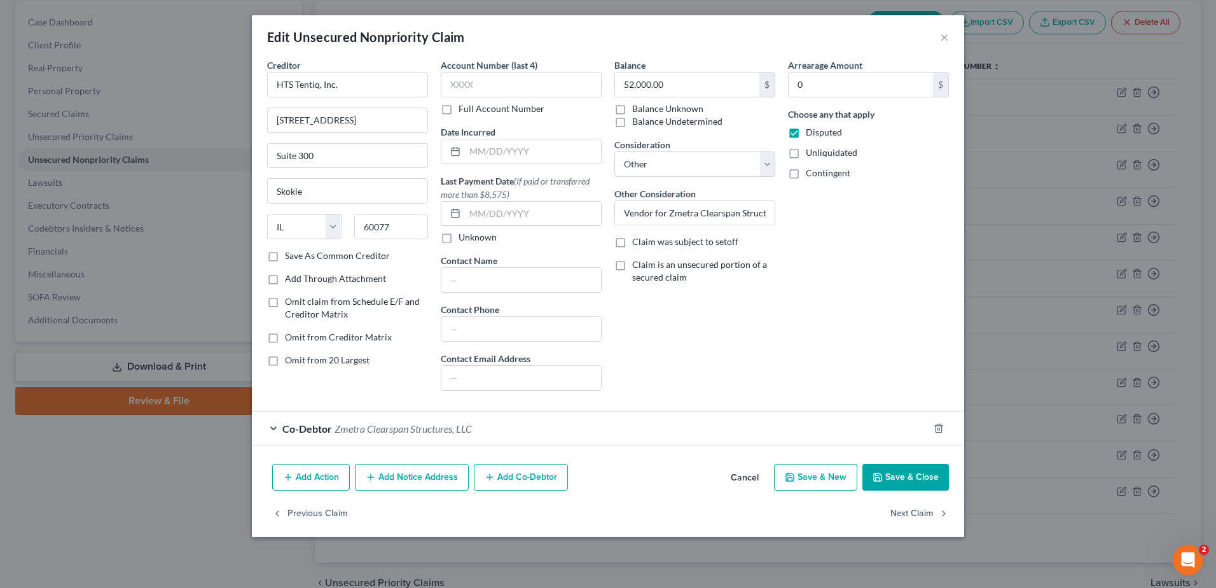
click at [419, 471] on button "Add Notice Address" at bounding box center [412, 477] width 114 height 27
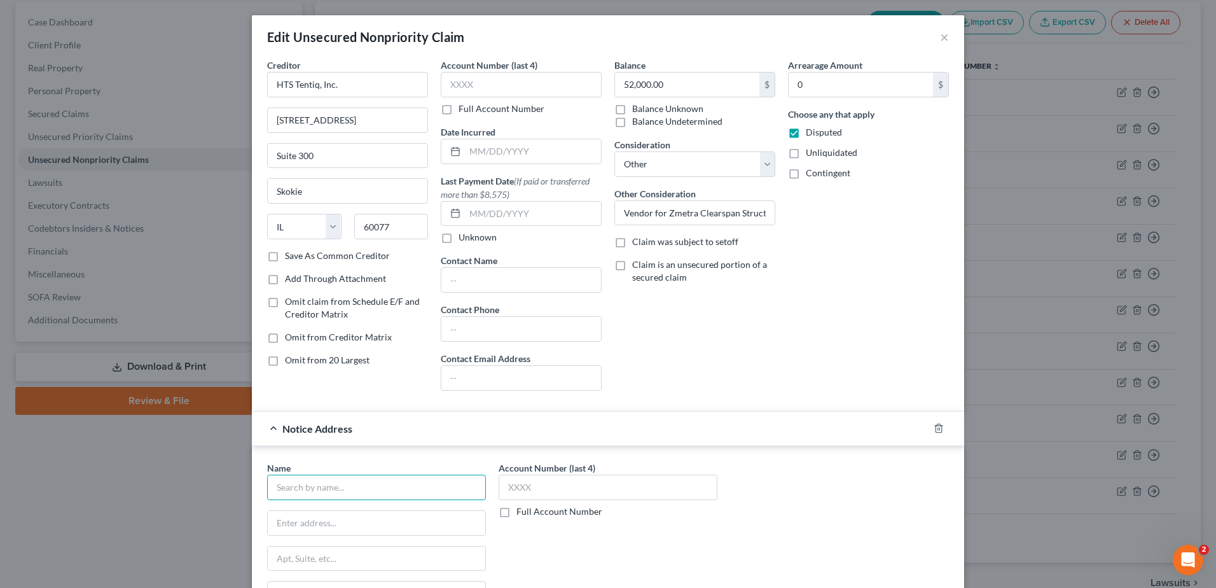
click at [379, 475] on input "text" at bounding box center [376, 487] width 219 height 25
type input "[PERSON_NAME]."
type input "[PERSON_NAME], [PERSON_NAME], [PERSON_NAME] & [PERSON_NAME] LLP"
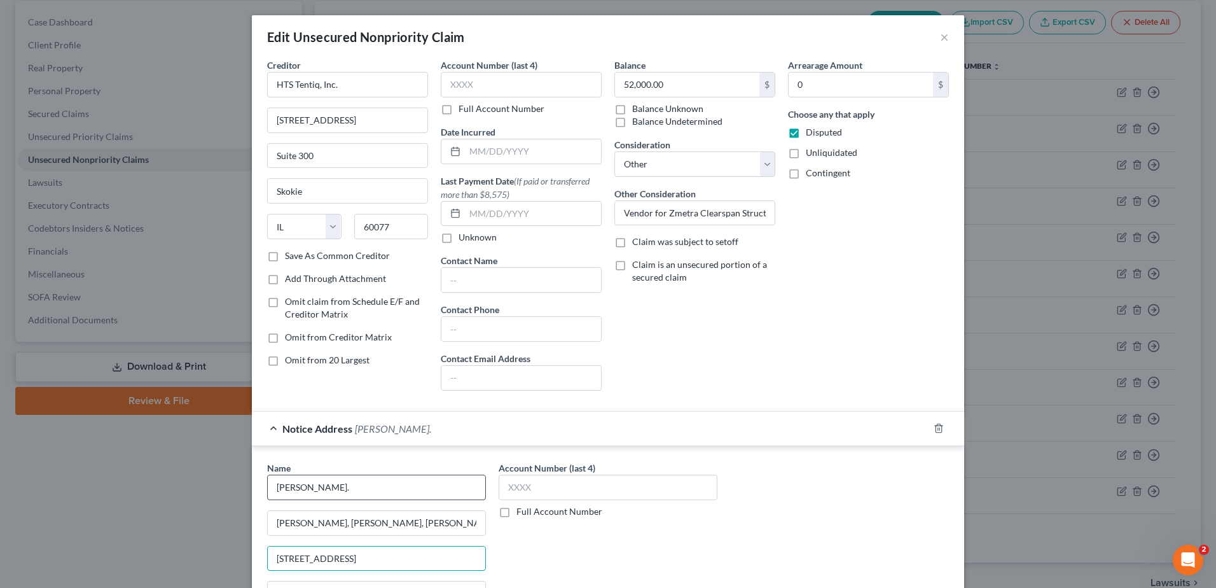
type input "[STREET_ADDRESS]"
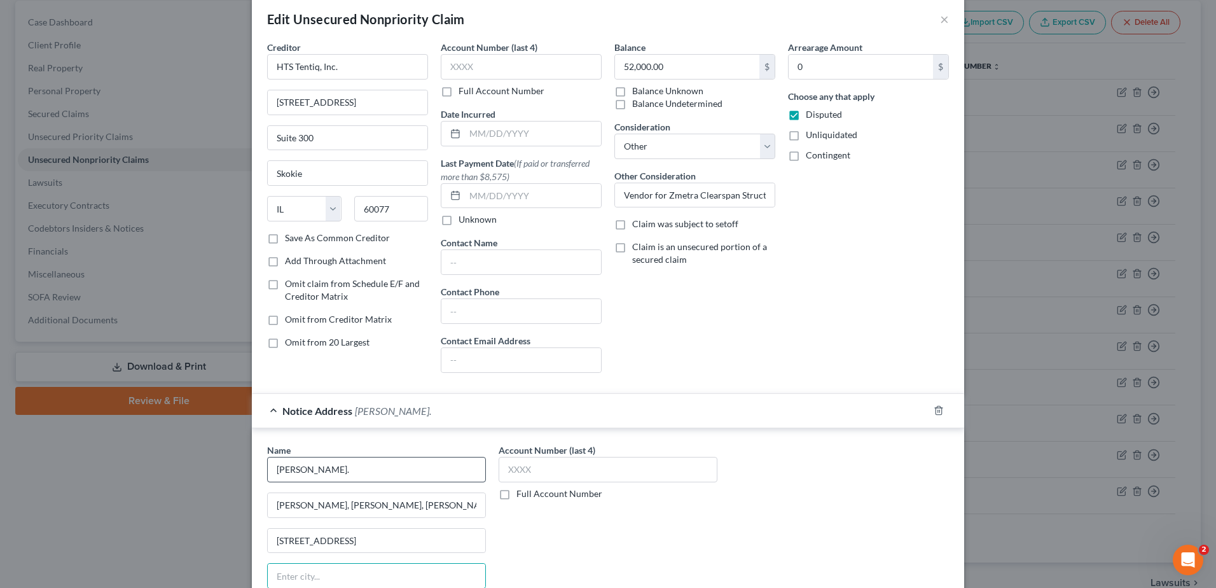
scroll to position [261, 0]
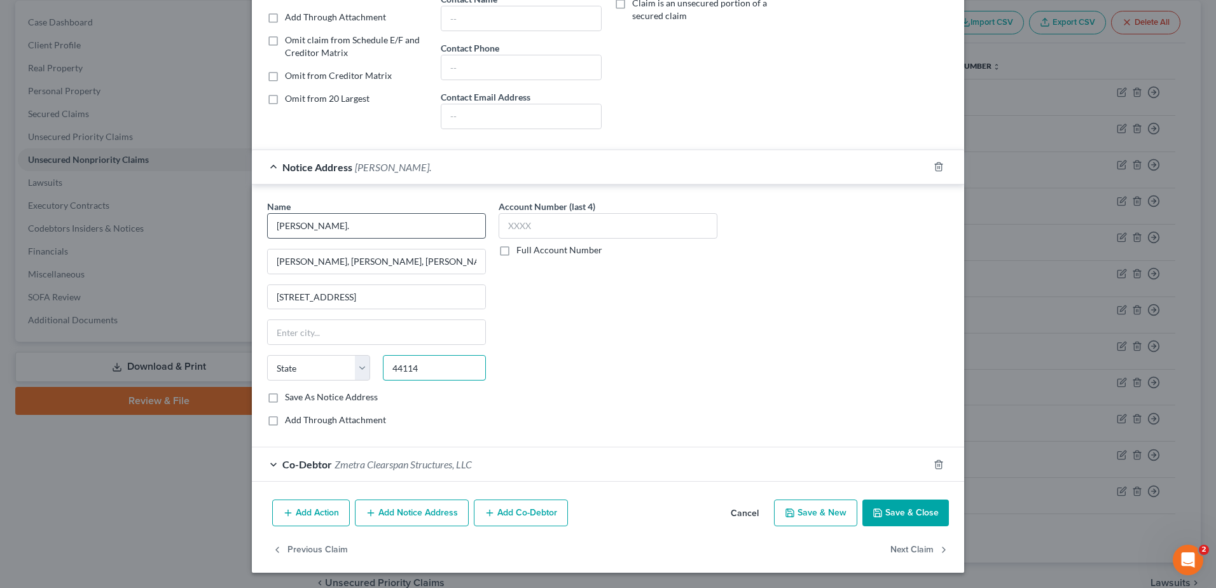
type input "44114"
type input "[GEOGRAPHIC_DATA]"
select select "36"
click at [912, 510] on button "Save & Close" at bounding box center [906, 512] width 87 height 27
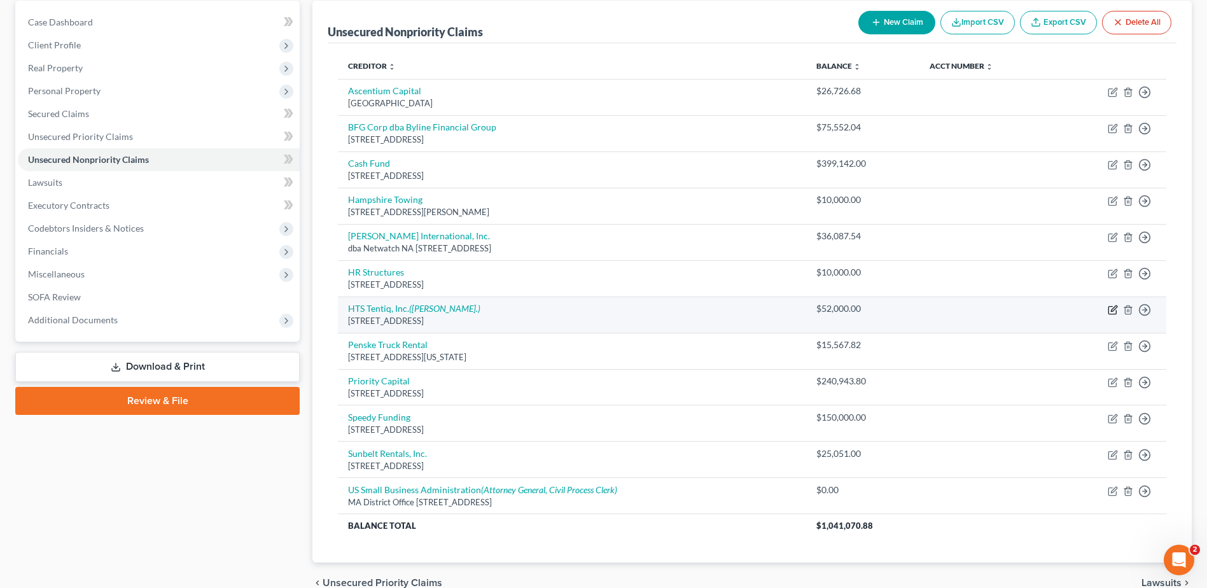
click at [1110, 311] on icon "button" at bounding box center [1113, 310] width 10 height 10
select select "14"
select select "11"
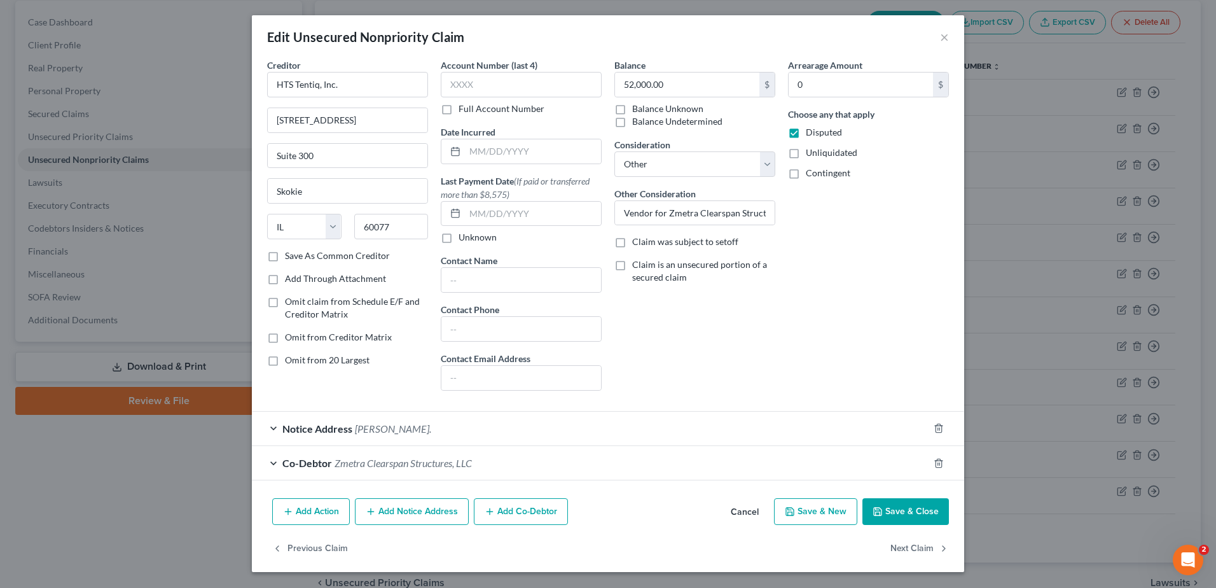
click at [415, 509] on button "Add Notice Address" at bounding box center [412, 511] width 114 height 27
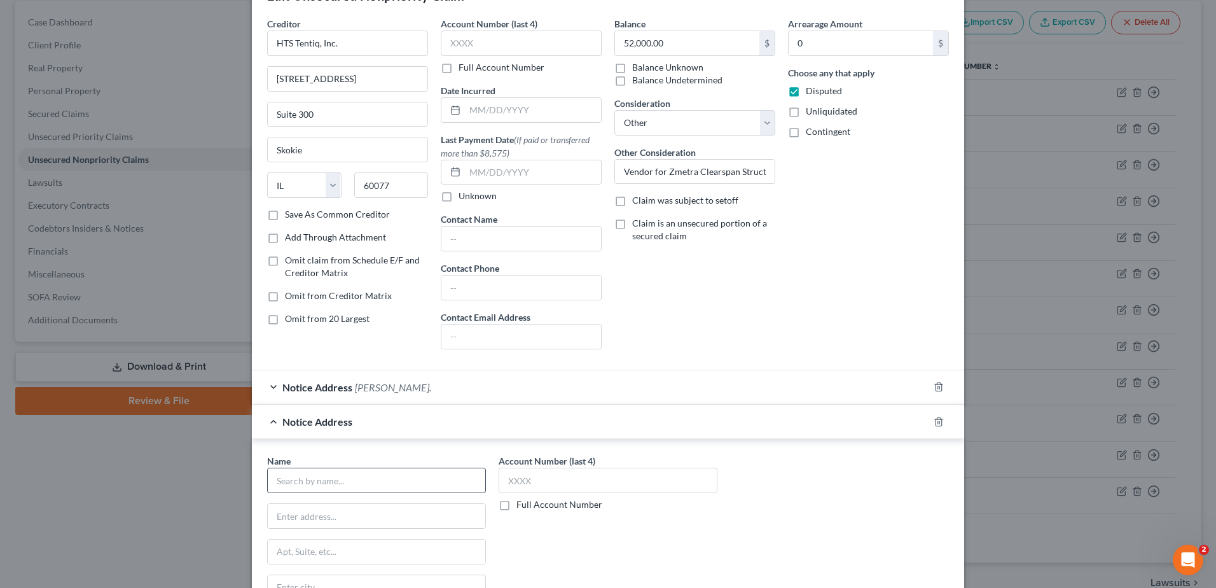
scroll to position [127, 0]
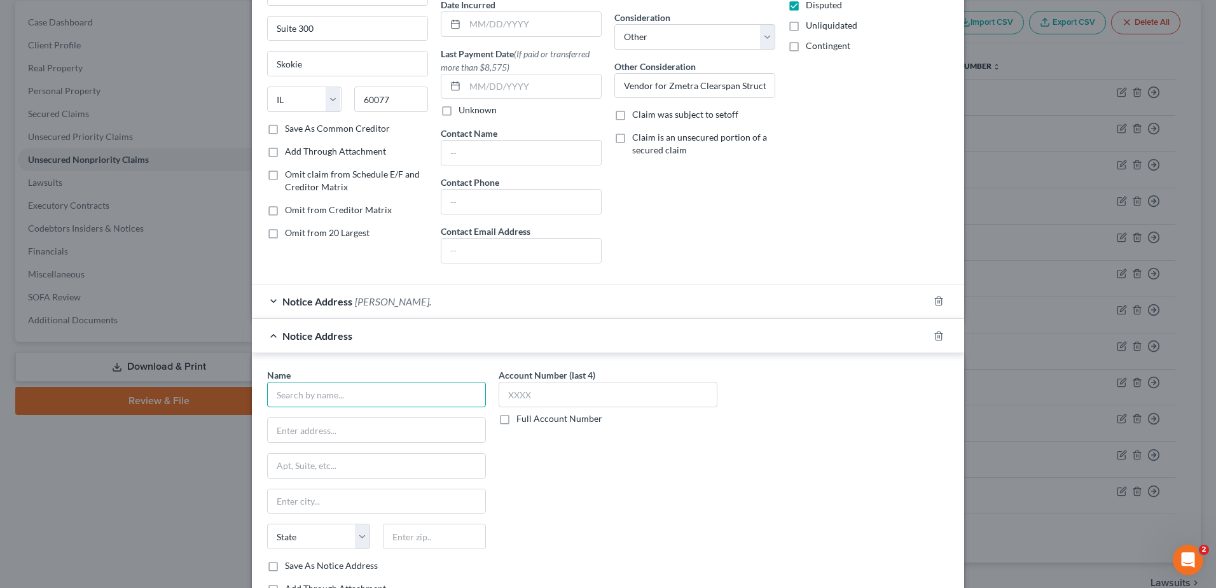
click at [398, 394] on input "text" at bounding box center [376, 394] width 219 height 25
type input "[PERSON_NAME], Esq."
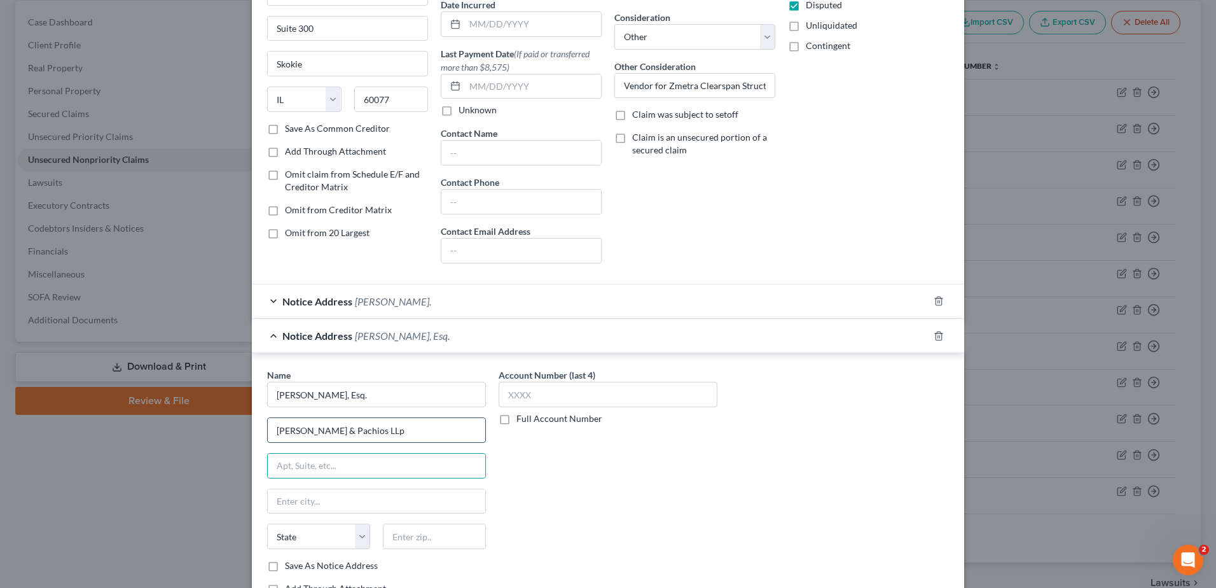
click at [429, 431] on input "[PERSON_NAME] & Pachios LLp" at bounding box center [377, 430] width 218 height 24
type input "[PERSON_NAME] & Pachios LLP"
click at [404, 543] on input "text" at bounding box center [434, 536] width 103 height 25
type input "02109"
type input "[GEOGRAPHIC_DATA]"
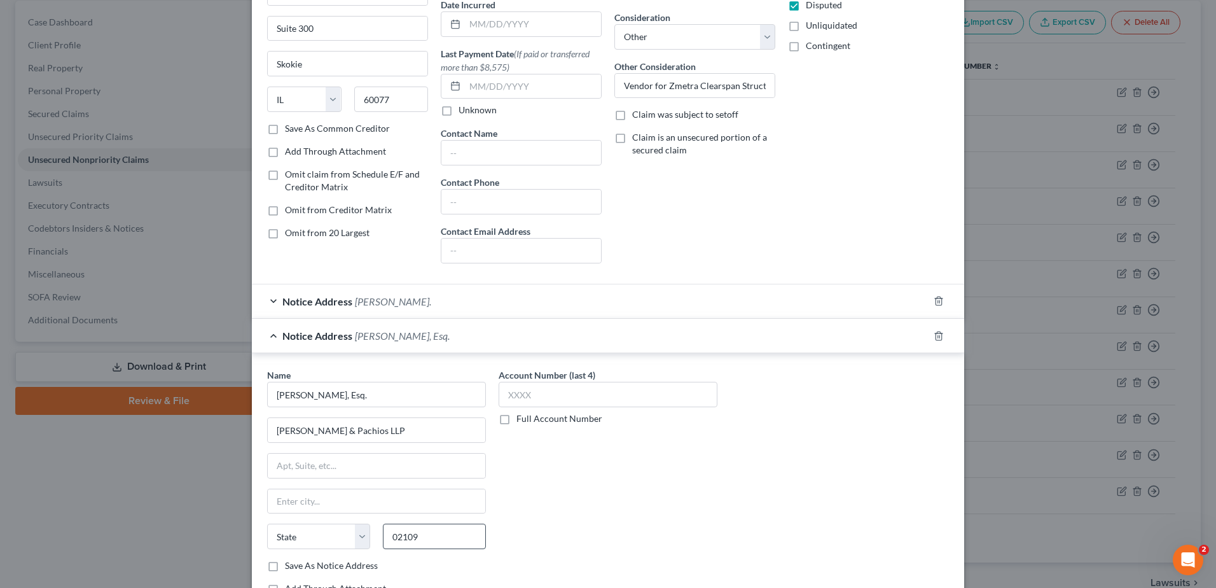
select select "22"
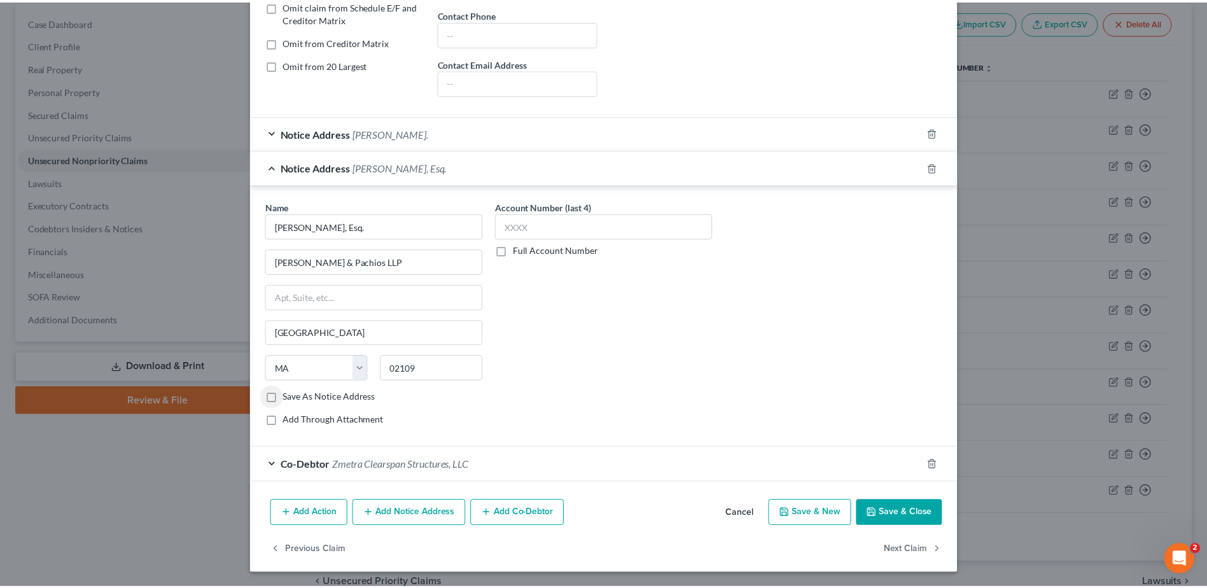
scroll to position [296, 0]
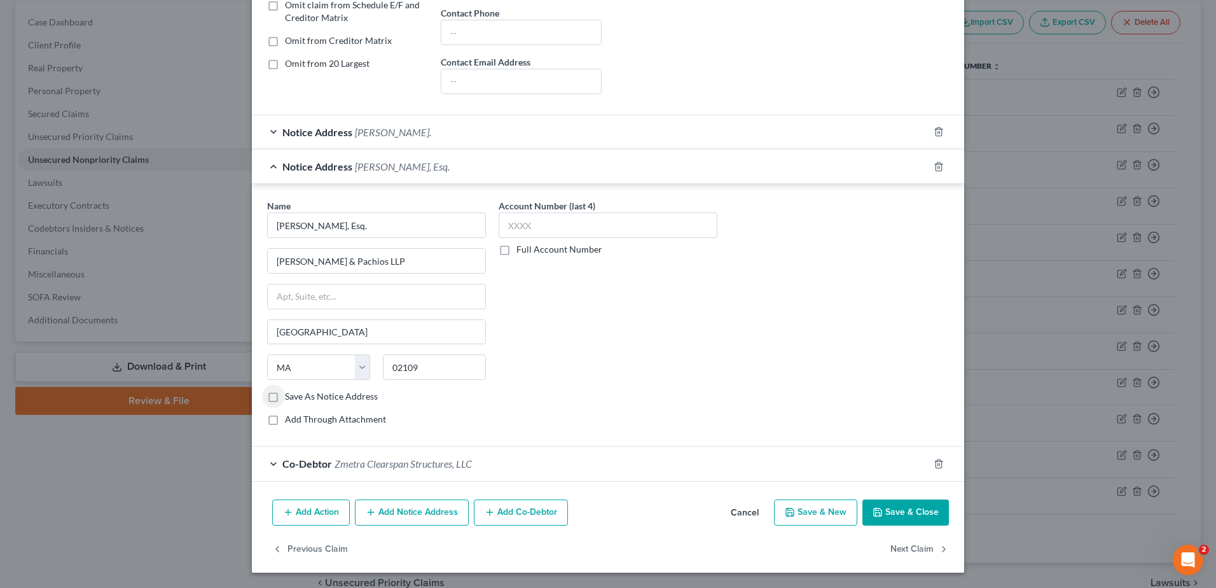
click at [910, 510] on button "Save & Close" at bounding box center [906, 512] width 87 height 27
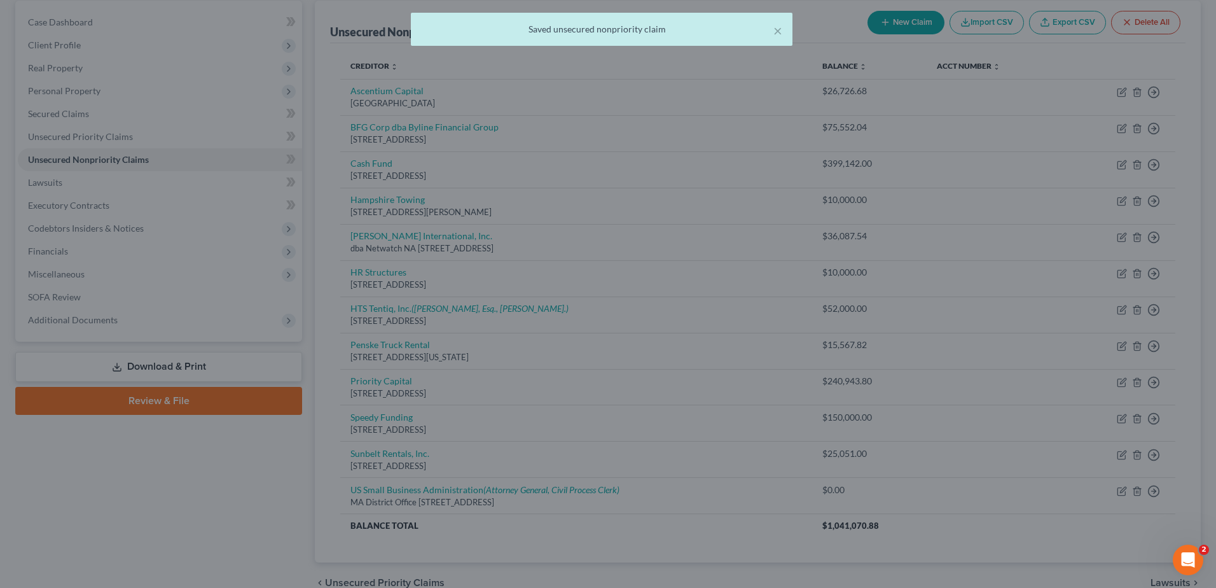
scroll to position [0, 0]
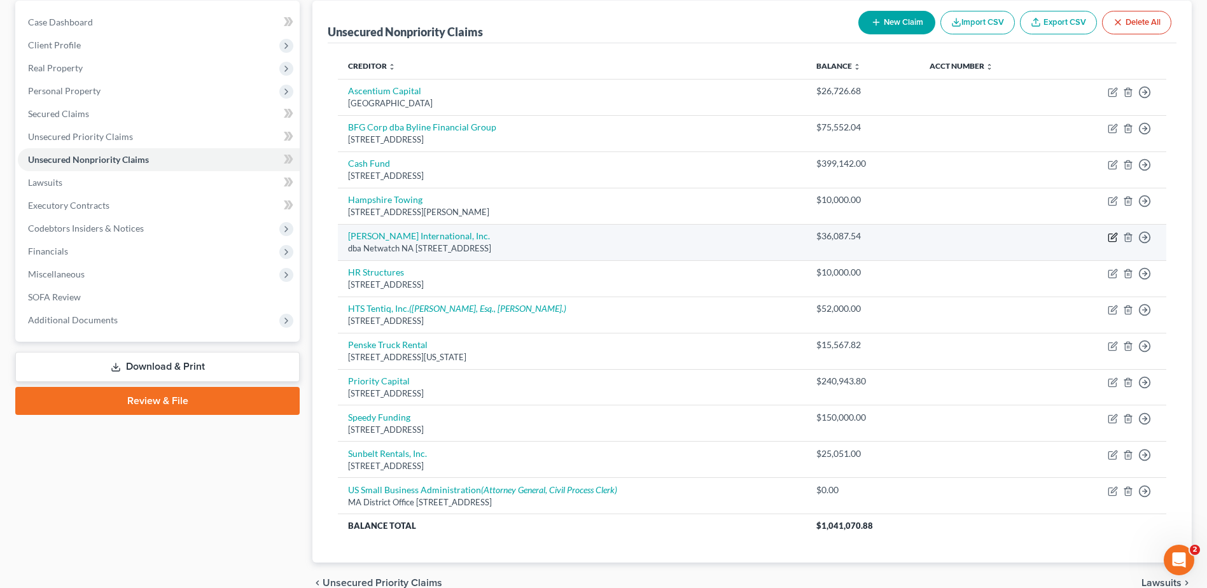
click at [1112, 237] on icon "button" at bounding box center [1114, 236] width 6 height 6
select select "4"
select select "11"
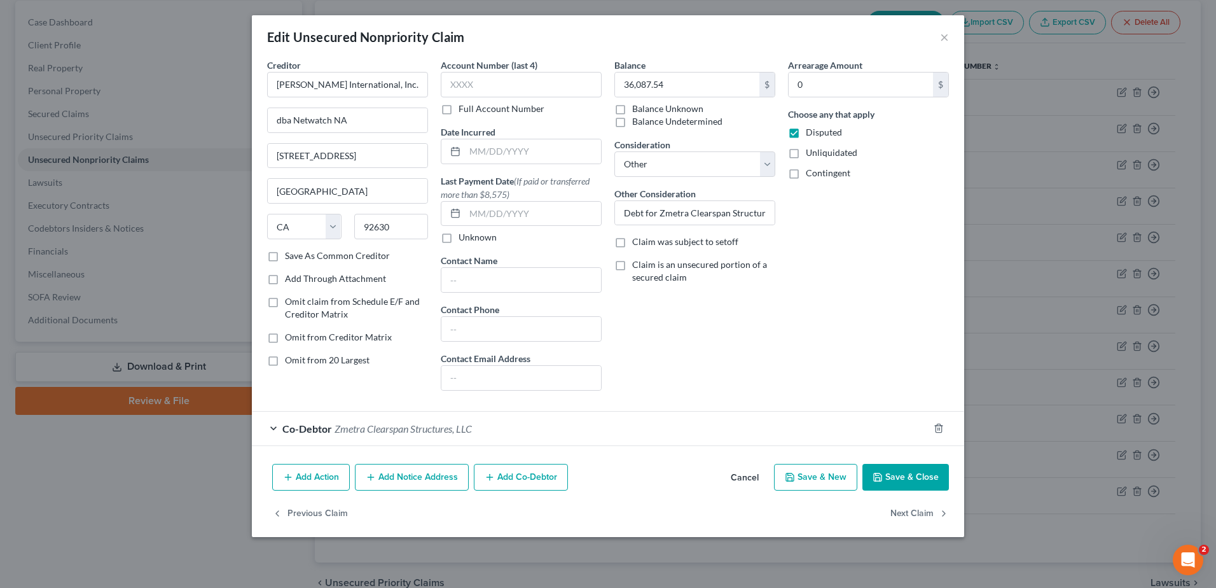
click at [416, 479] on button "Add Notice Address" at bounding box center [412, 477] width 114 height 27
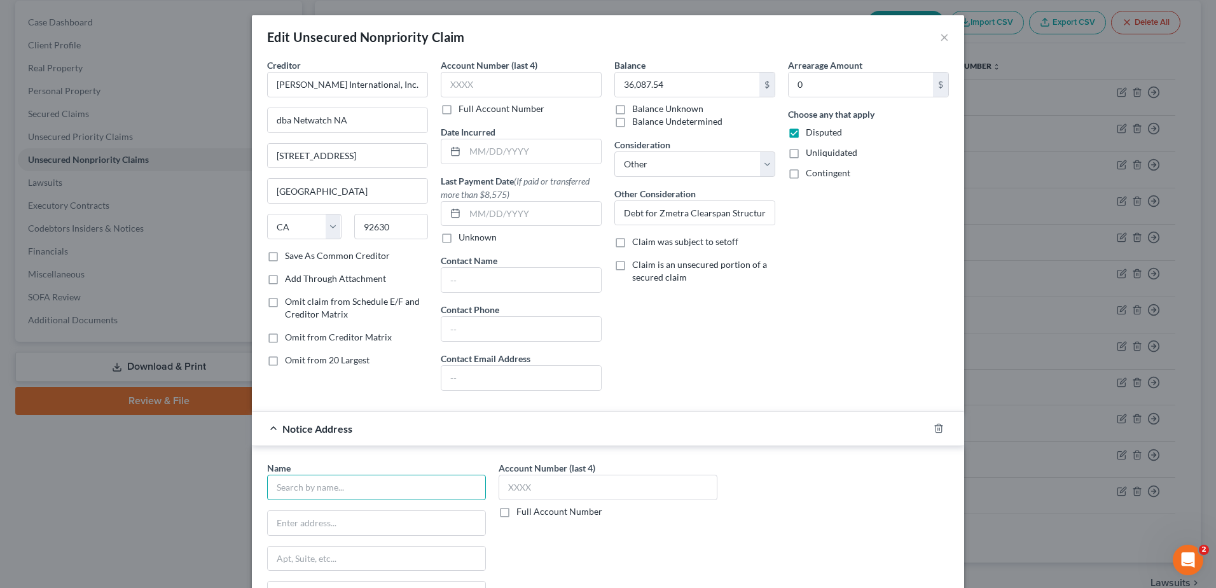
click at [416, 479] on input "text" at bounding box center [376, 487] width 219 height 25
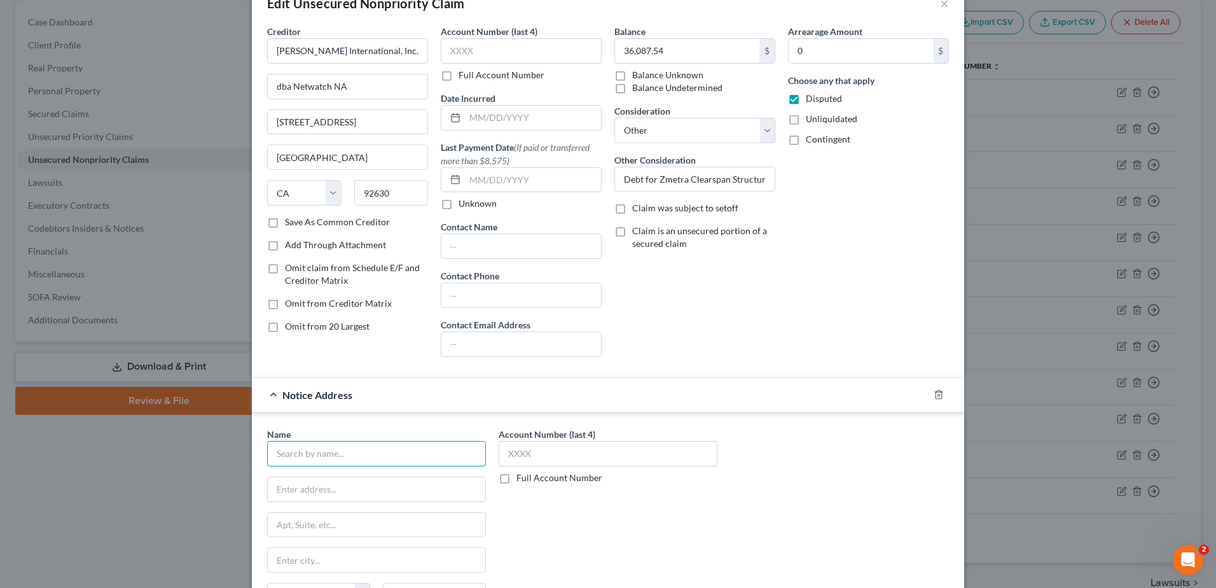
scroll to position [127, 0]
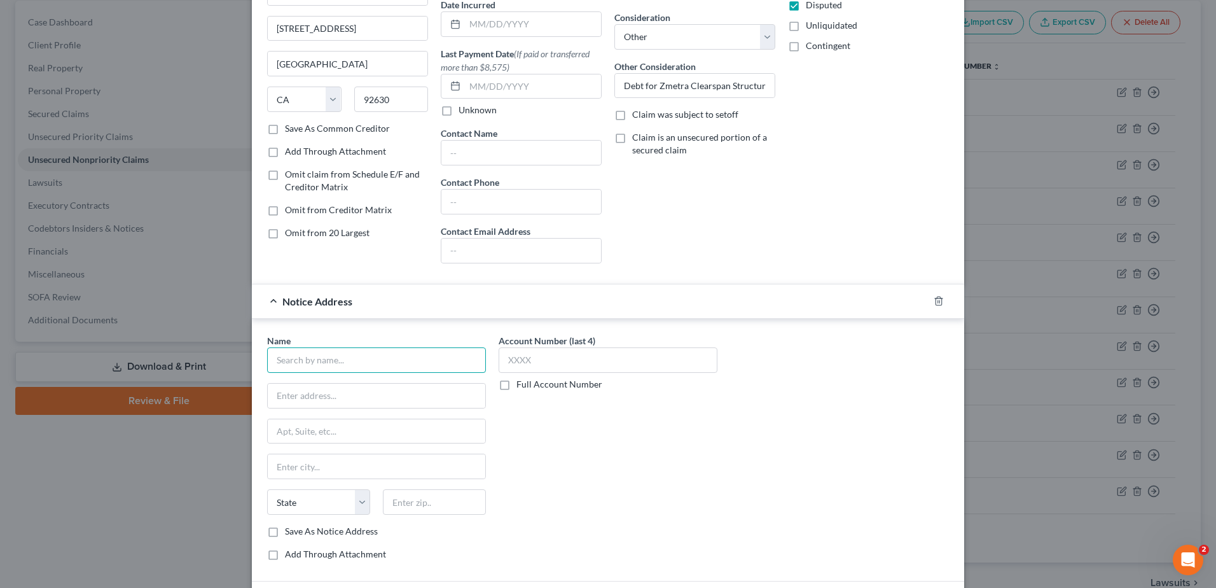
click at [389, 361] on input "text" at bounding box center [376, 359] width 219 height 25
type input "[PERSON_NAME], Esq."
type input "1"
type input "[STREET_ADDRESS]"
type input "02472"
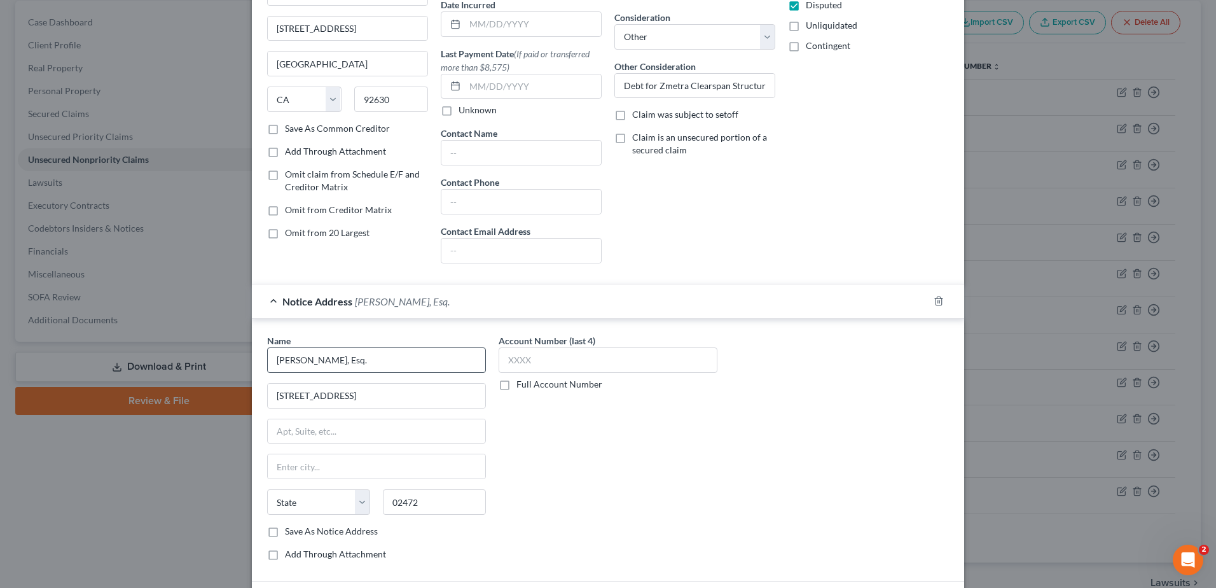
type input "[GEOGRAPHIC_DATA]"
select select "22"
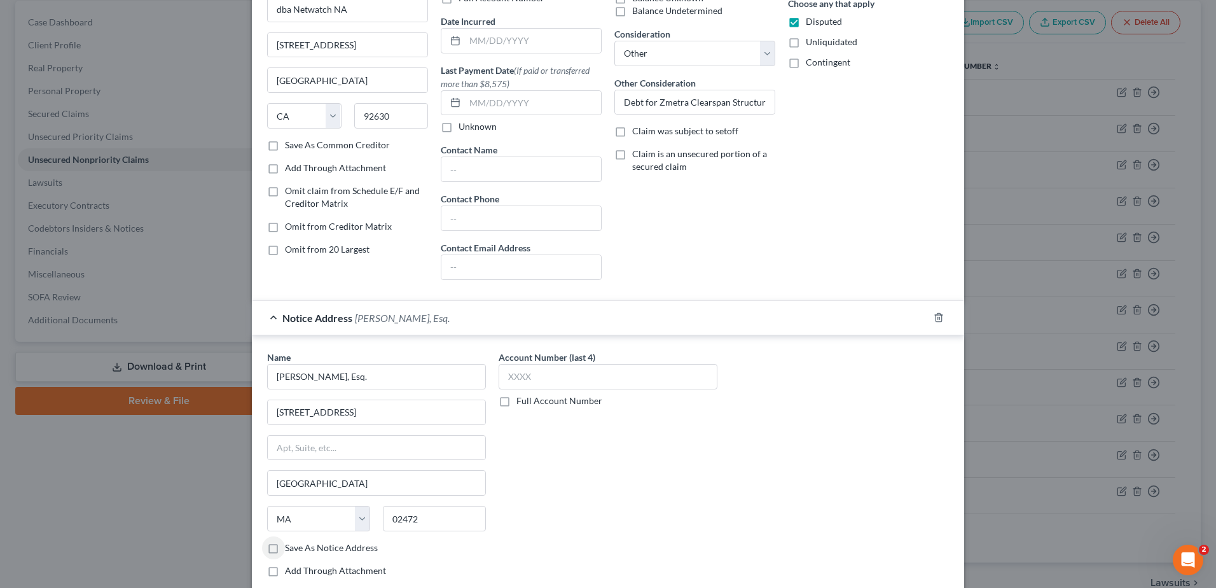
scroll to position [261, 0]
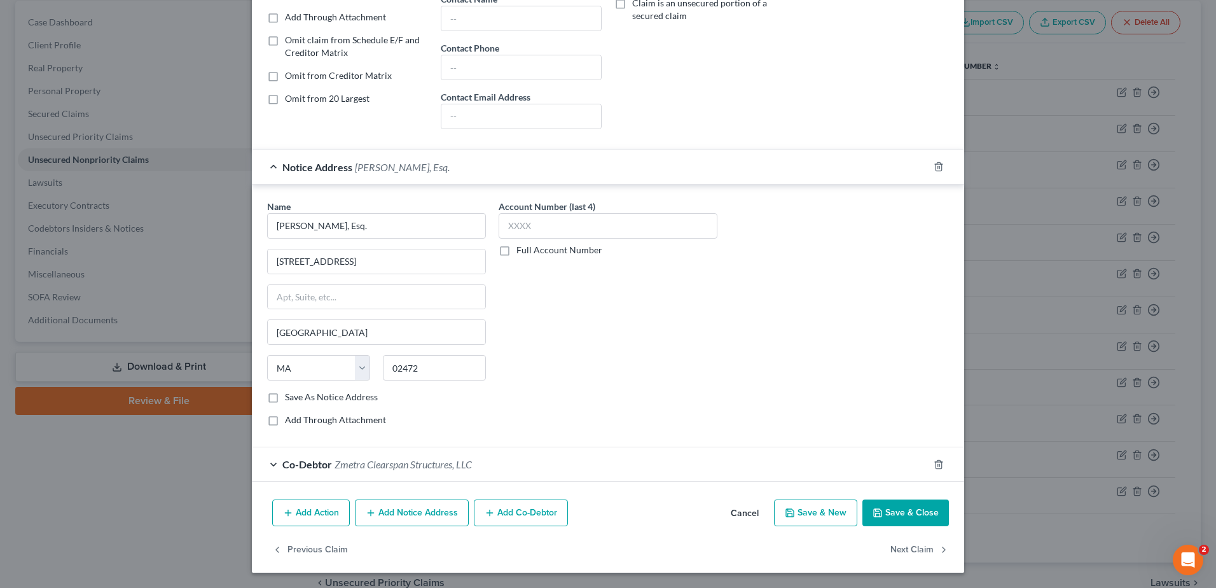
click at [885, 517] on button "Save & Close" at bounding box center [906, 512] width 87 height 27
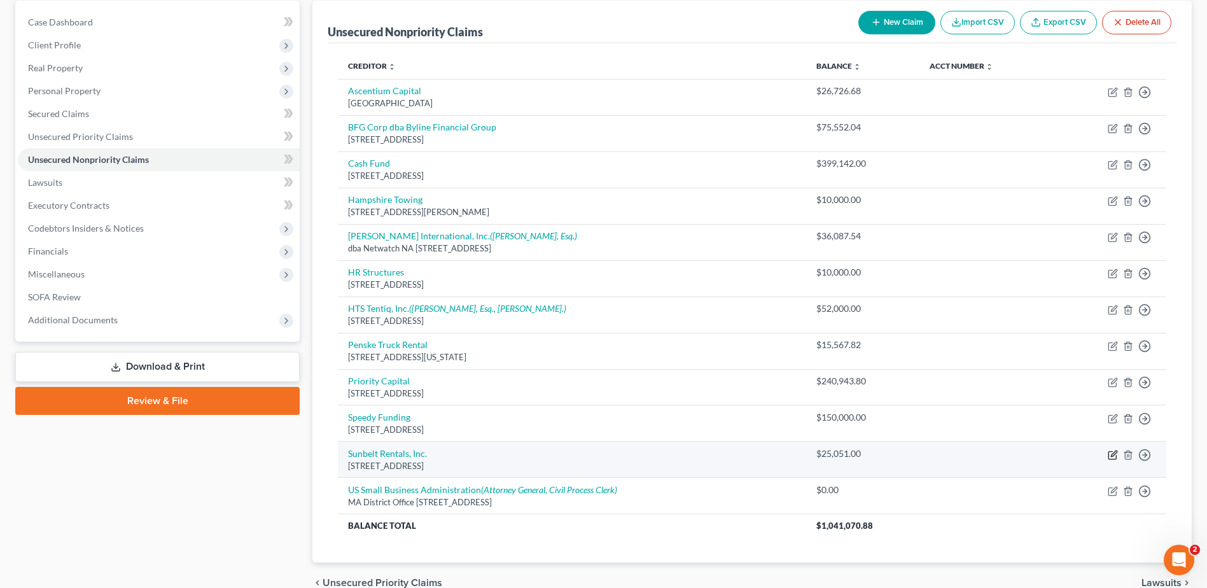
click at [1113, 459] on icon "button" at bounding box center [1112, 455] width 8 height 8
select select "42"
select select "11"
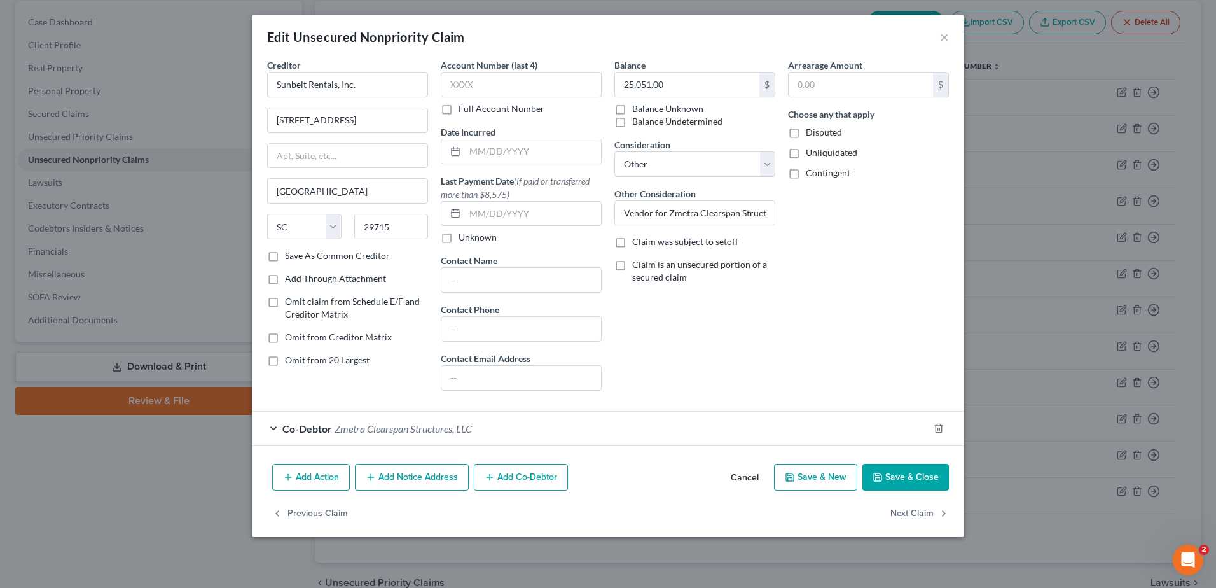
click at [407, 483] on button "Add Notice Address" at bounding box center [412, 477] width 114 height 27
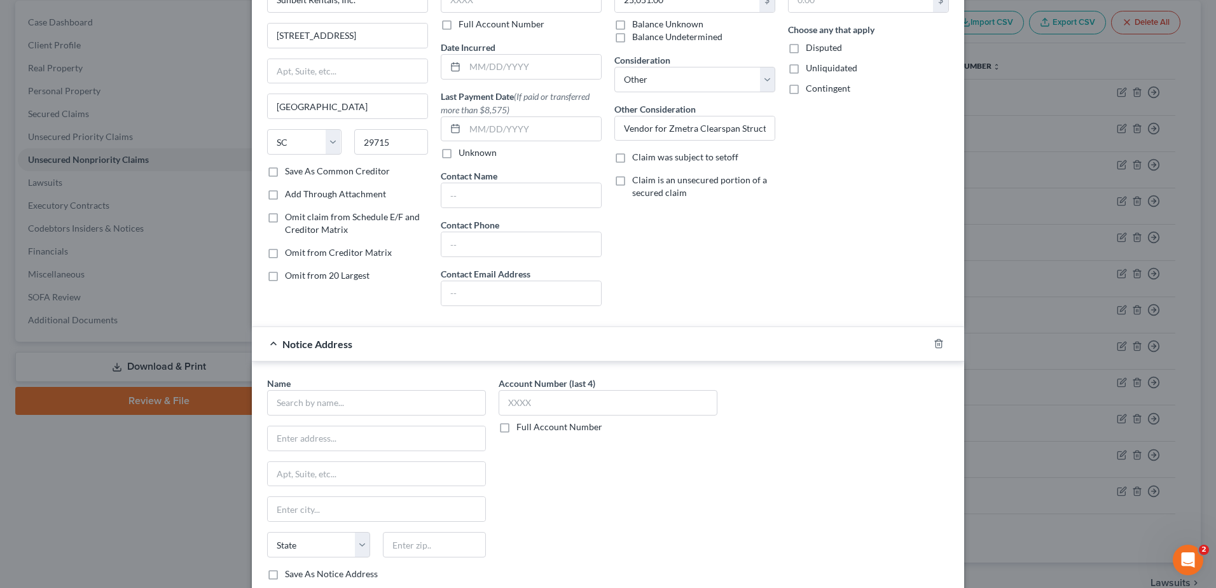
scroll to position [191, 0]
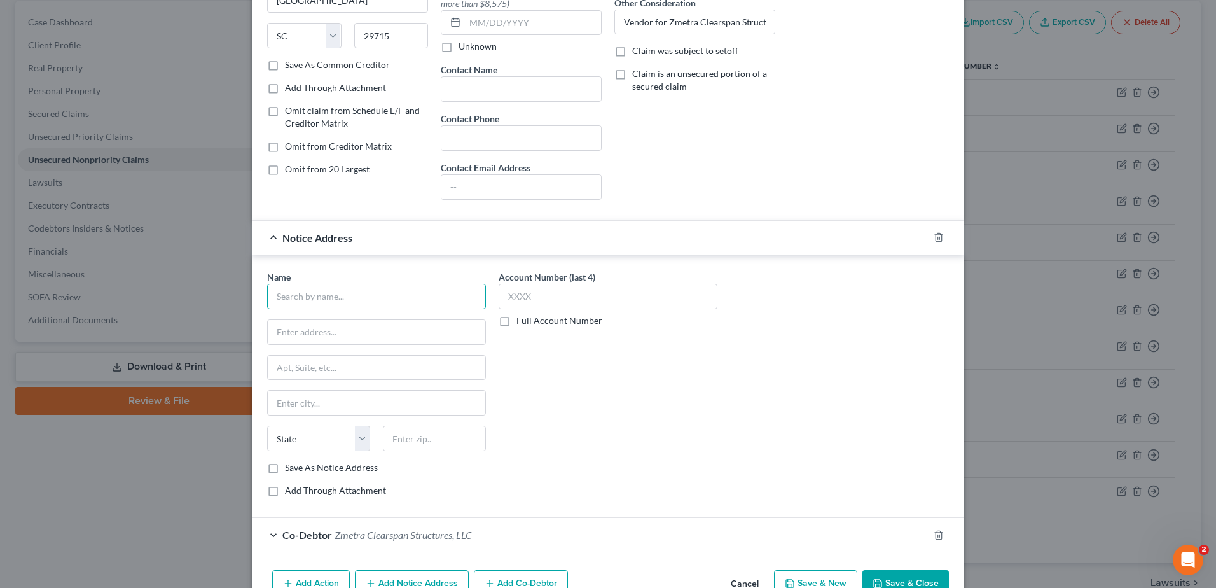
click at [328, 296] on input "text" at bounding box center [376, 296] width 219 height 25
type input "[PERSON_NAME]"
type input "[PERSON_NAME] & Associates"
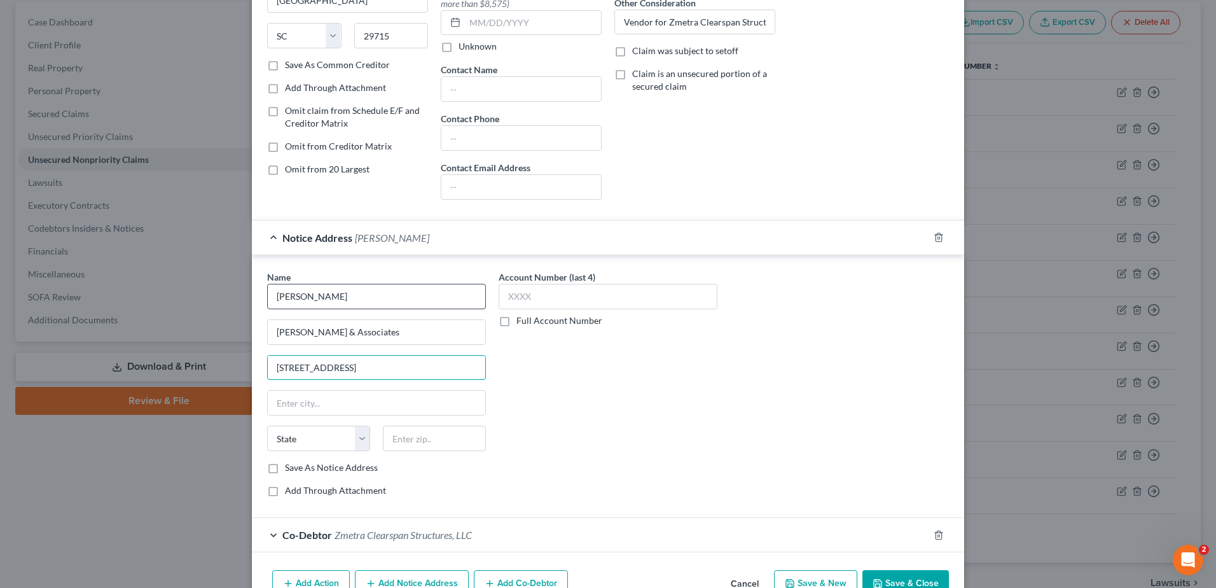
type input "[STREET_ADDRESS]"
type input "75207"
type input "[GEOGRAPHIC_DATA]"
select select "45"
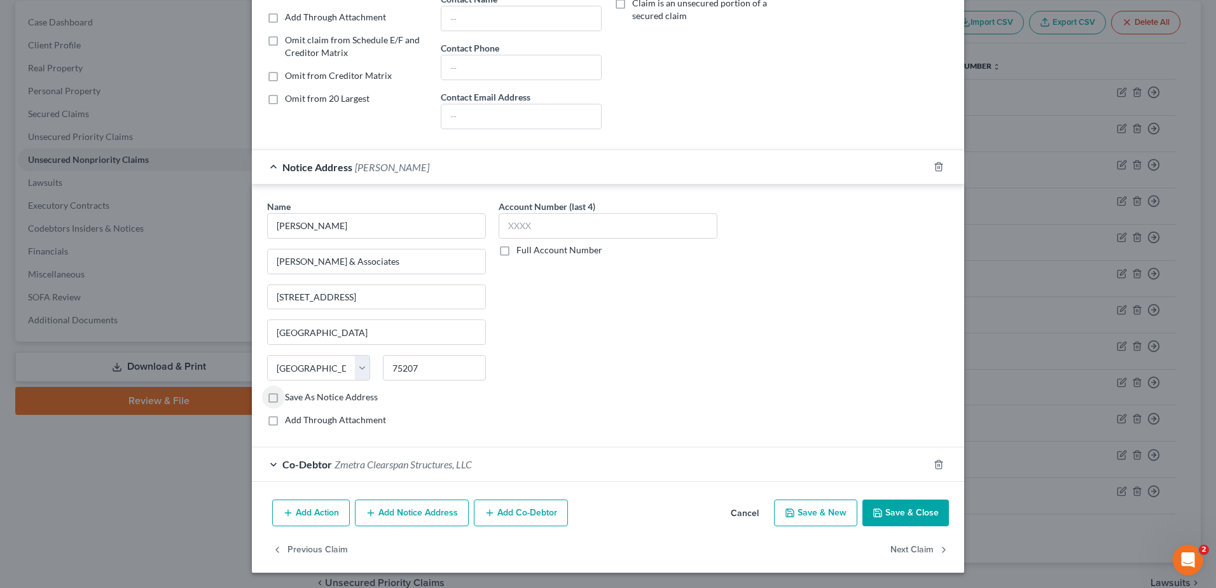
click at [915, 518] on button "Save & Close" at bounding box center [906, 512] width 87 height 27
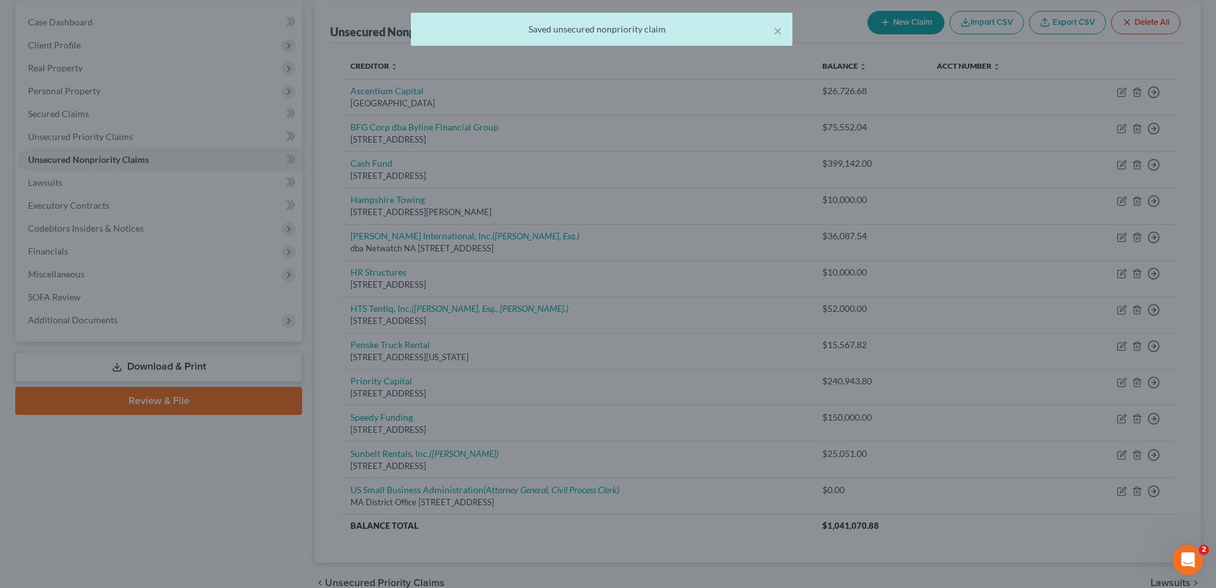
type input "0"
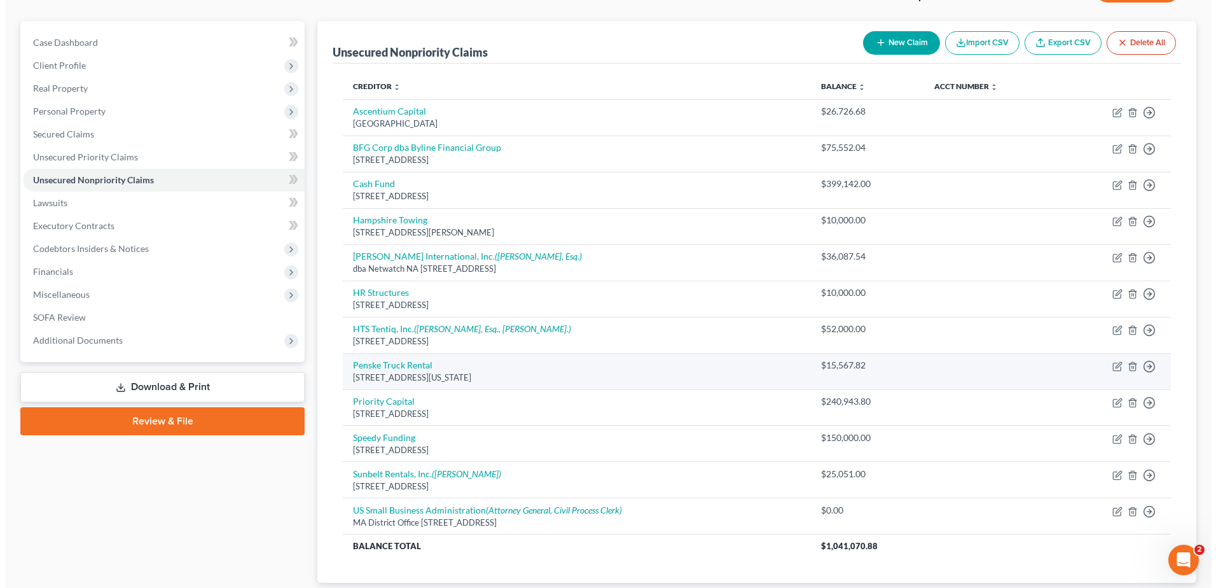
scroll to position [122, 0]
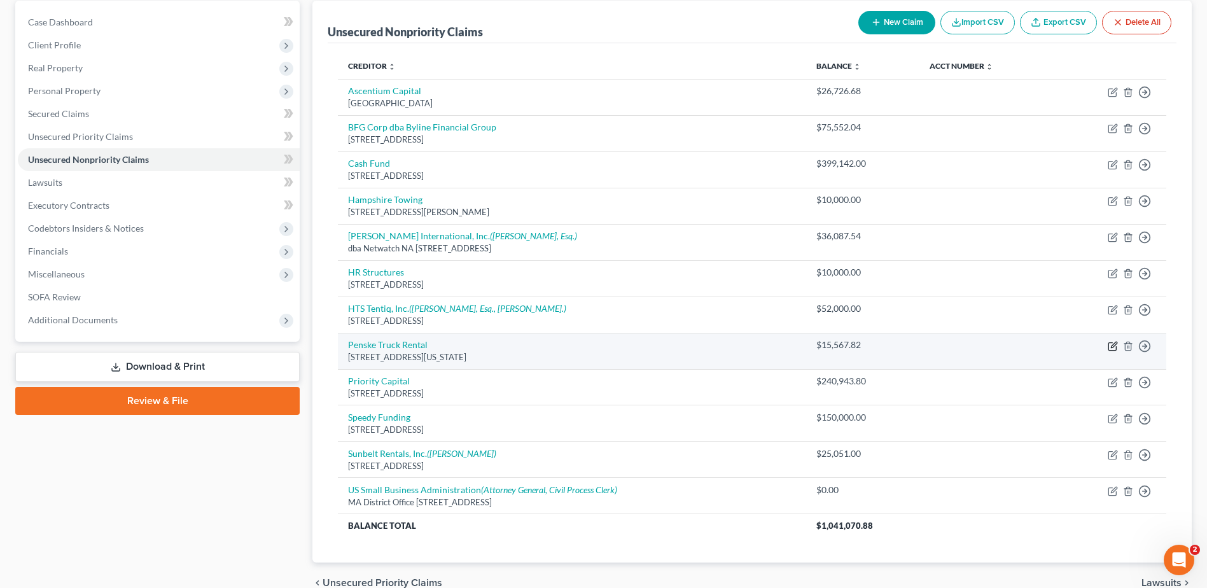
click at [1111, 347] on icon "button" at bounding box center [1114, 345] width 6 height 6
select select "22"
select select "11"
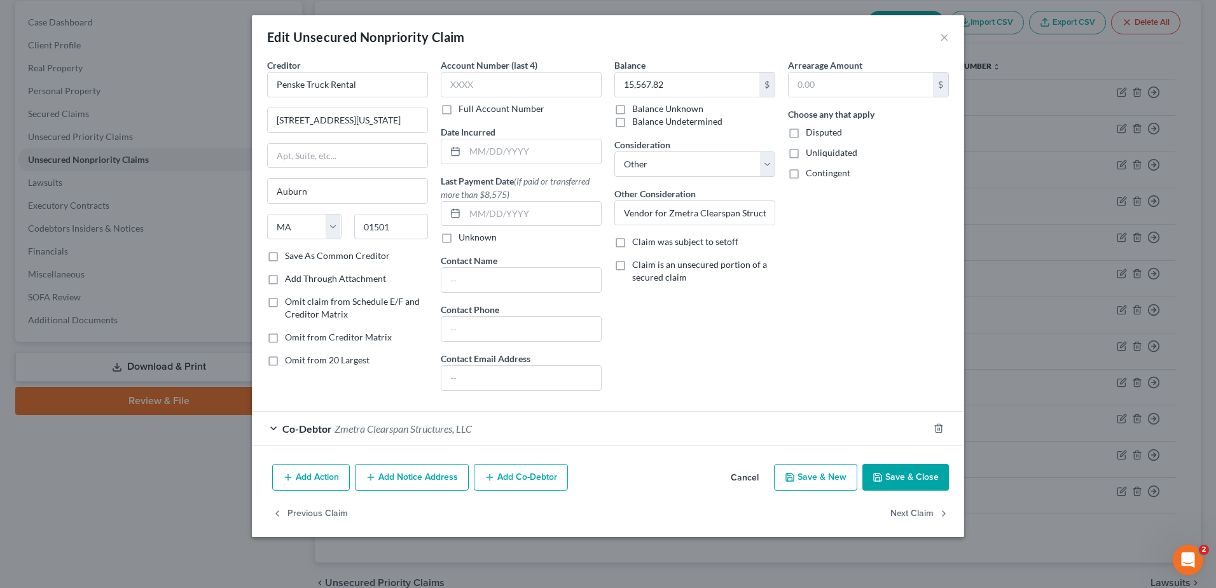
click at [411, 480] on button "Add Notice Address" at bounding box center [412, 477] width 114 height 27
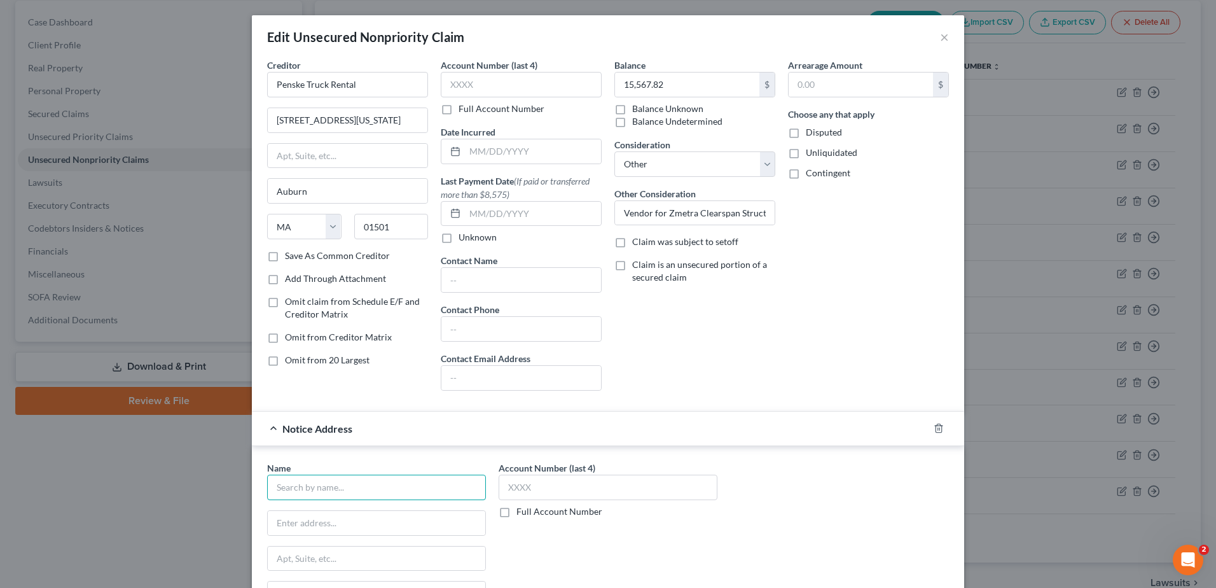
click at [358, 482] on input "text" at bounding box center [376, 487] width 219 height 25
type input "CCO of [US_STATE]"
type input "PO Box 288"
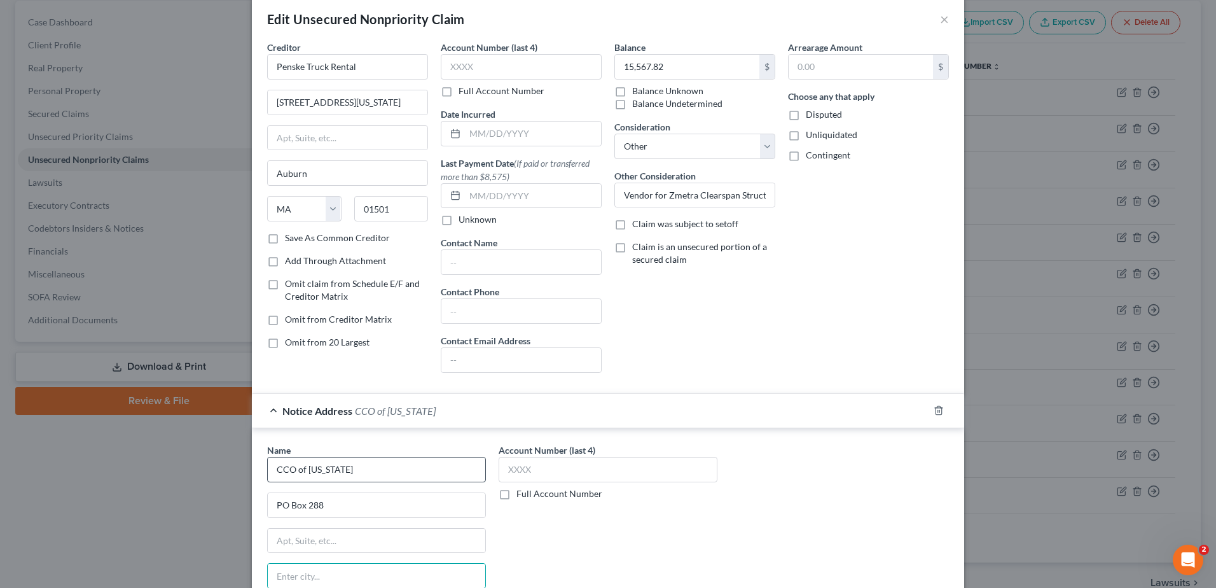
scroll to position [261, 0]
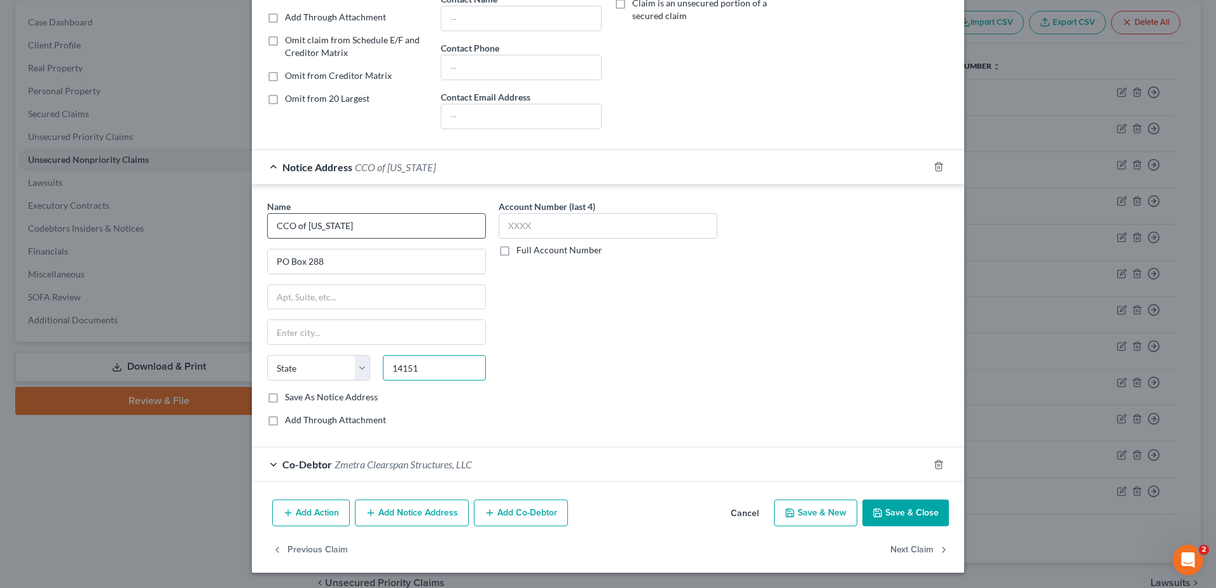
type input "14151"
type input "Tonawanda"
select select "35"
click at [440, 511] on button "Add Notice Address" at bounding box center [412, 512] width 114 height 27
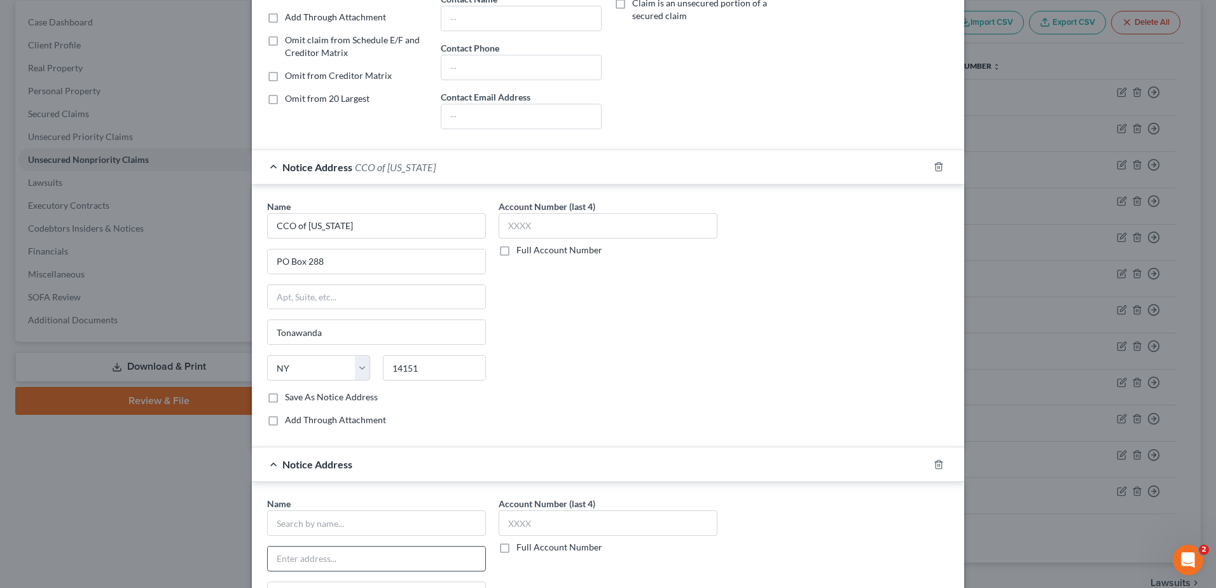
scroll to position [325, 0]
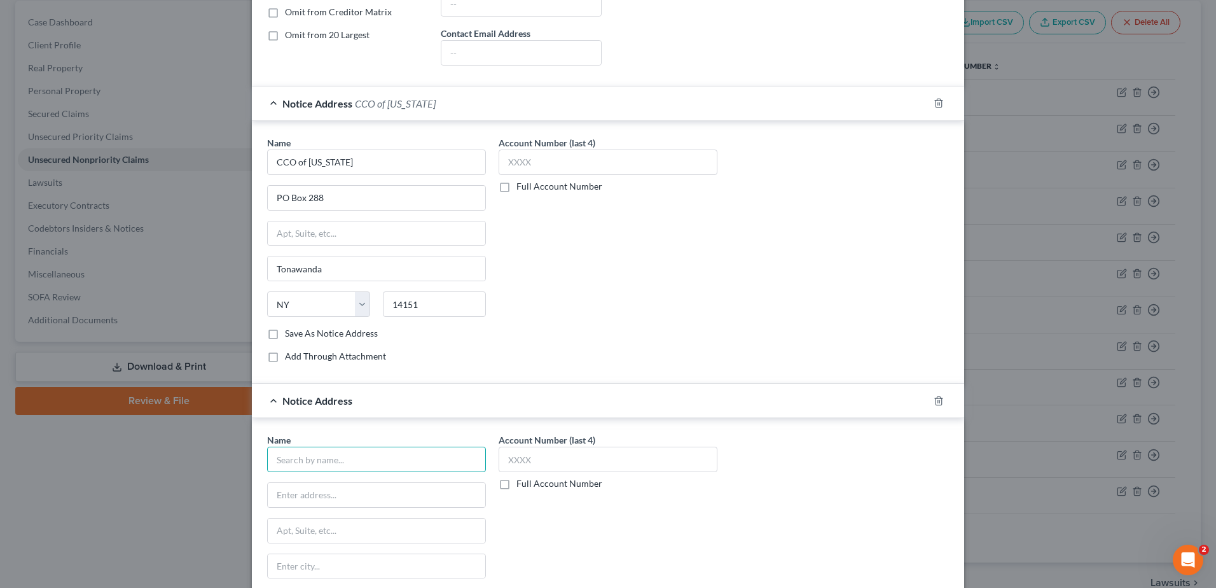
click at [362, 464] on input "text" at bounding box center [376, 459] width 219 height 25
type input "4 Recovery Consulting Services, Inc."
type input "[STREET_ADDRESS]"
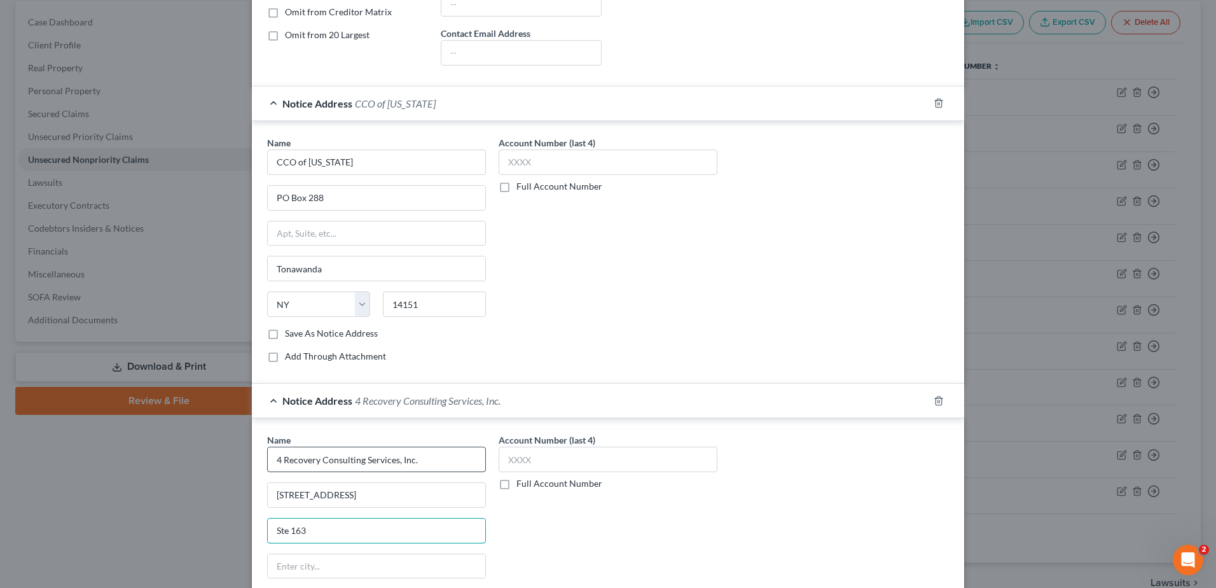
type input "Ste 163"
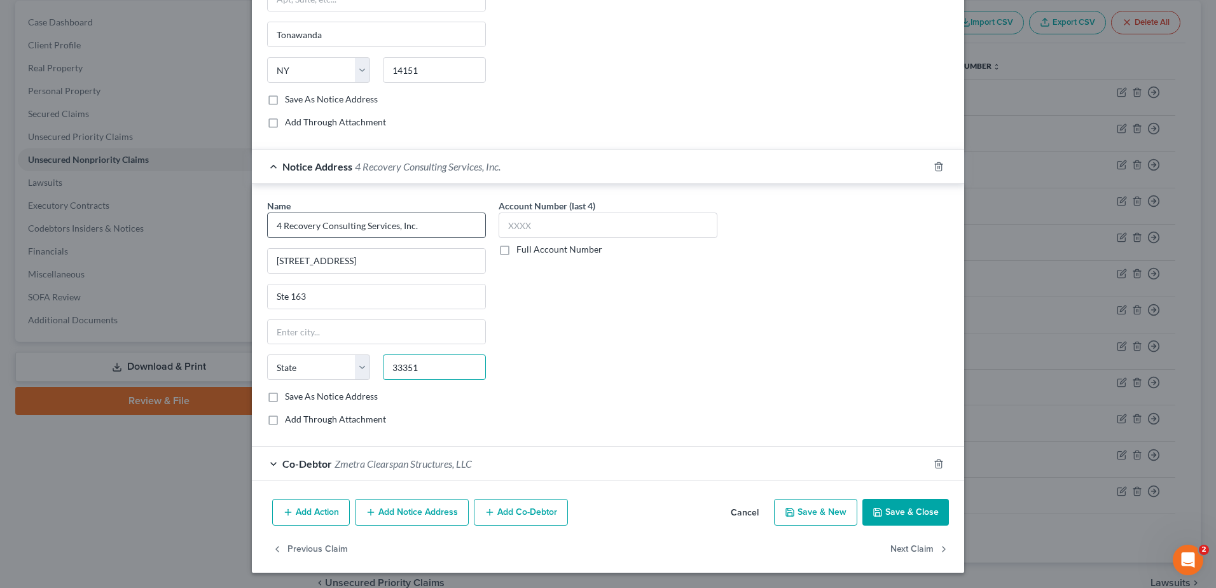
type input "33351"
type input "[GEOGRAPHIC_DATA]"
select select "9"
click at [893, 508] on button "Save & Close" at bounding box center [906, 512] width 87 height 27
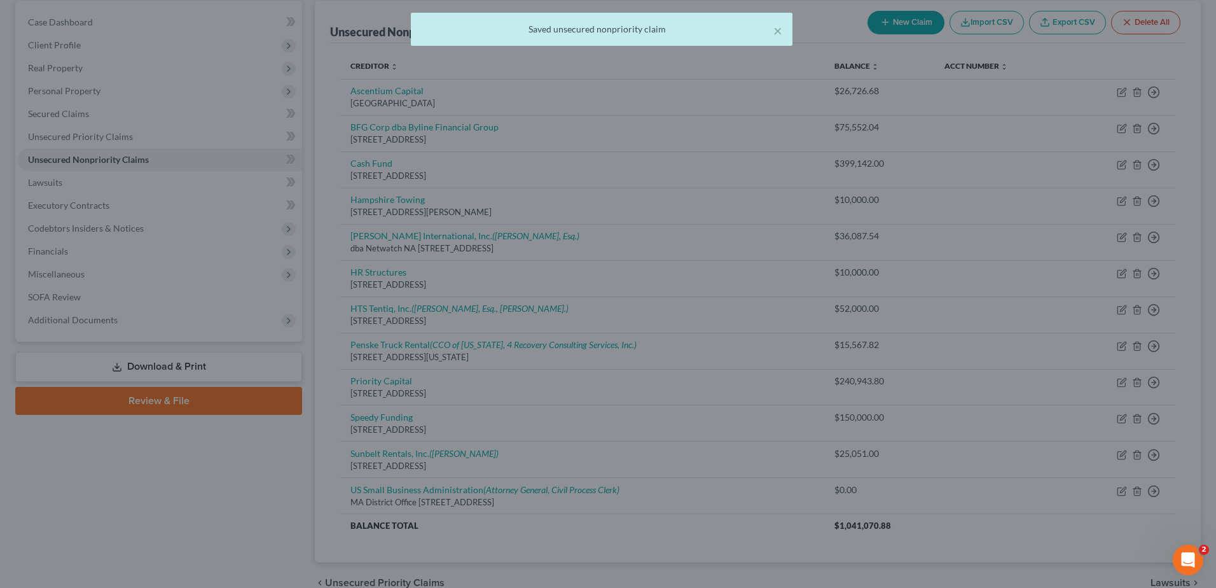
type input "0"
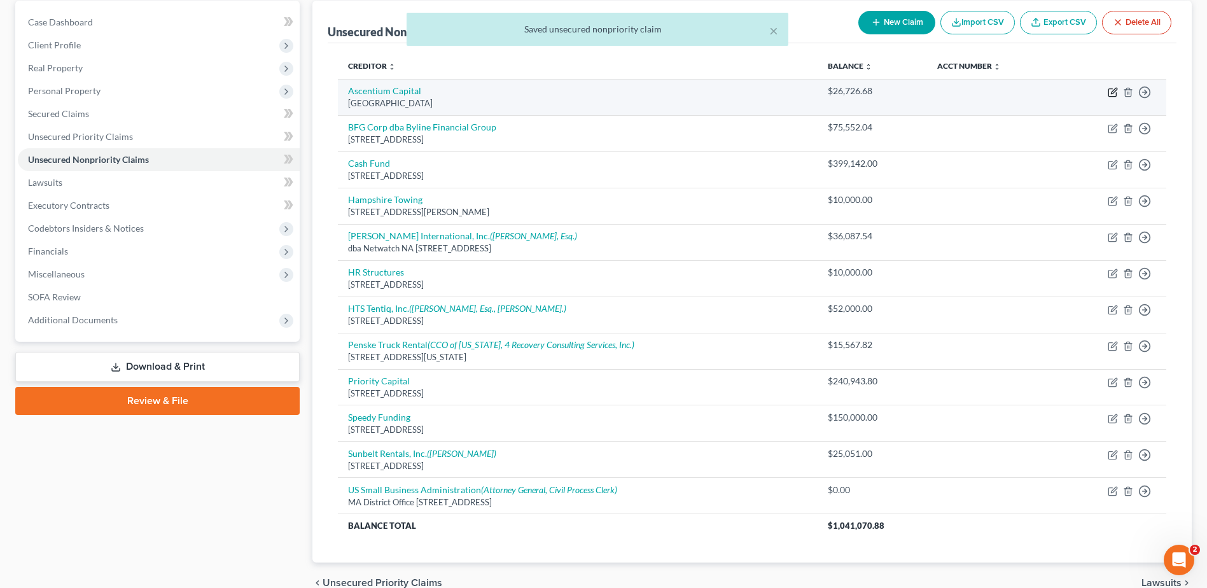
click at [1117, 95] on icon "button" at bounding box center [1113, 92] width 10 height 10
select select "45"
select select "11"
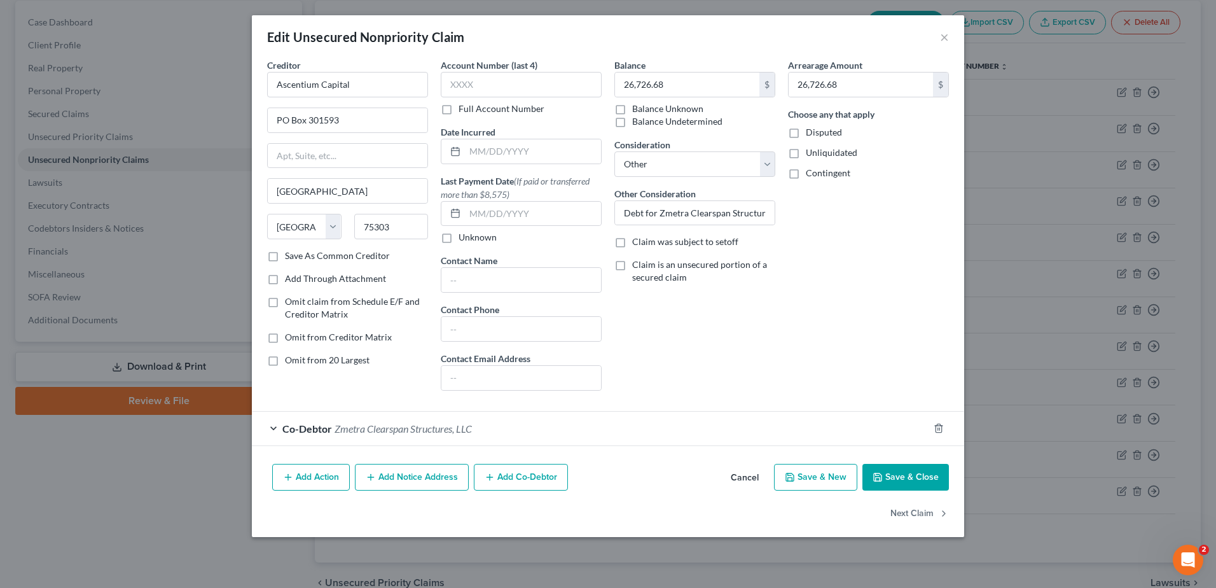
click at [402, 483] on button "Add Notice Address" at bounding box center [412, 477] width 114 height 27
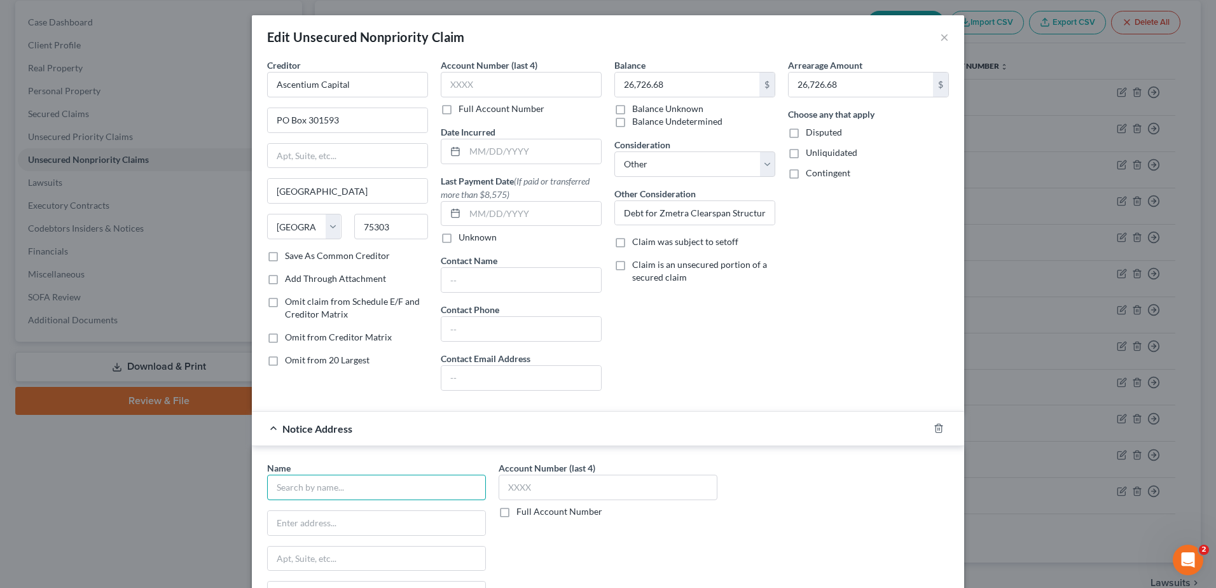
click at [369, 482] on input "text" at bounding box center [376, 487] width 219 height 25
type input "Ascentium Capital"
type input "PO Box 71297"
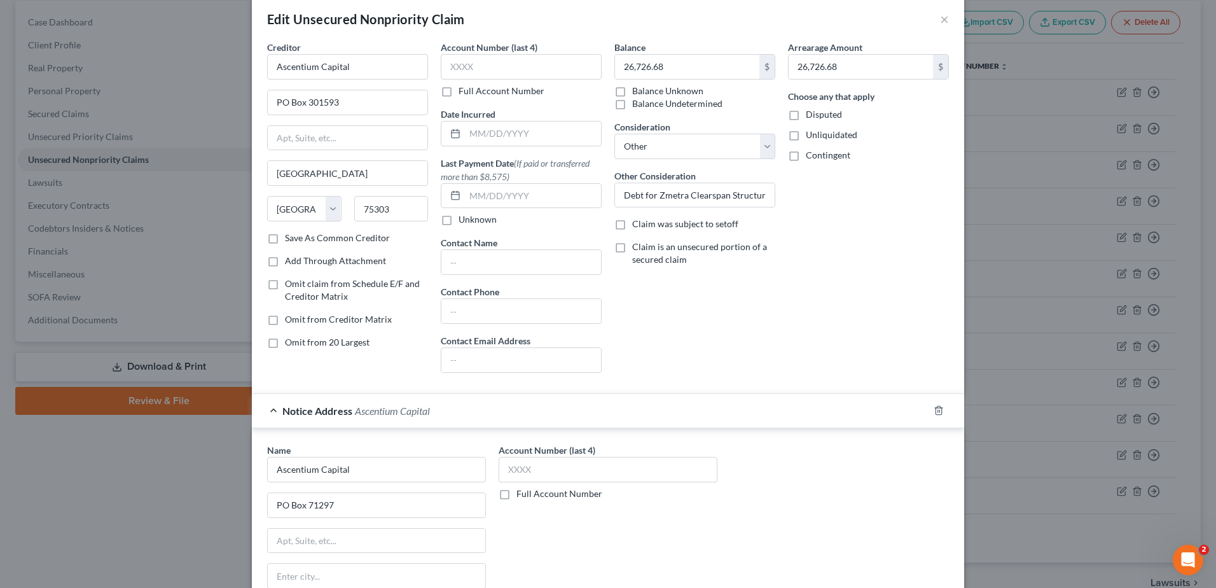
scroll to position [261, 0]
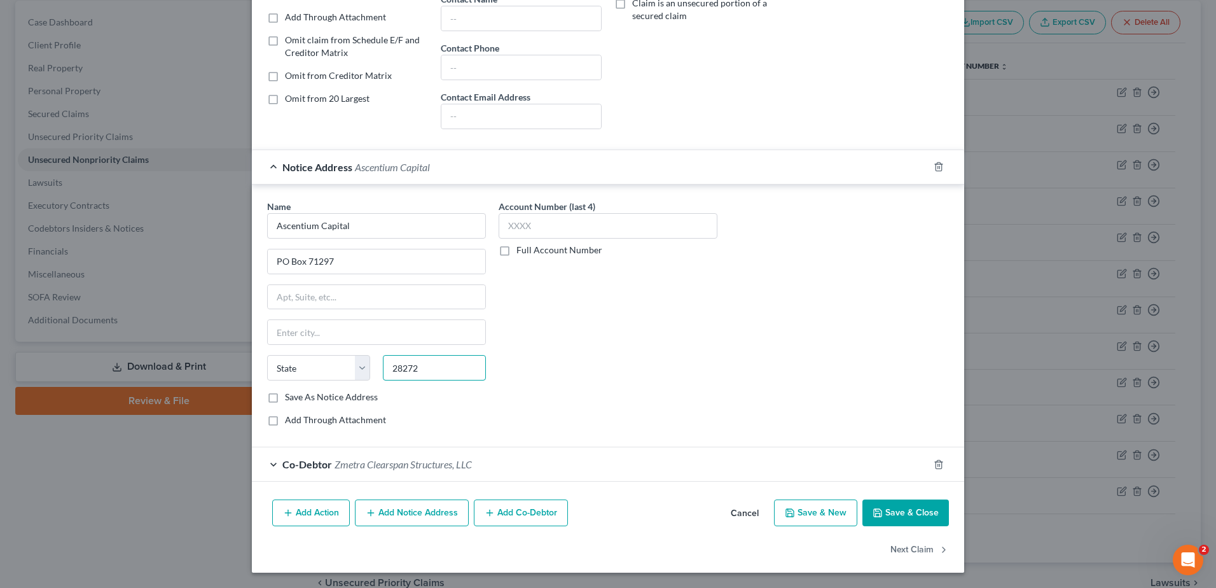
type input "28272"
type input "Charlotte"
select select "28"
click at [901, 513] on button "Save & Close" at bounding box center [906, 512] width 87 height 27
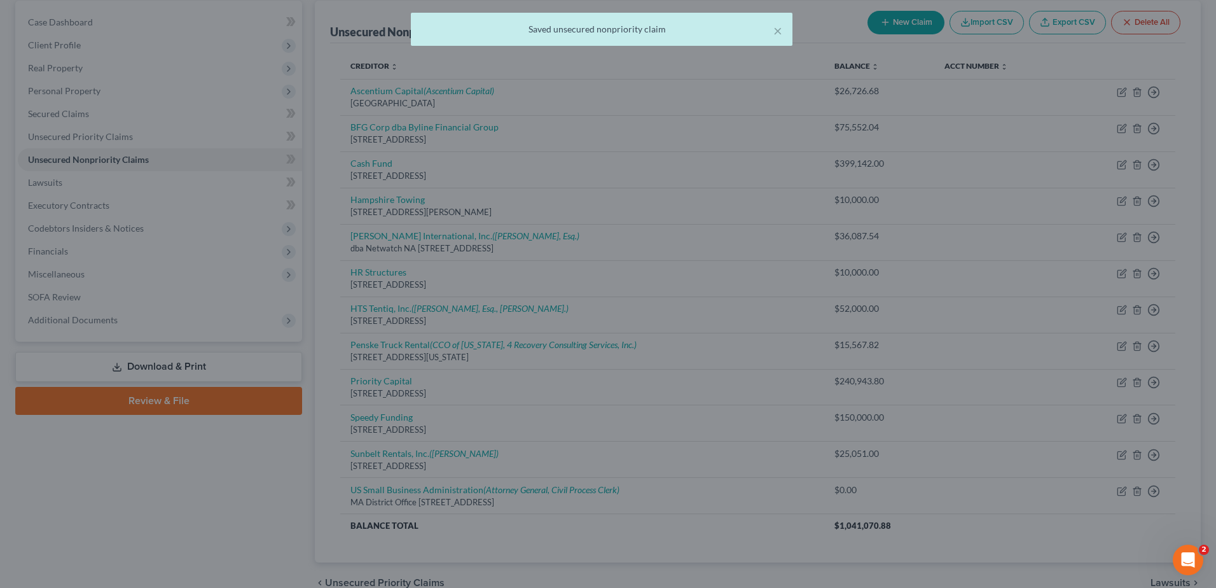
scroll to position [0, 0]
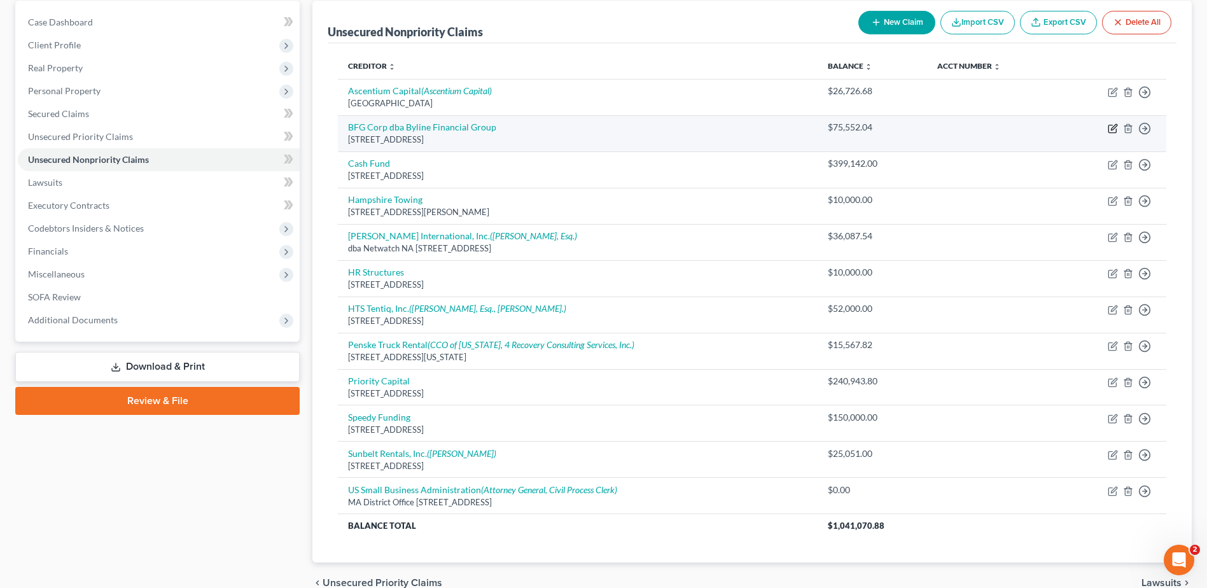
click at [1111, 130] on icon "button" at bounding box center [1114, 127] width 6 height 6
select select "14"
select select "11"
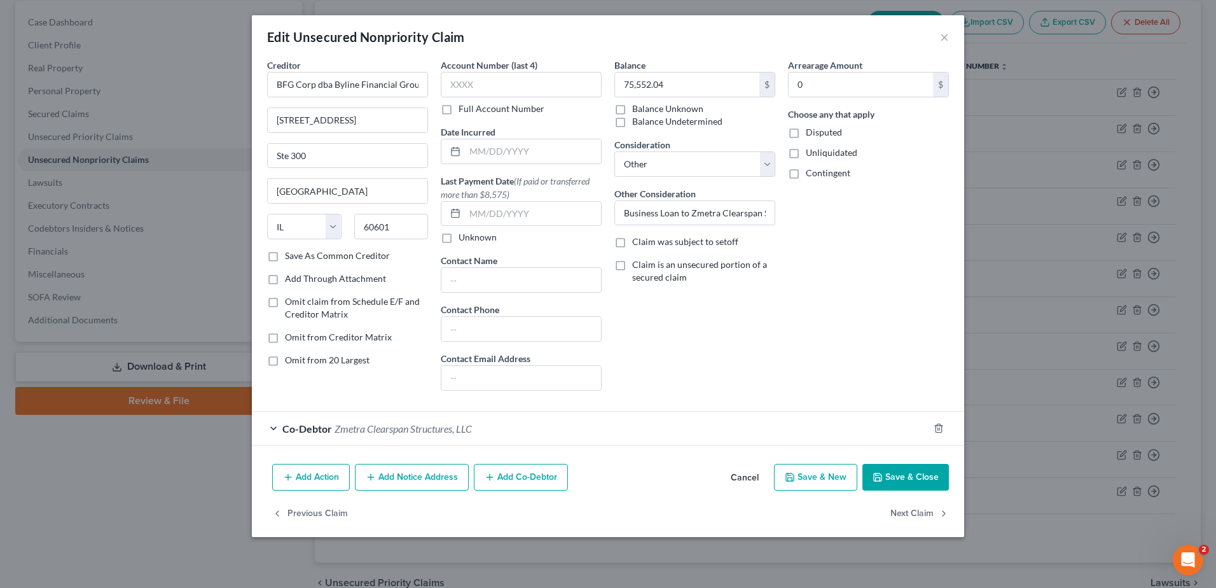
click at [439, 475] on button "Add Notice Address" at bounding box center [412, 477] width 114 height 27
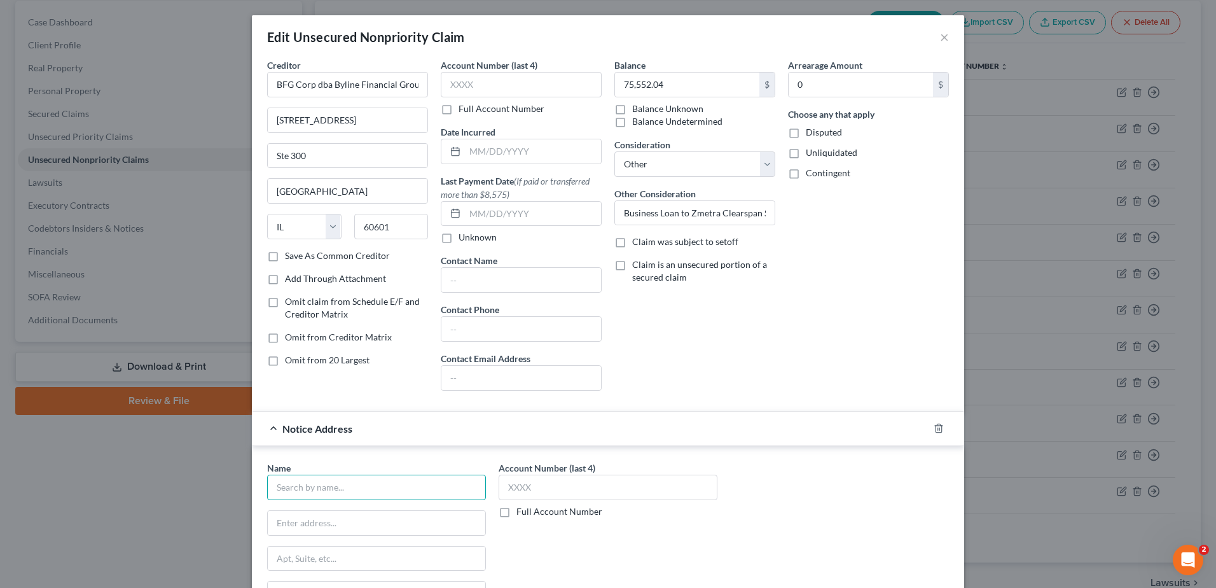
click at [411, 484] on input "text" at bounding box center [376, 487] width 219 height 25
type input "[PERSON_NAME], Esq."
type input "[DEMOGRAPHIC_DATA] Law Group"
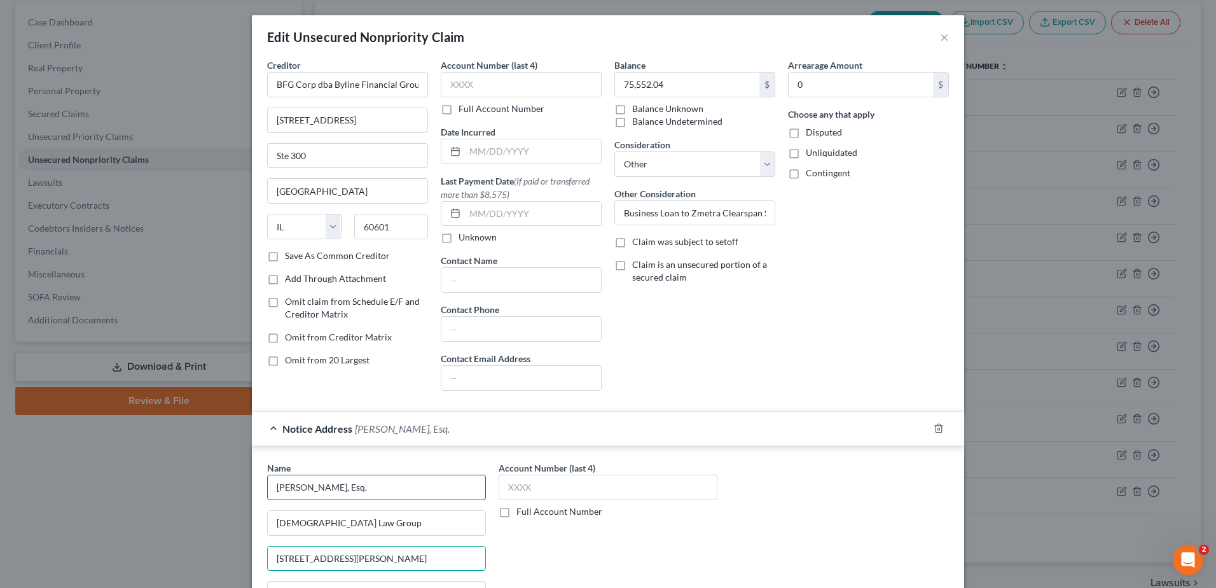
type input "[STREET_ADDRESS][PERSON_NAME]"
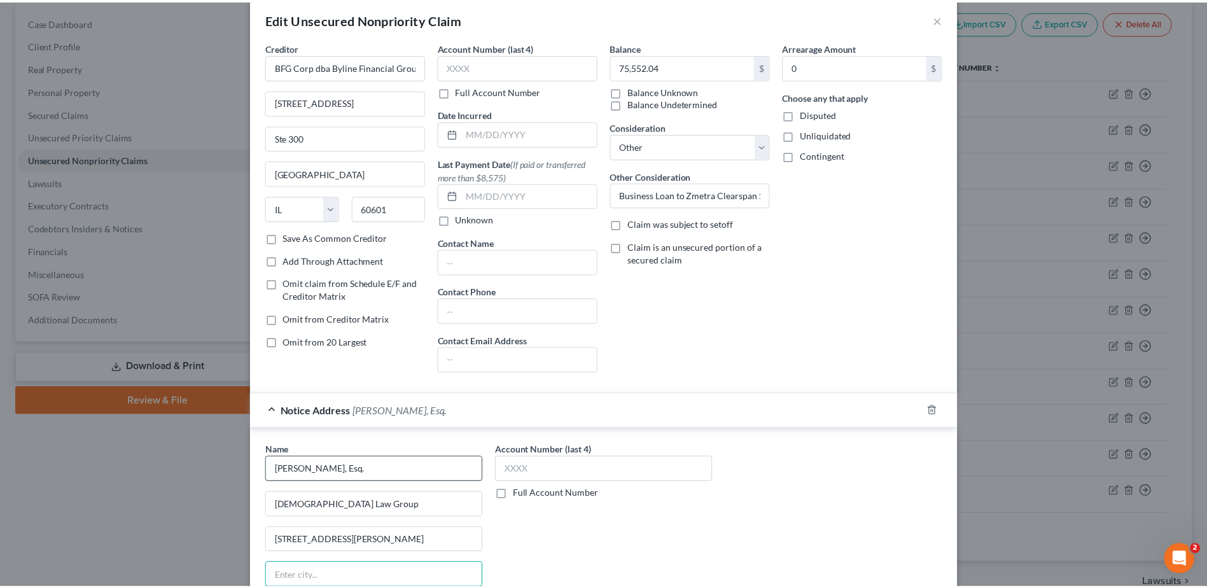
scroll to position [261, 0]
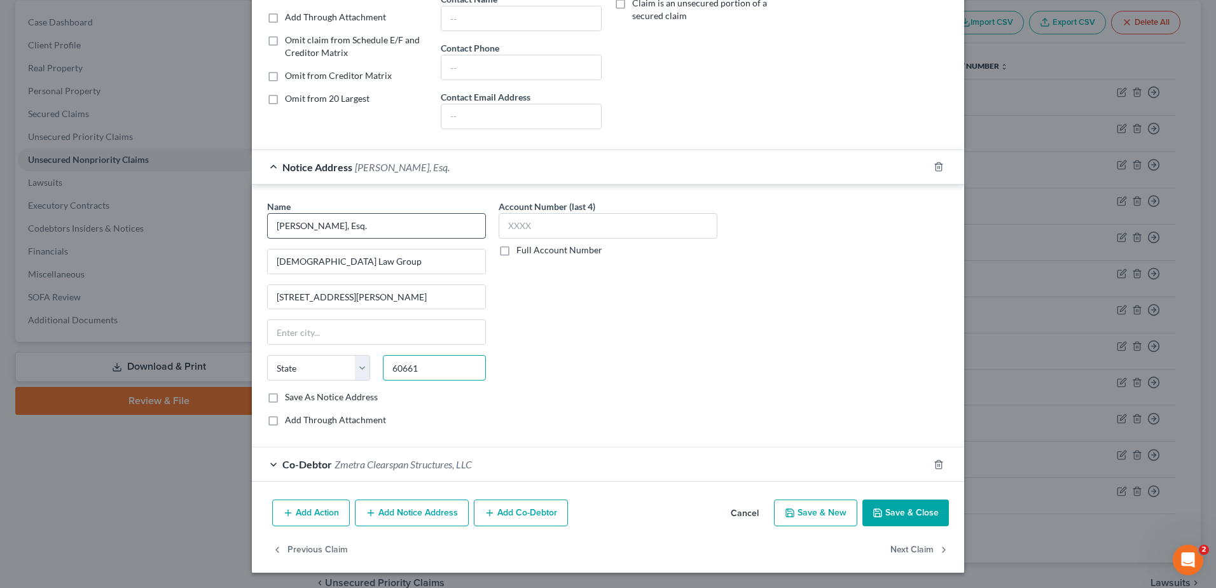
type input "60661"
type input "[GEOGRAPHIC_DATA]"
select select "14"
click at [895, 510] on button "Save & Close" at bounding box center [906, 512] width 87 height 27
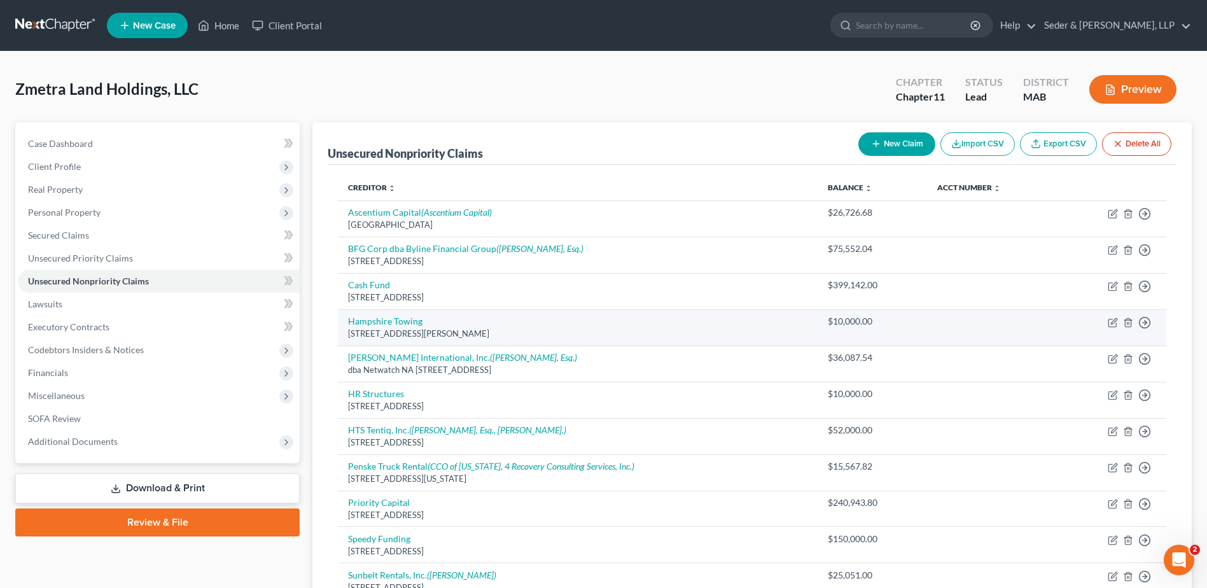
scroll to position [64, 0]
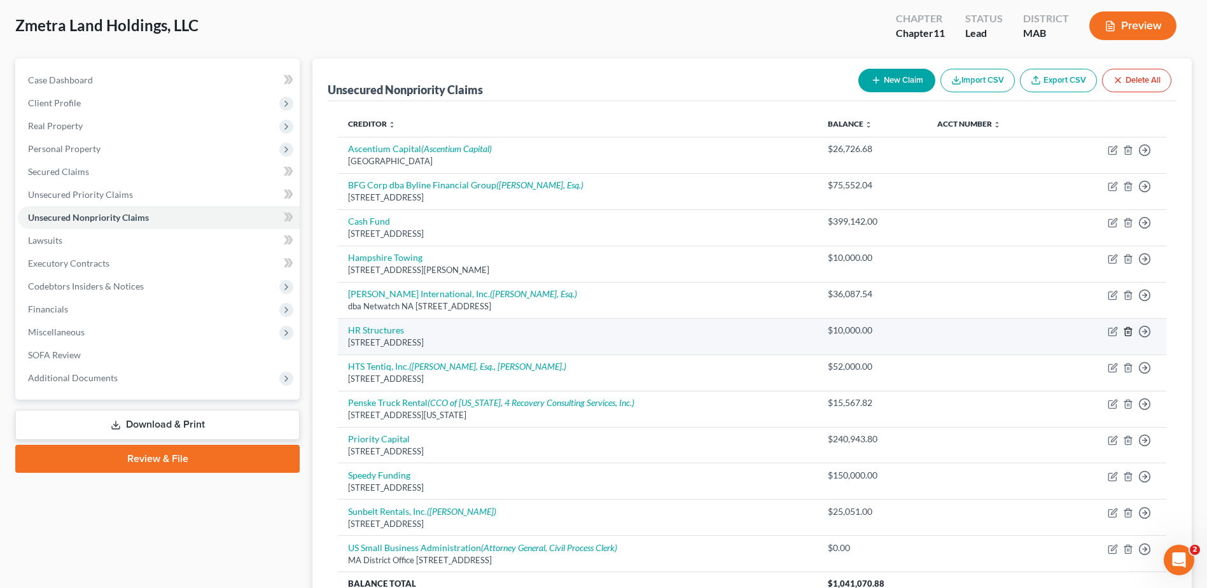
click at [1126, 334] on icon "button" at bounding box center [1128, 331] width 10 height 10
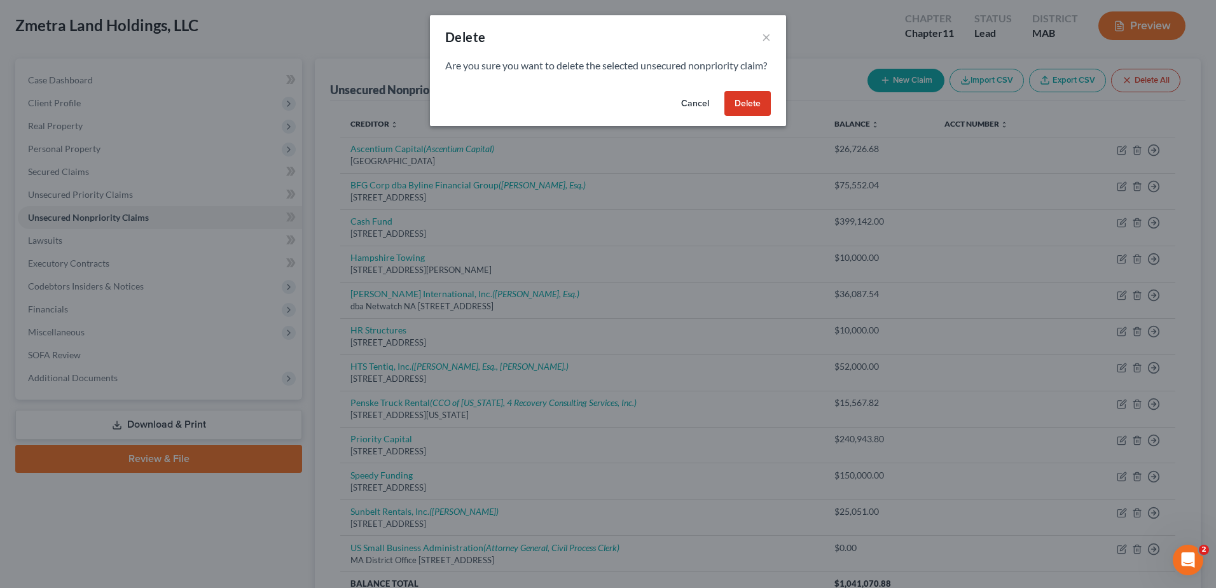
click at [745, 116] on button "Delete" at bounding box center [748, 103] width 46 height 25
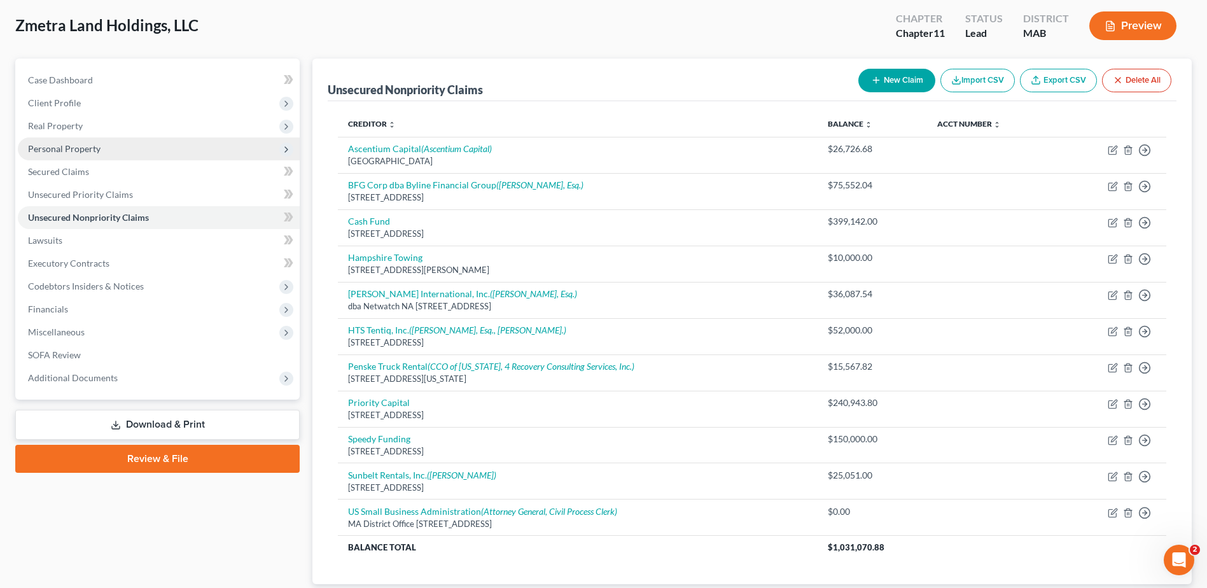
click at [85, 151] on span "Personal Property" at bounding box center [64, 148] width 73 height 11
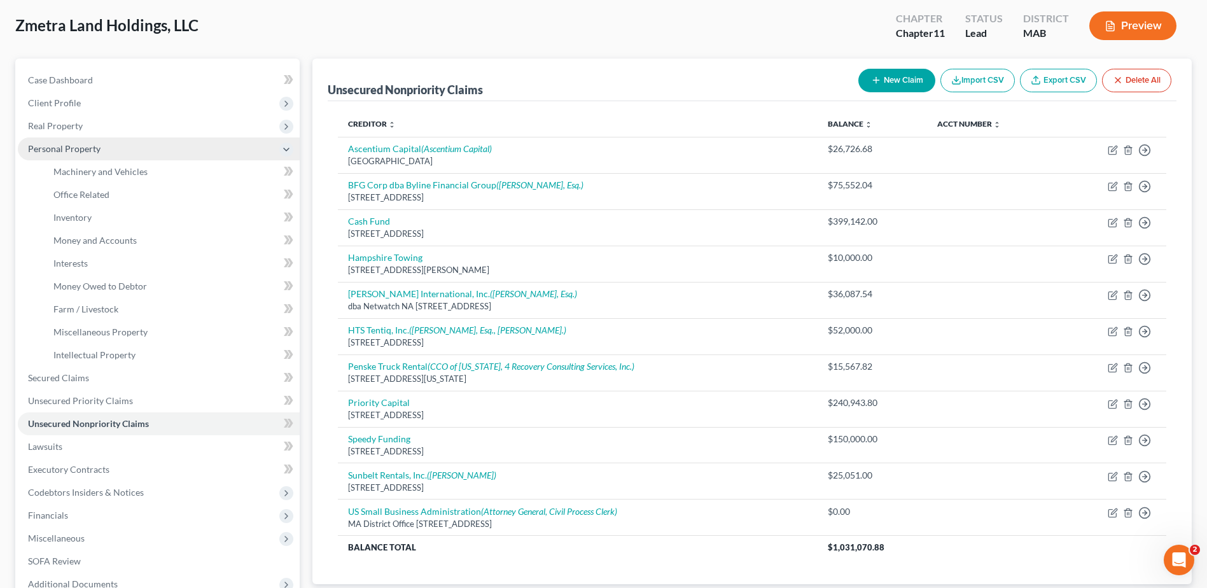
click at [85, 151] on span "Personal Property" at bounding box center [64, 148] width 73 height 11
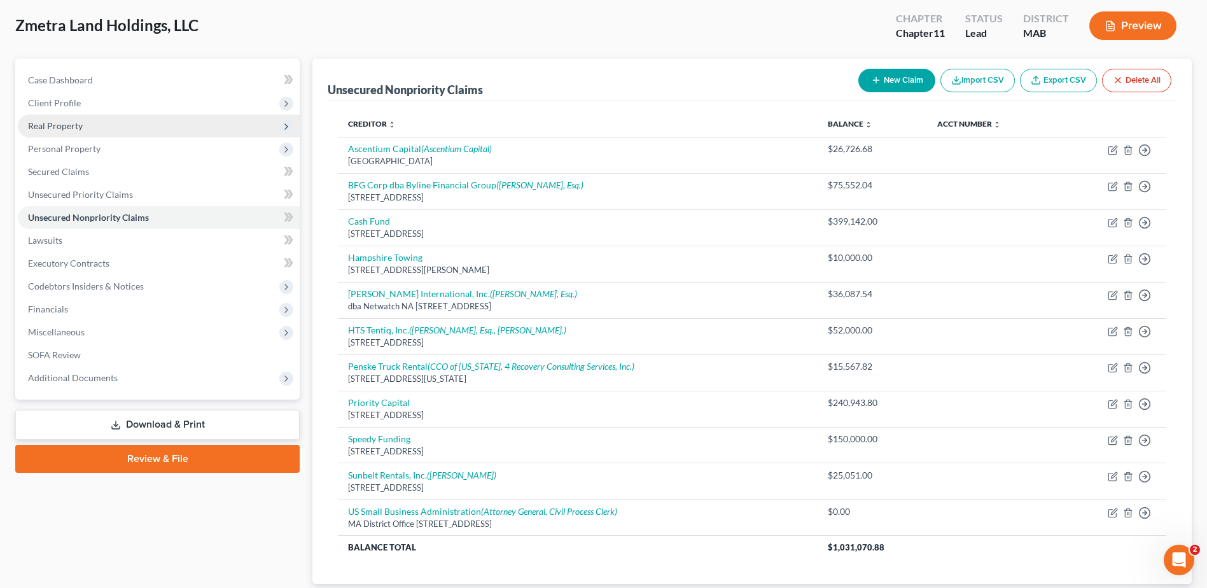
click at [80, 132] on span "Real Property" at bounding box center [159, 126] width 282 height 23
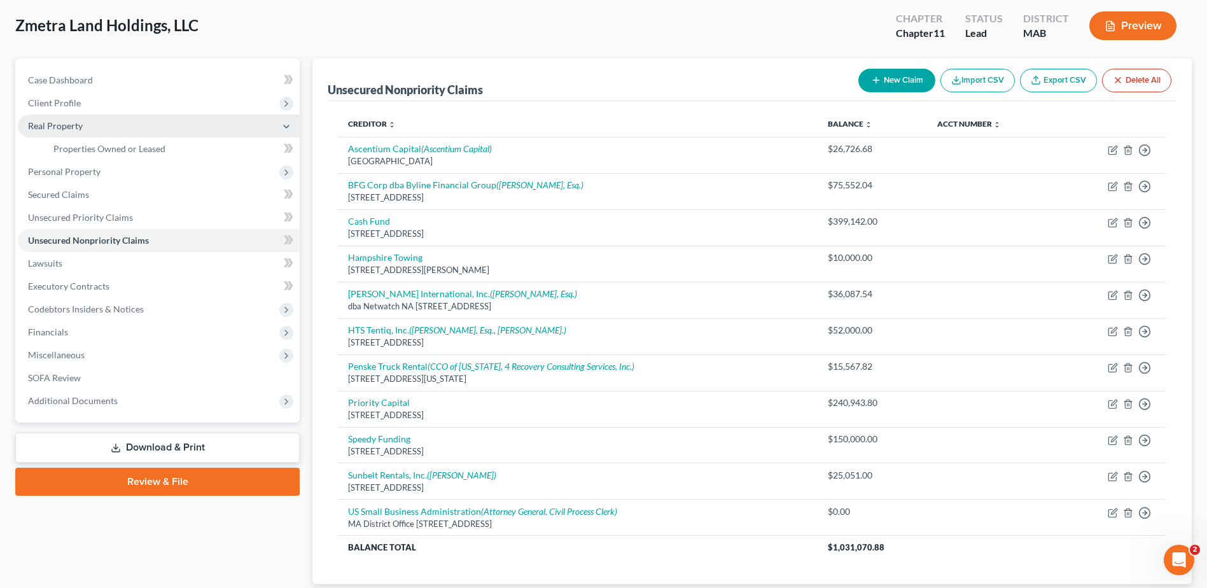
click at [80, 131] on span "Real Property" at bounding box center [159, 126] width 282 height 23
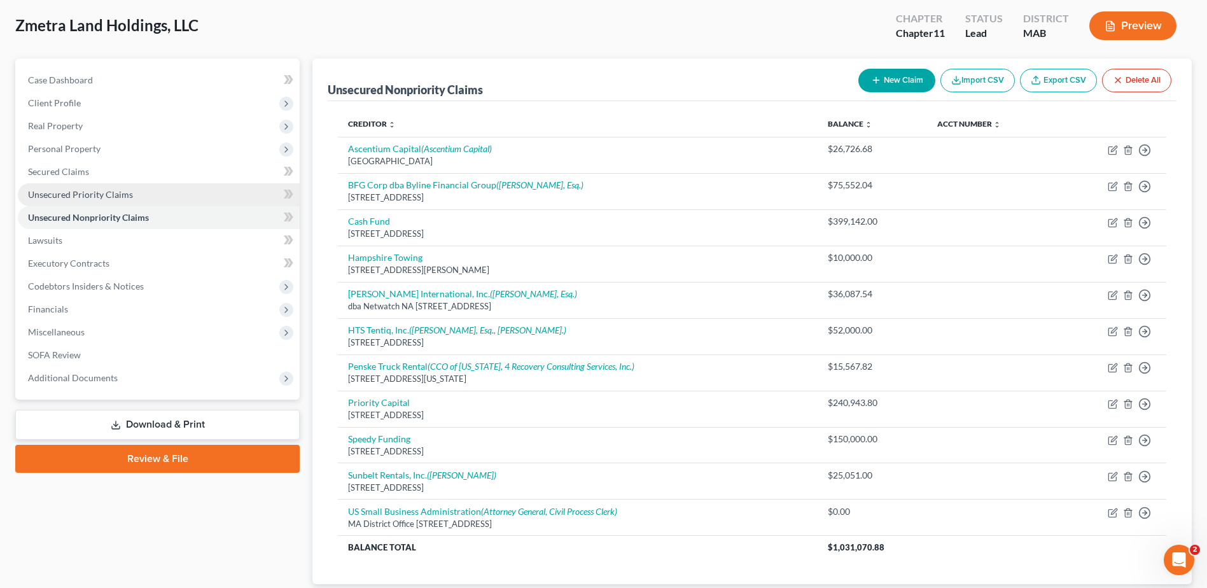
click at [97, 197] on span "Unsecured Priority Claims" at bounding box center [80, 194] width 105 height 11
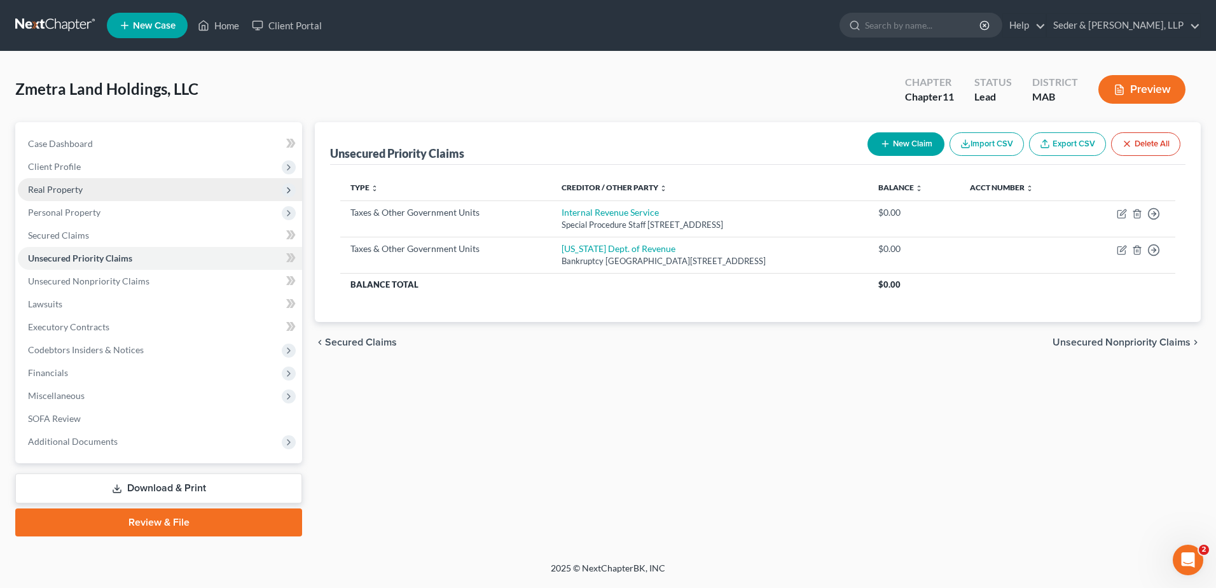
click at [64, 191] on span "Real Property" at bounding box center [55, 189] width 55 height 11
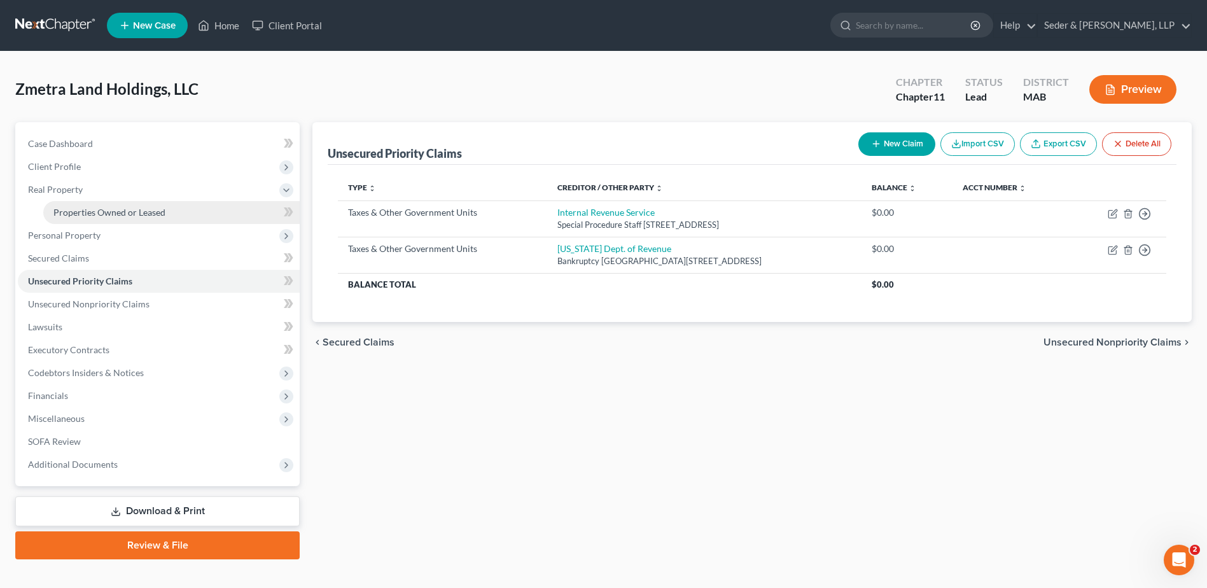
click at [80, 211] on span "Properties Owned or Leased" at bounding box center [109, 212] width 112 height 11
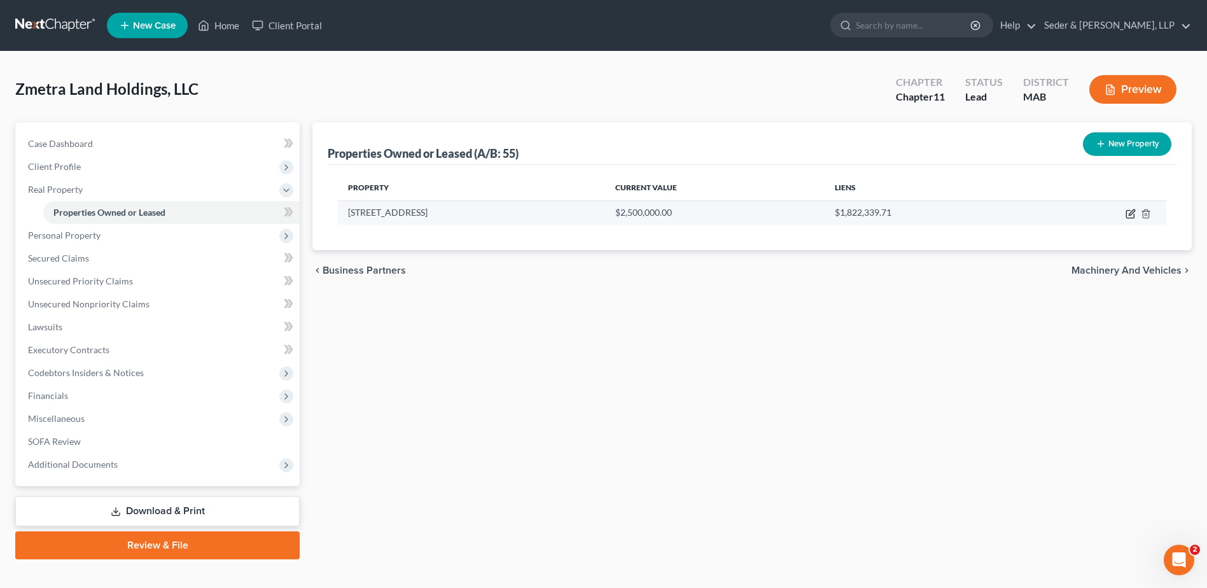
click at [1128, 215] on icon "button" at bounding box center [1130, 214] width 10 height 10
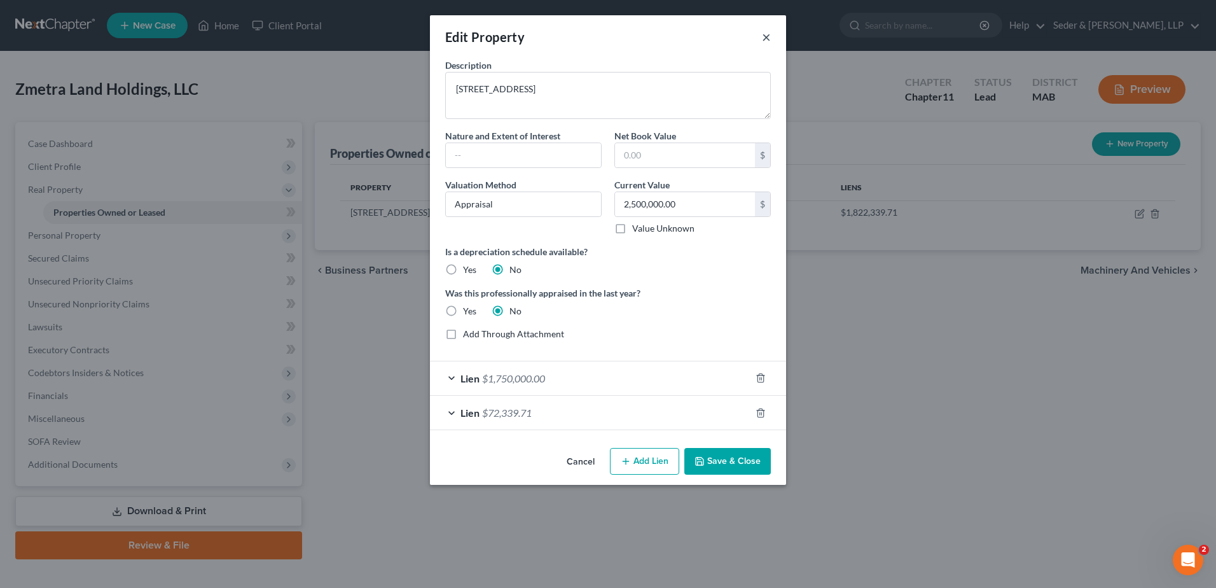
click at [769, 36] on button "×" at bounding box center [766, 36] width 9 height 15
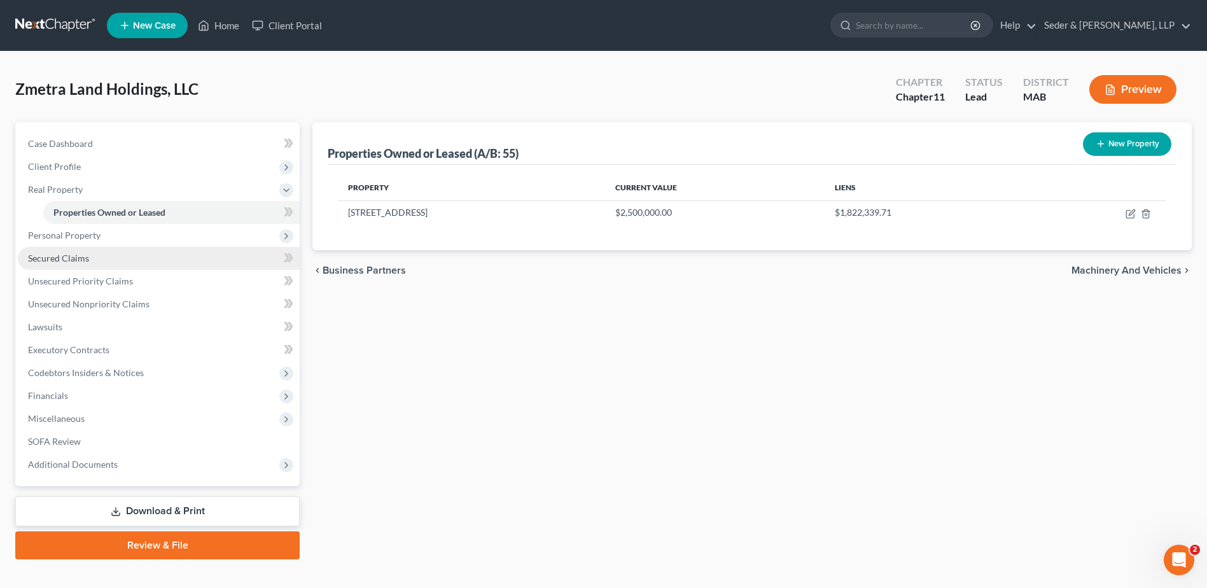
click at [96, 256] on link "Secured Claims" at bounding box center [159, 258] width 282 height 23
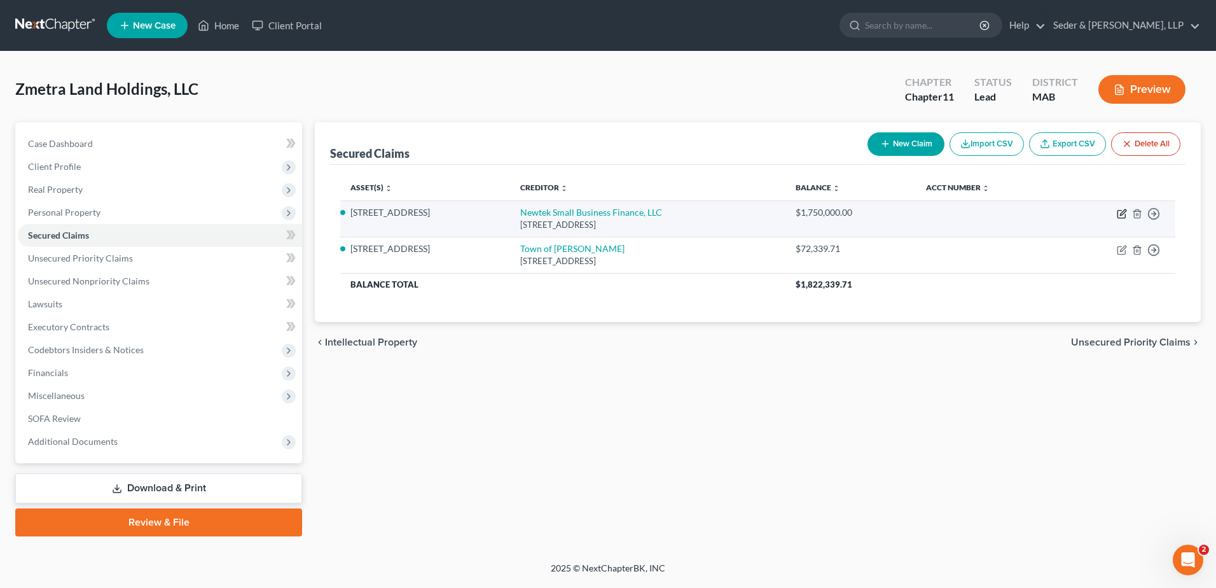
click at [1123, 216] on icon "button" at bounding box center [1122, 214] width 10 height 10
select select "35"
select select "0"
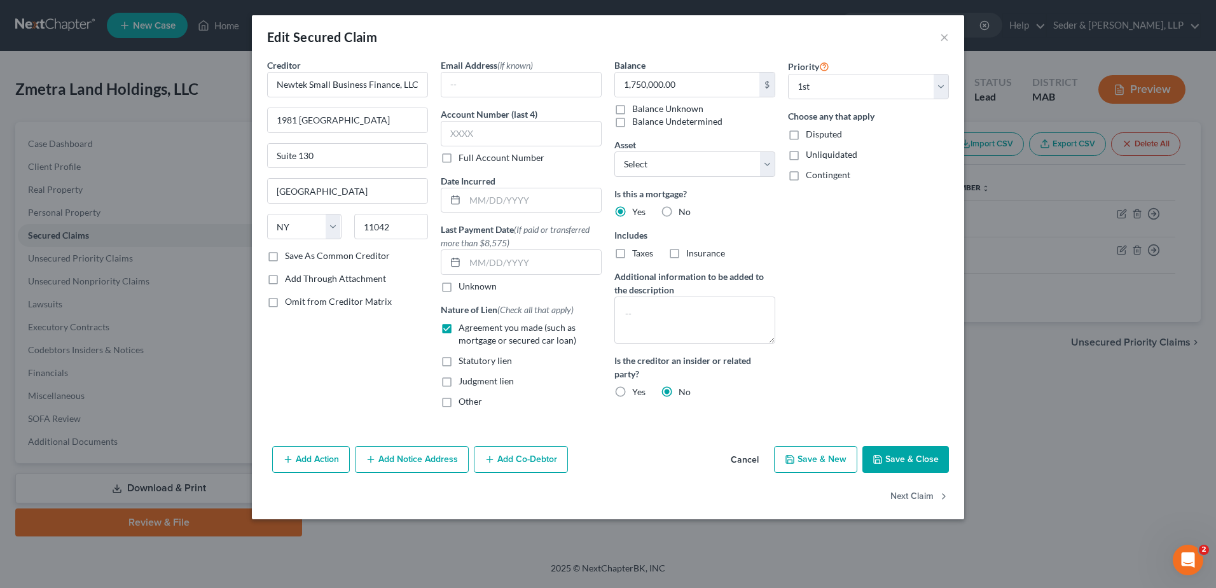
click at [431, 465] on button "Add Notice Address" at bounding box center [412, 459] width 114 height 27
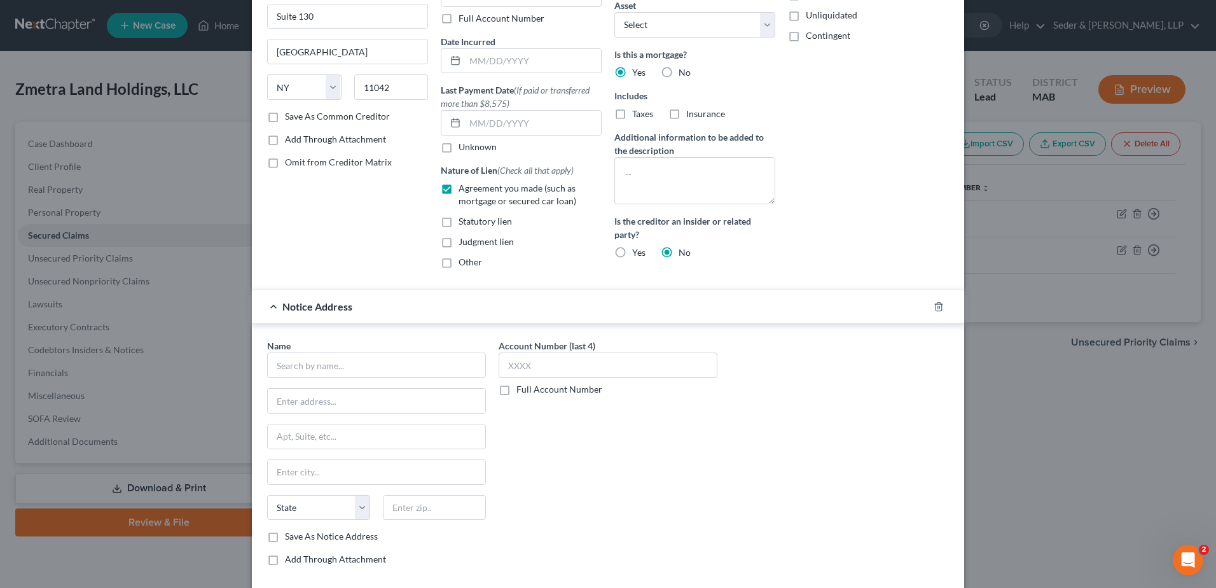
scroll to position [244, 0]
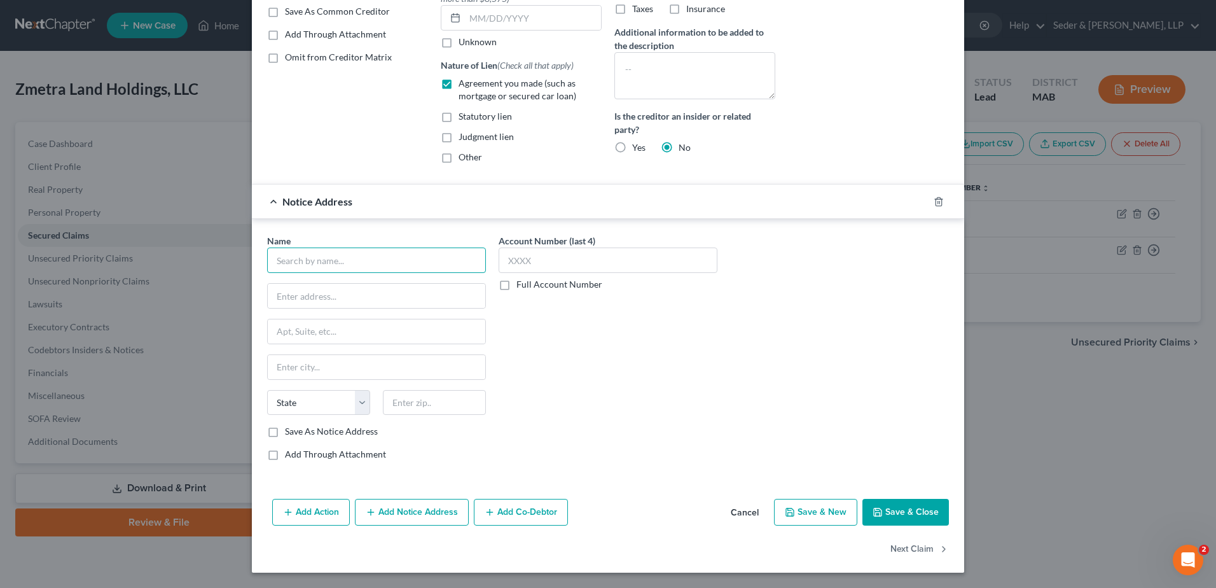
click at [364, 262] on input "text" at bounding box center [376, 259] width 219 height 25
type input "[PERSON_NAME], Esq."
type input "[PERSON_NAME] and Kream Attorneys at Law"
type input "[STREET_ADDRESS]"
type input "02189"
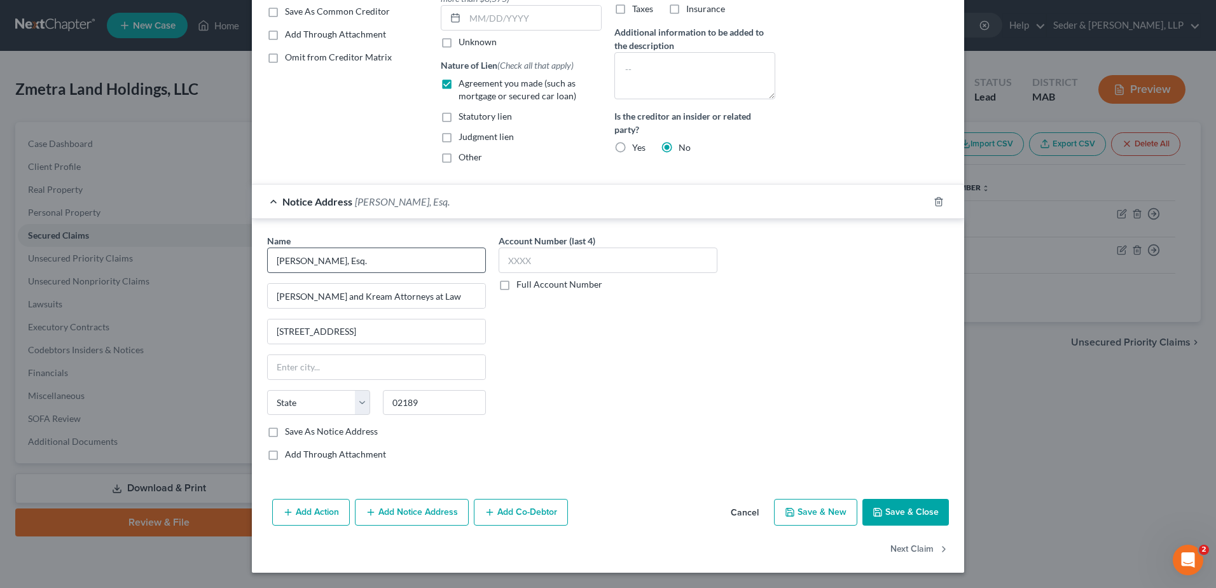
type input "Weymouth"
select select "22"
click at [908, 519] on button "Save & Close" at bounding box center [906, 512] width 87 height 27
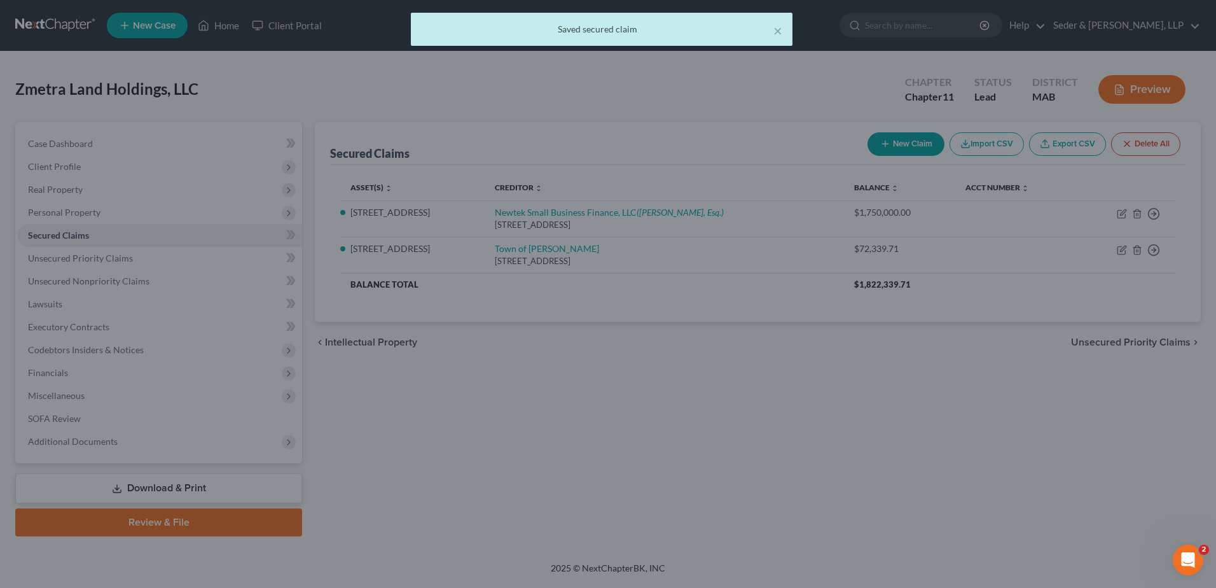
select select "2"
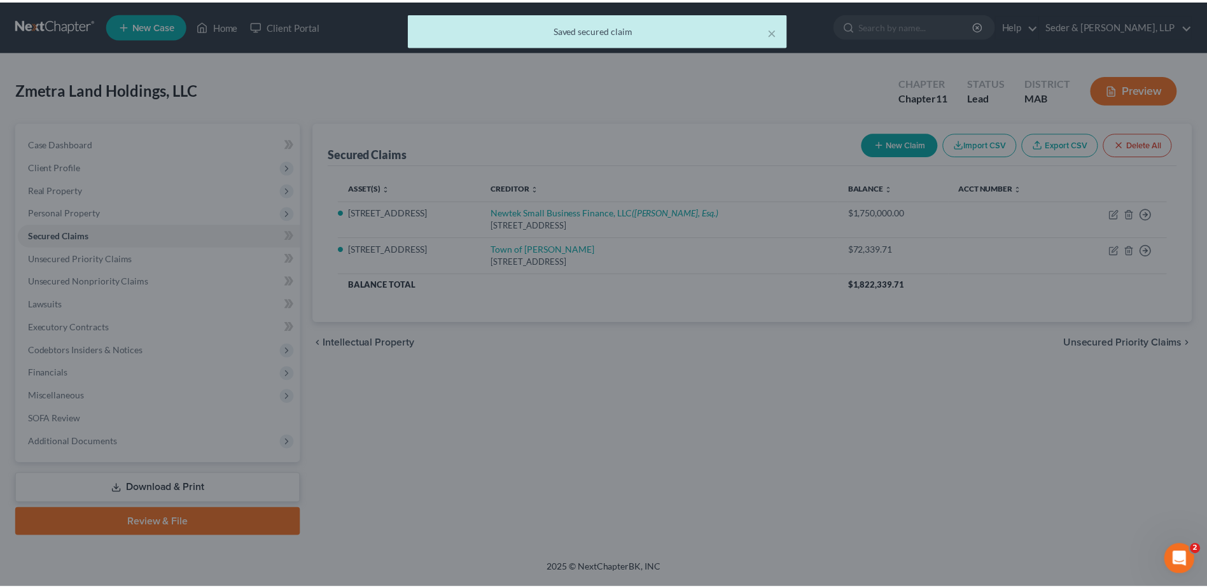
scroll to position [0, 0]
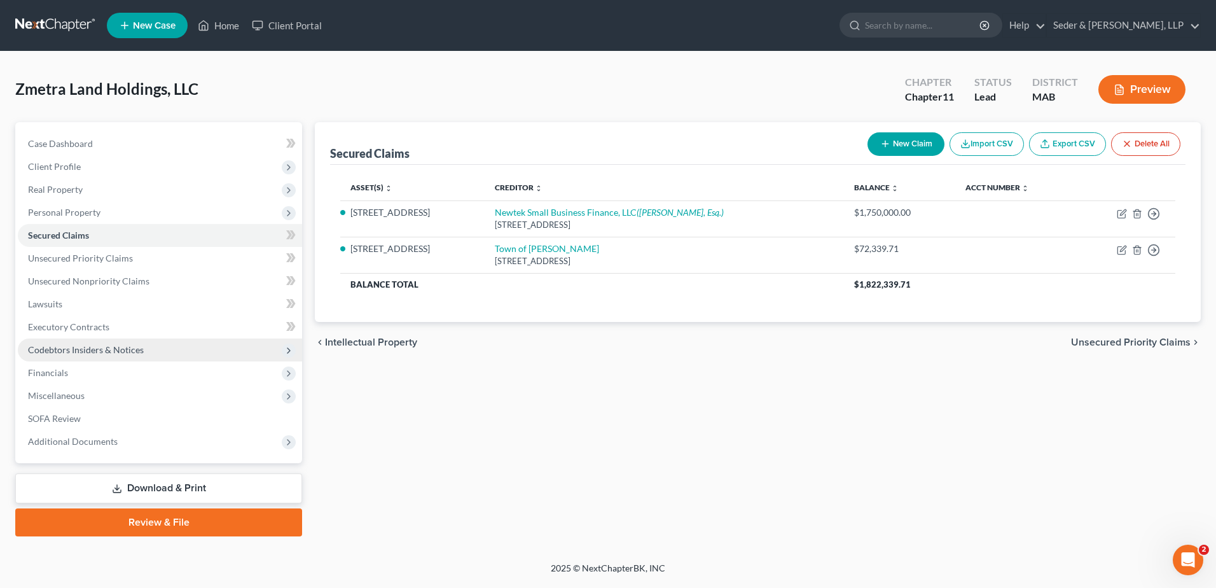
click at [81, 351] on span "Codebtors Insiders & Notices" at bounding box center [86, 349] width 116 height 11
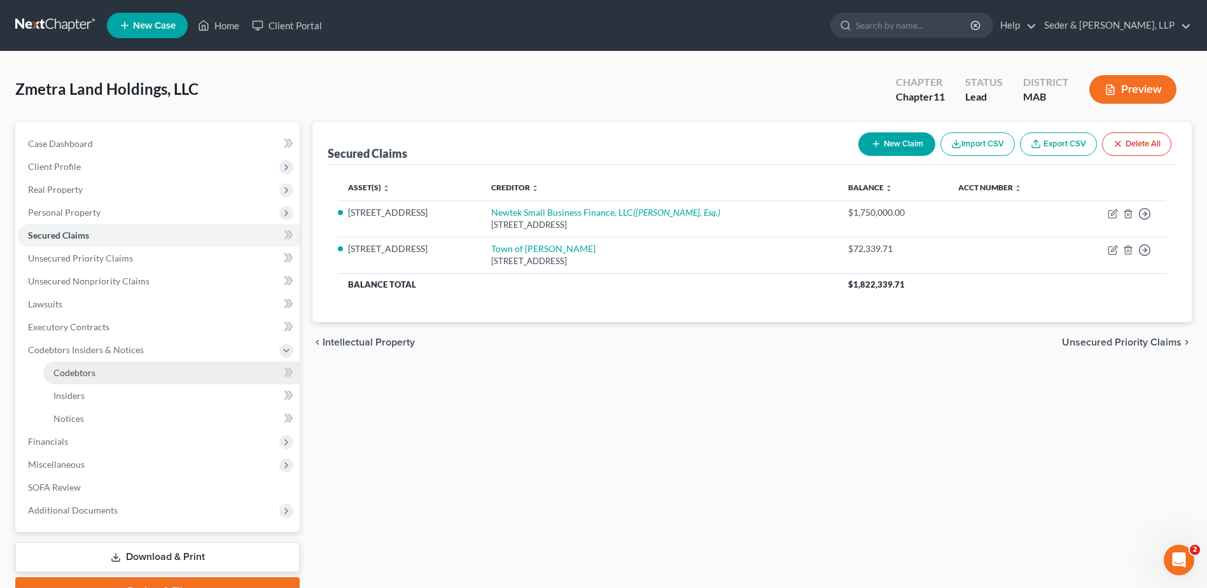
click at [91, 368] on span "Codebtors" at bounding box center [74, 372] width 42 height 11
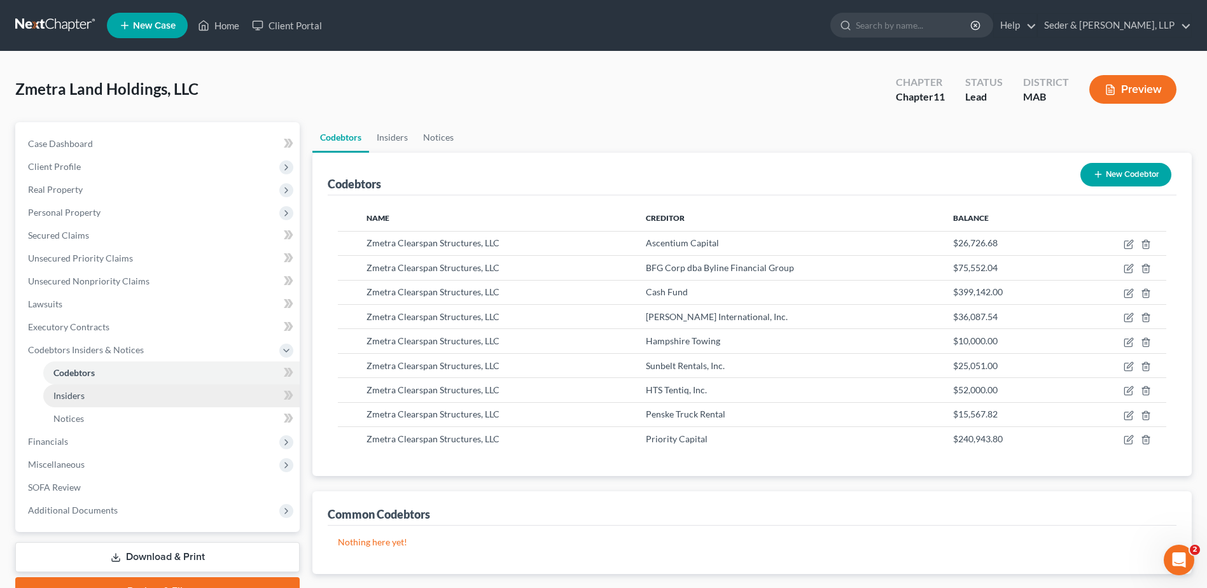
click at [83, 393] on span "Insiders" at bounding box center [68, 395] width 31 height 11
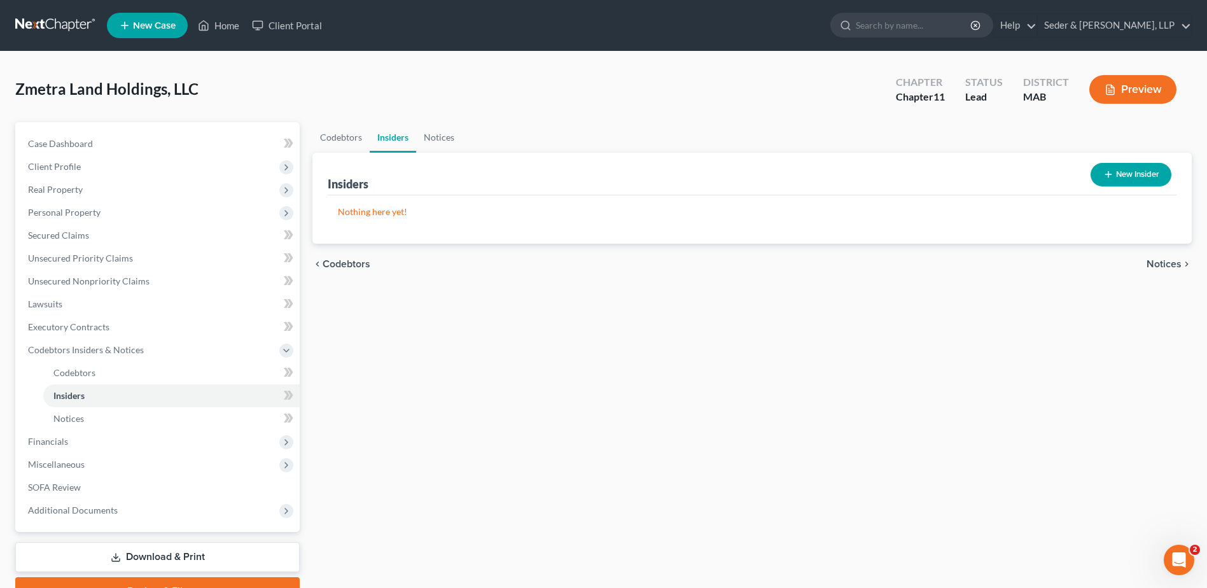
click at [1133, 176] on button "New Insider" at bounding box center [1130, 175] width 81 height 24
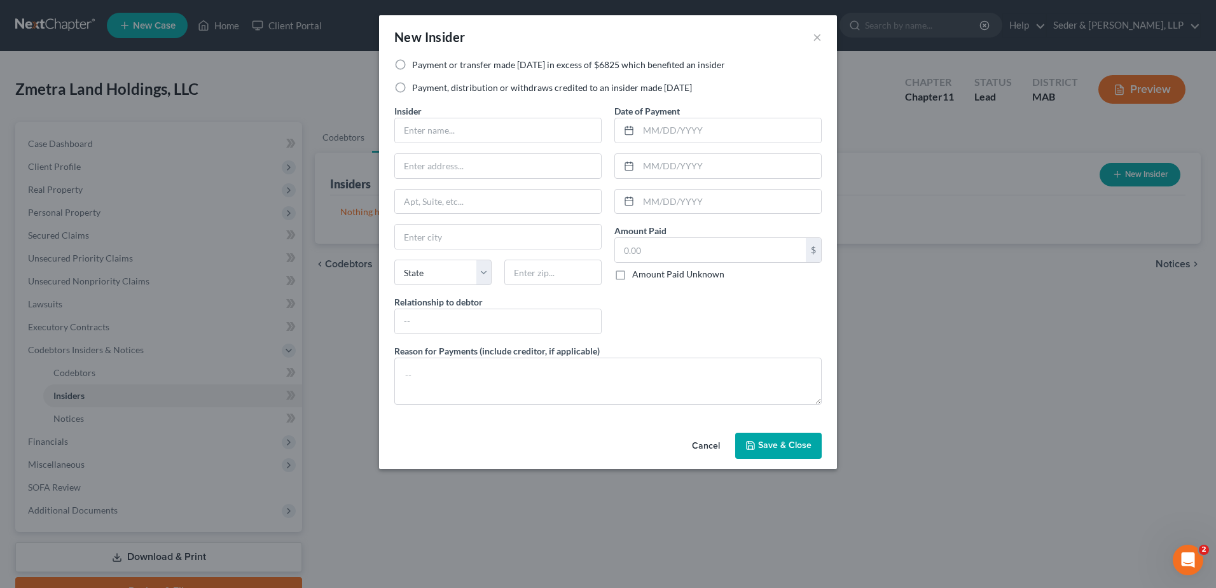
click at [700, 446] on button "Cancel" at bounding box center [706, 446] width 48 height 25
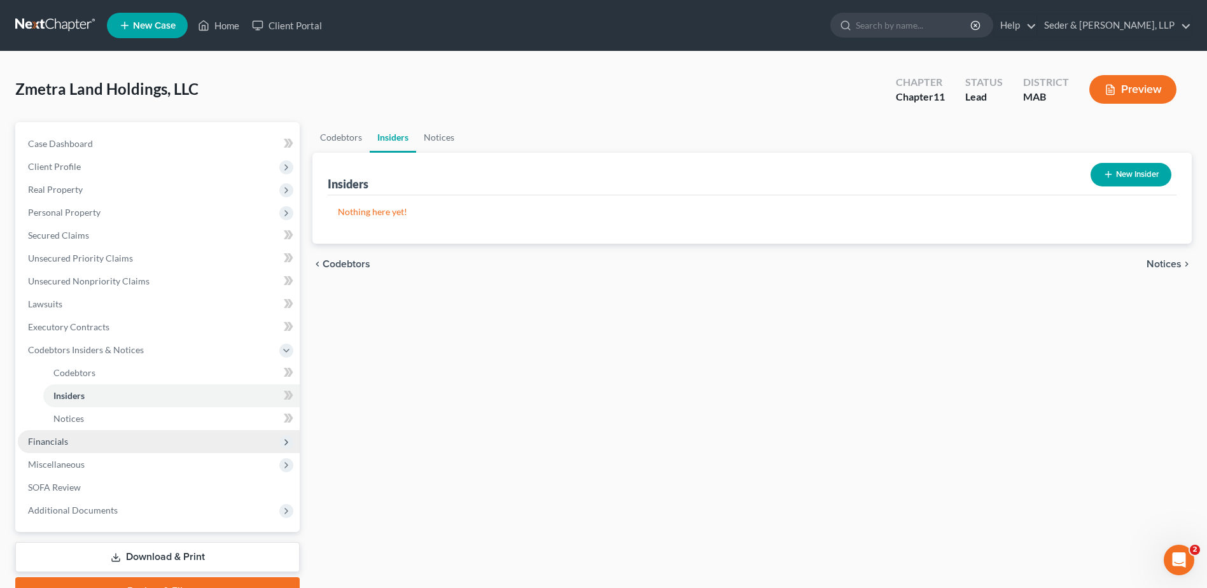
click at [67, 441] on span "Financials" at bounding box center [159, 441] width 282 height 23
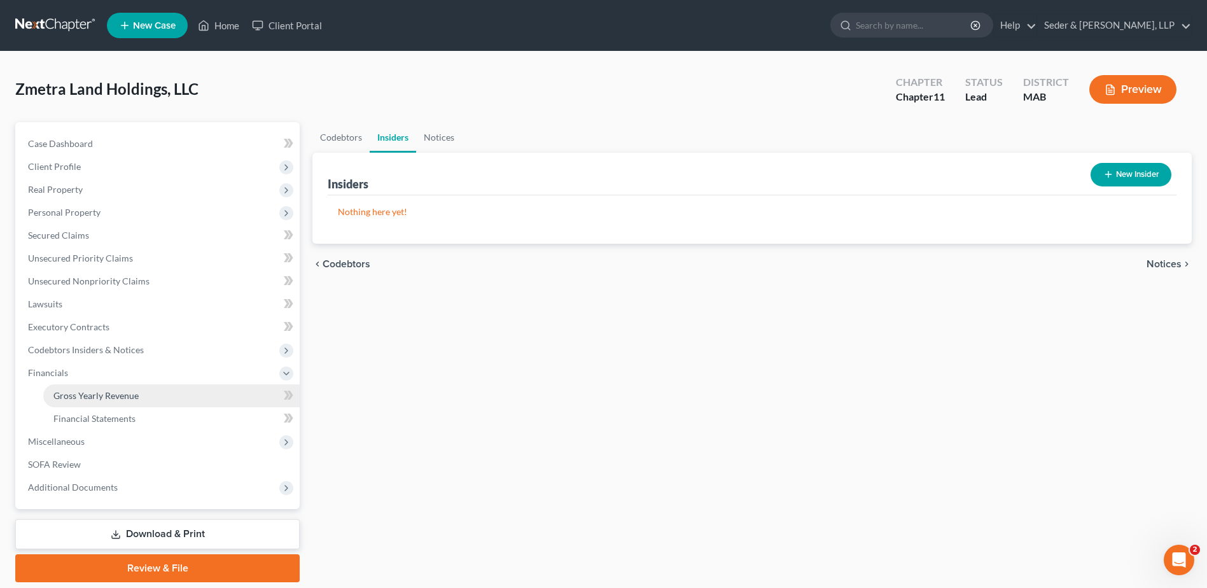
click at [97, 402] on link "Gross Yearly Revenue" at bounding box center [171, 395] width 256 height 23
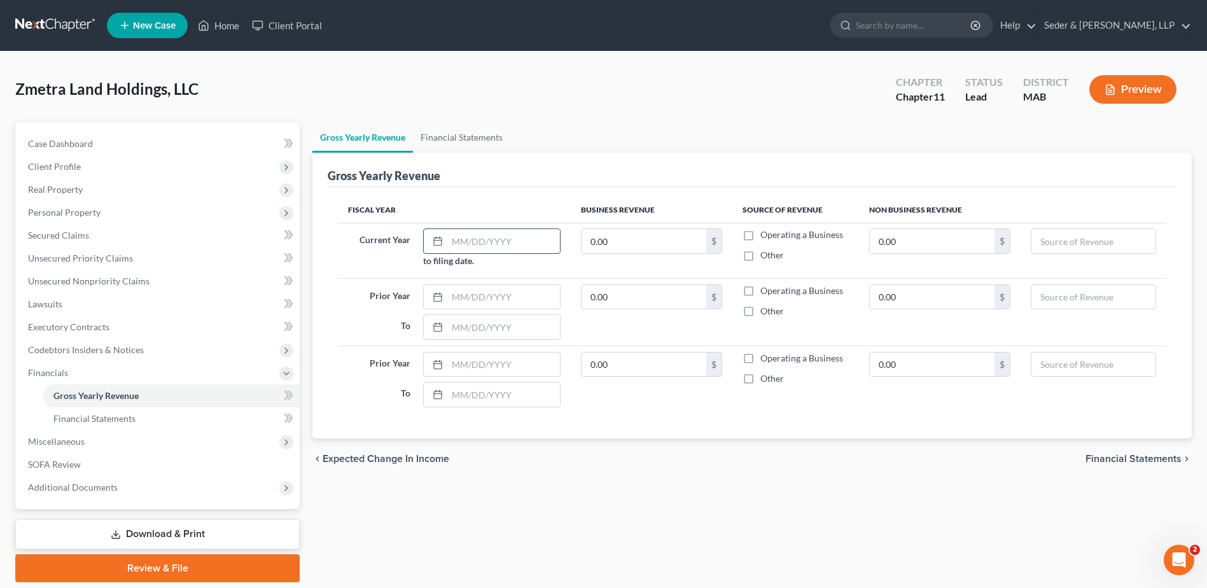
click at [537, 234] on input "text" at bounding box center [503, 241] width 113 height 24
type input "[DATE]"
click at [760, 237] on label "Operating a Business" at bounding box center [801, 234] width 83 height 13
click at [765, 237] on input "Operating a Business" at bounding box center [769, 232] width 8 height 8
checkbox input "true"
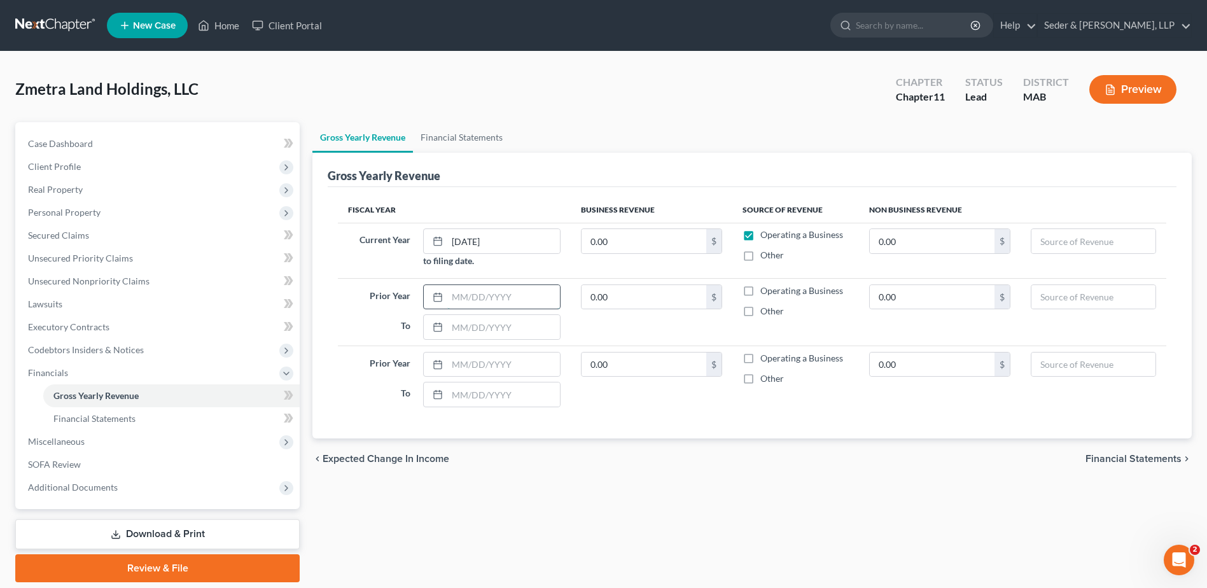
click at [529, 291] on input "text" at bounding box center [503, 297] width 113 height 24
type input "[DATE]"
click at [524, 364] on input "text" at bounding box center [503, 364] width 113 height 24
type input "[DATE]"
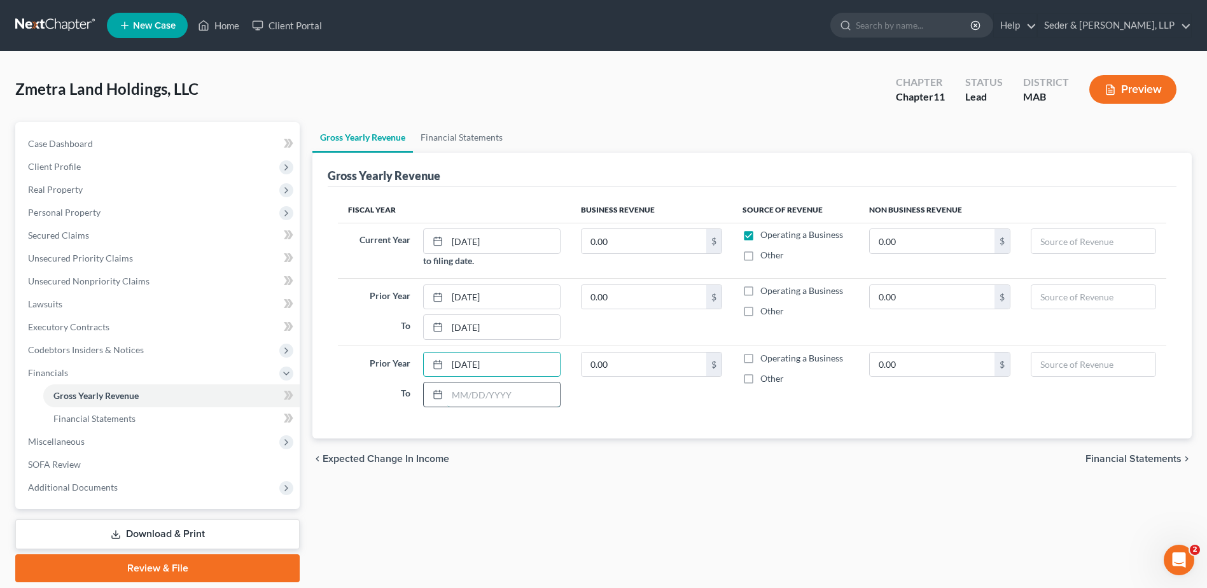
click at [525, 396] on input "text" at bounding box center [503, 394] width 113 height 24
type input "[DATE]"
click at [612, 398] on td "0.00 $" at bounding box center [652, 378] width 162 height 67
click at [760, 293] on label "Operating a Business" at bounding box center [801, 290] width 83 height 13
click at [765, 293] on input "Operating a Business" at bounding box center [769, 288] width 8 height 8
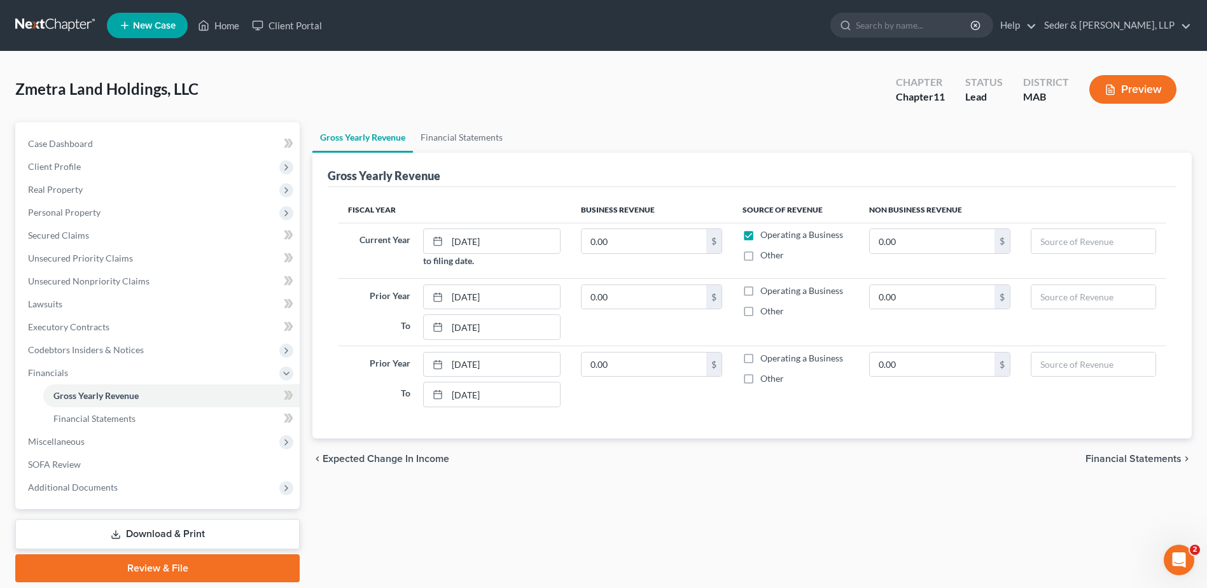
checkbox input "true"
click at [760, 362] on label "Operating a Business" at bounding box center [801, 358] width 83 height 13
click at [765, 360] on input "Operating a Business" at bounding box center [769, 356] width 8 height 8
checkbox input "true"
click at [672, 366] on input "0.00" at bounding box center [643, 364] width 125 height 24
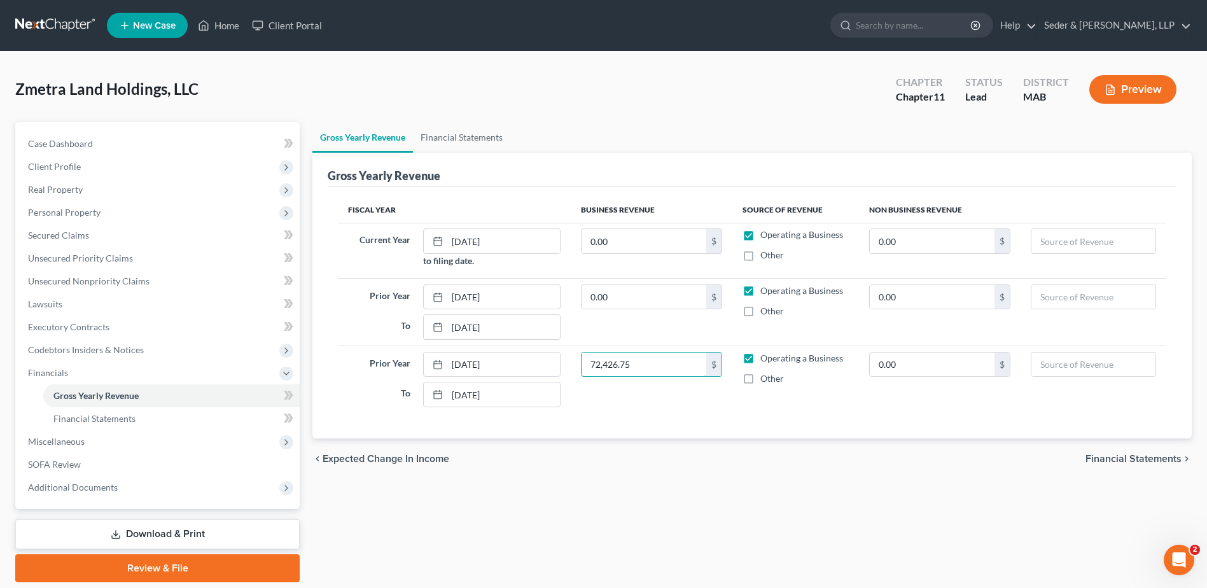
type input "72,426.75"
click at [686, 407] on td "72,426.75 $" at bounding box center [652, 378] width 162 height 67
